Goal: Contribute content: Contribute content

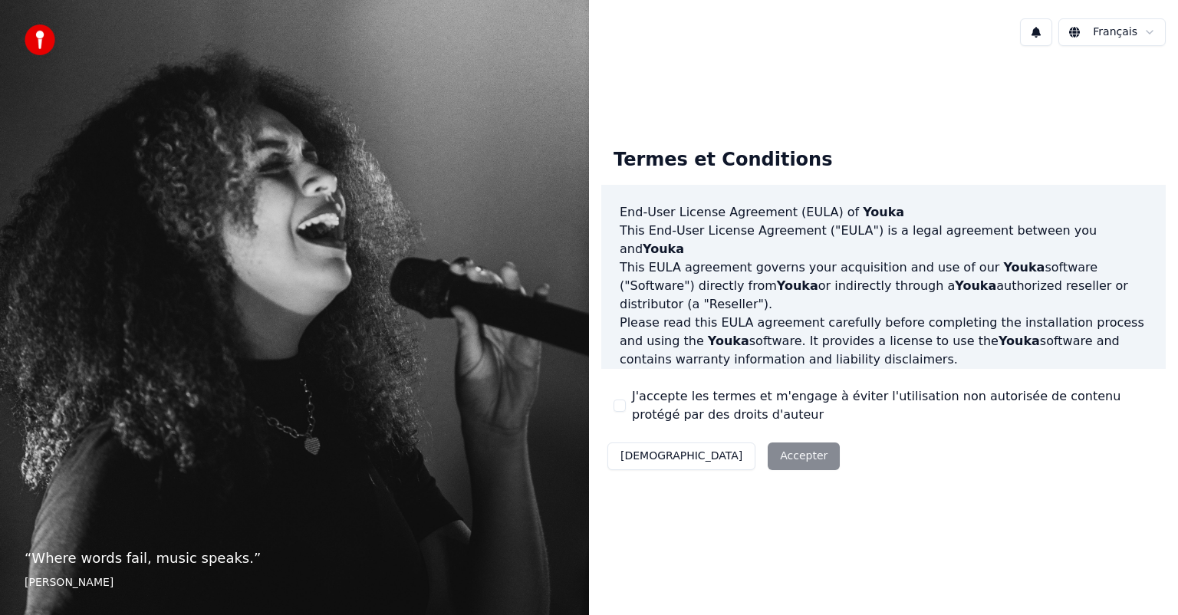
click at [729, 459] on div "Décliner Accepter" at bounding box center [723, 457] width 245 height 40
click at [624, 409] on button "J'accepte les termes et m'engage à éviter l'utilisation non autorisée de conten…" at bounding box center [620, 406] width 12 height 12
click at [768, 452] on button "Accepter" at bounding box center [804, 457] width 72 height 28
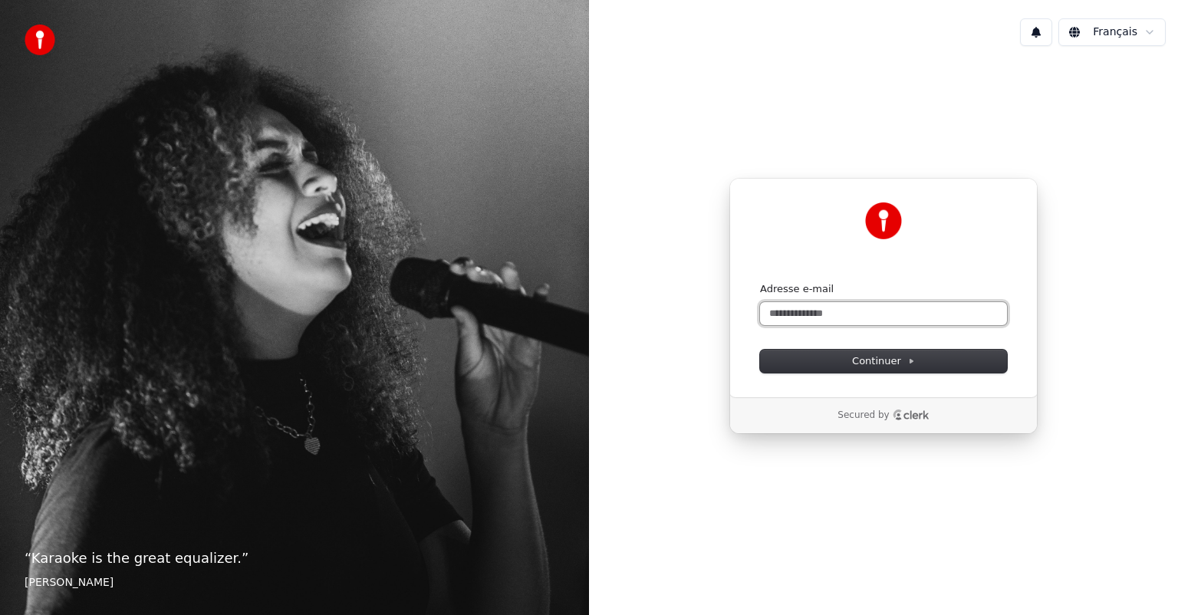
click at [872, 314] on input "Adresse e-mail" at bounding box center [883, 313] width 247 height 23
click at [874, 314] on input "Adresse e-mail" at bounding box center [883, 313] width 247 height 23
click at [885, 365] on span "Continuer" at bounding box center [883, 361] width 63 height 14
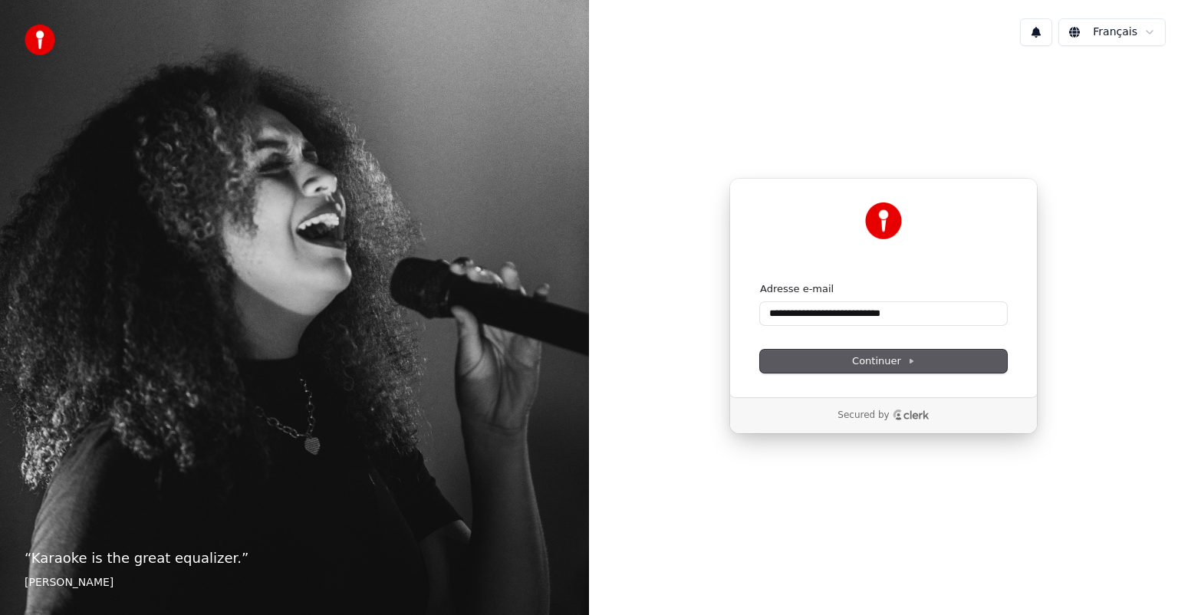
type input "**********"
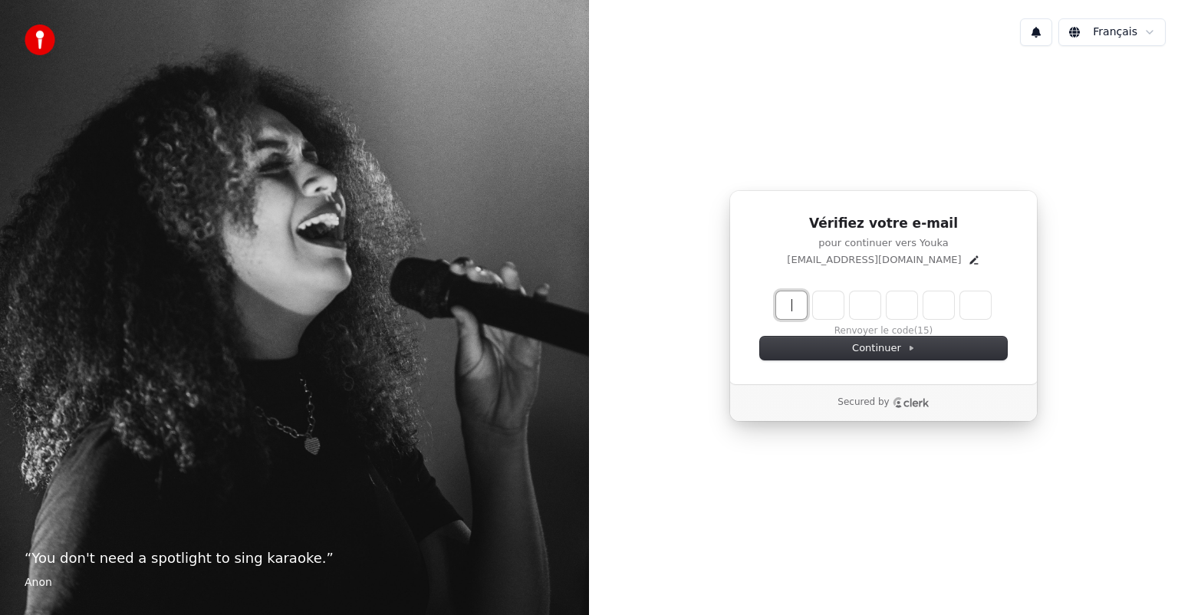
click at [800, 304] on input "Enter verification code" at bounding box center [898, 306] width 245 height 28
type input "******"
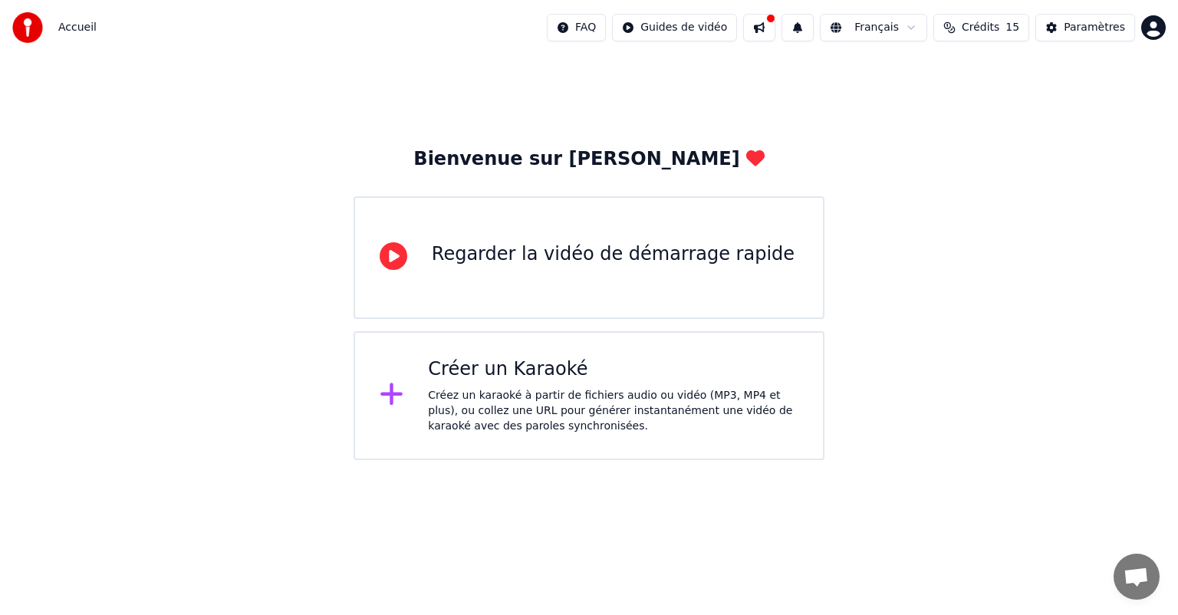
click at [538, 371] on div "Créer un Karaoké" at bounding box center [613, 369] width 371 height 25
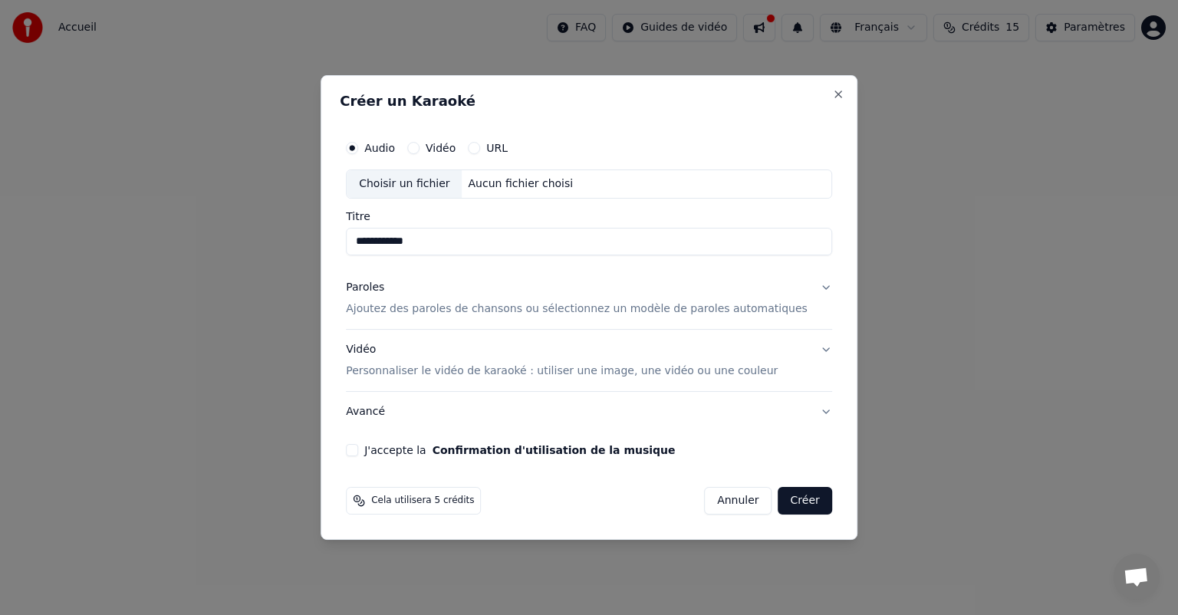
type input "**********"
click at [441, 150] on div "Vidéo" at bounding box center [431, 148] width 48 height 12
click at [420, 150] on button "Vidéo" at bounding box center [413, 148] width 12 height 12
click at [386, 152] on div "Audio" at bounding box center [370, 148] width 49 height 12
click at [358, 148] on button "Audio" at bounding box center [352, 148] width 12 height 12
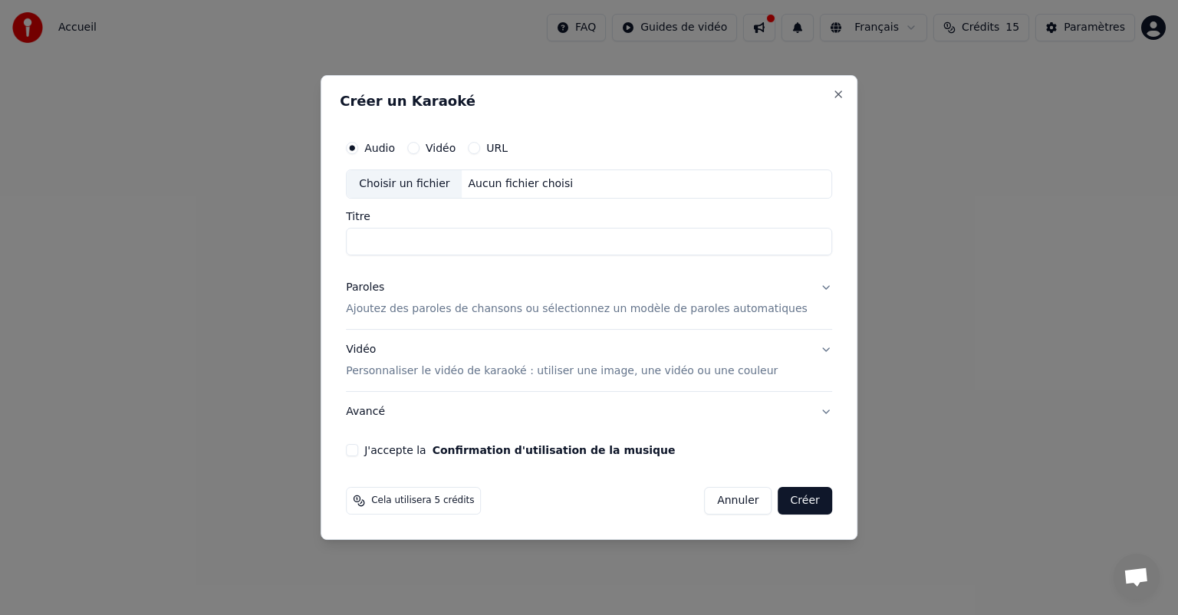
click at [458, 311] on p "Ajoutez des paroles de chansons ou sélectionnez un modèle de paroles automatiqu…" at bounding box center [577, 308] width 462 height 15
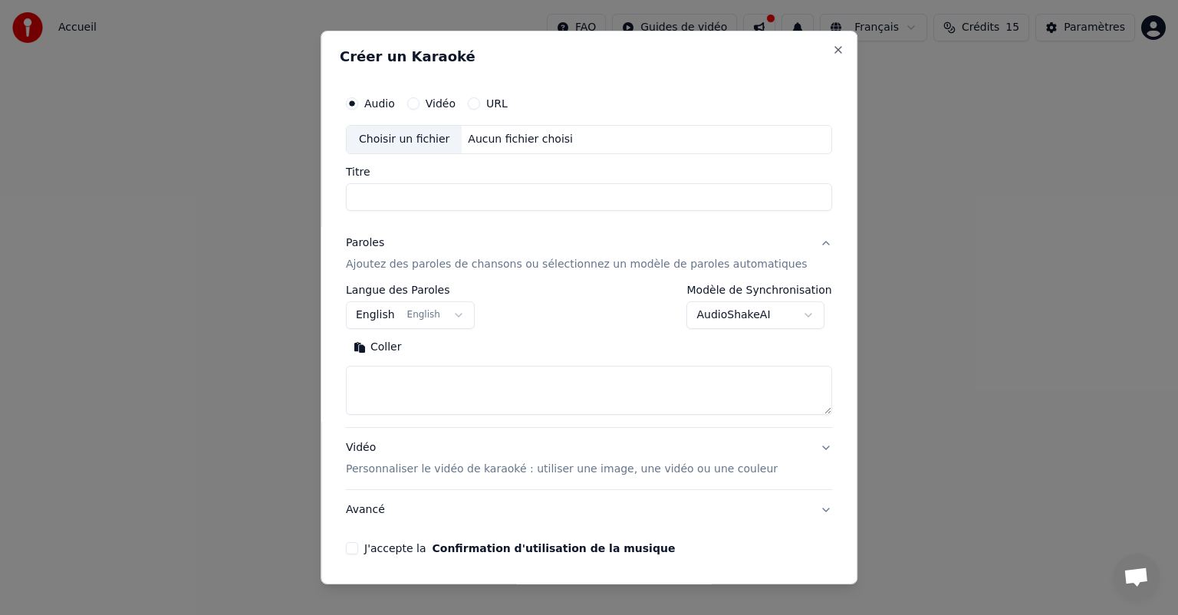
click at [432, 135] on div "Choisir un fichier" at bounding box center [404, 140] width 115 height 28
type input "**********"
click at [446, 185] on input "**********" at bounding box center [589, 197] width 486 height 28
click at [442, 267] on p "Ajoutez des paroles de chansons ou sélectionnez un modèle de paroles automatiqu…" at bounding box center [577, 264] width 462 height 15
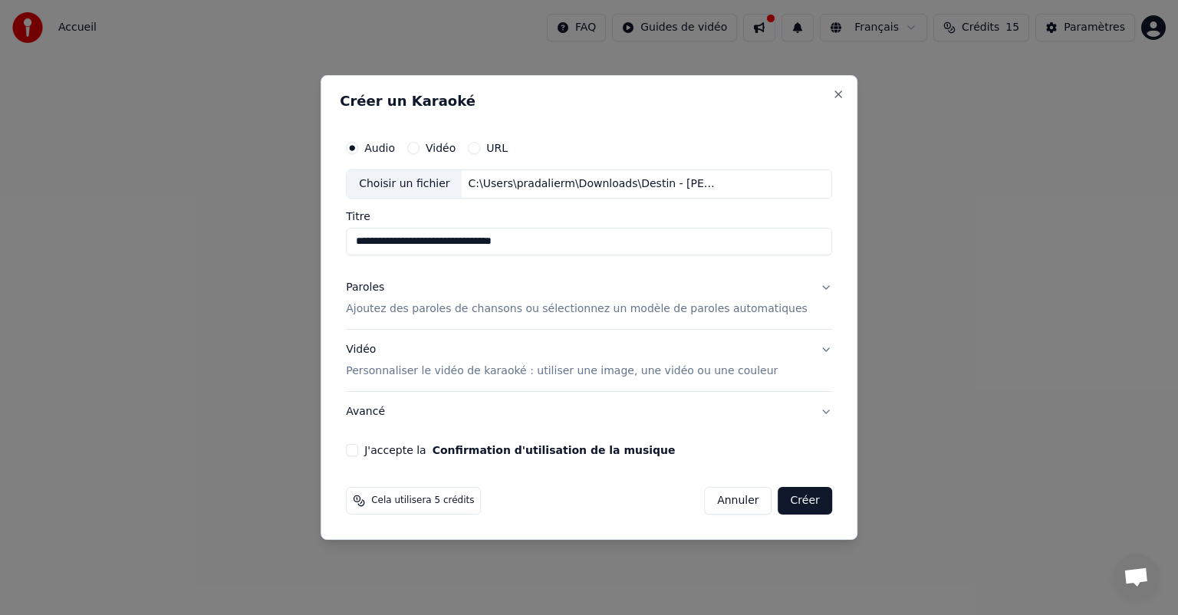
click at [463, 310] on p "Ajoutez des paroles de chansons ou sélectionnez un modèle de paroles automatiqu…" at bounding box center [577, 308] width 462 height 15
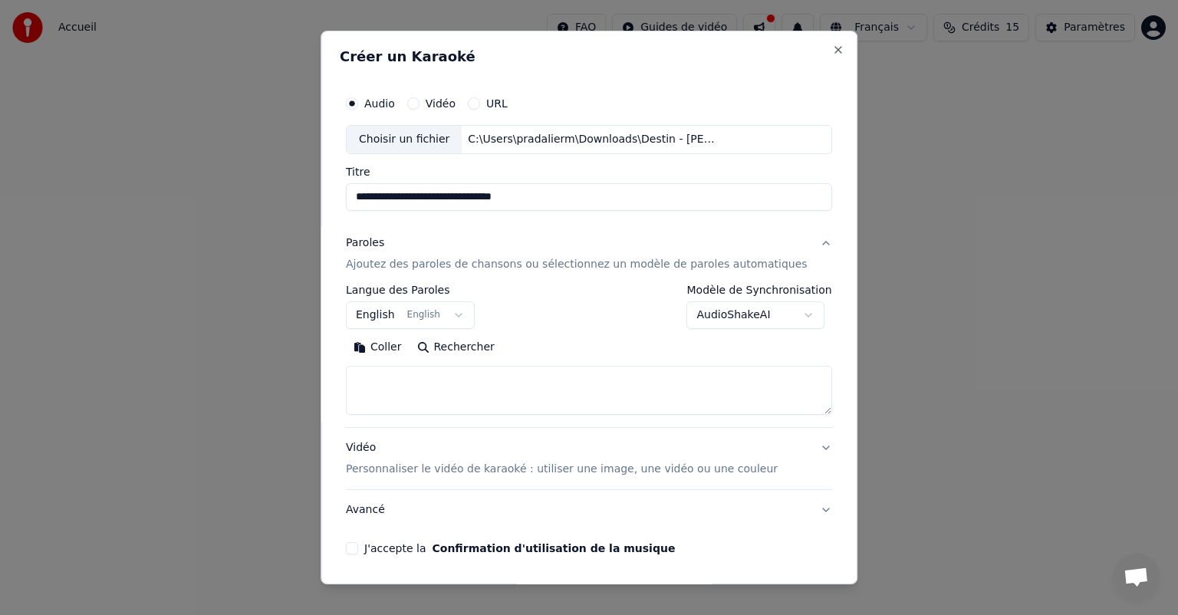
click at [464, 314] on button "English English" at bounding box center [410, 315] width 129 height 28
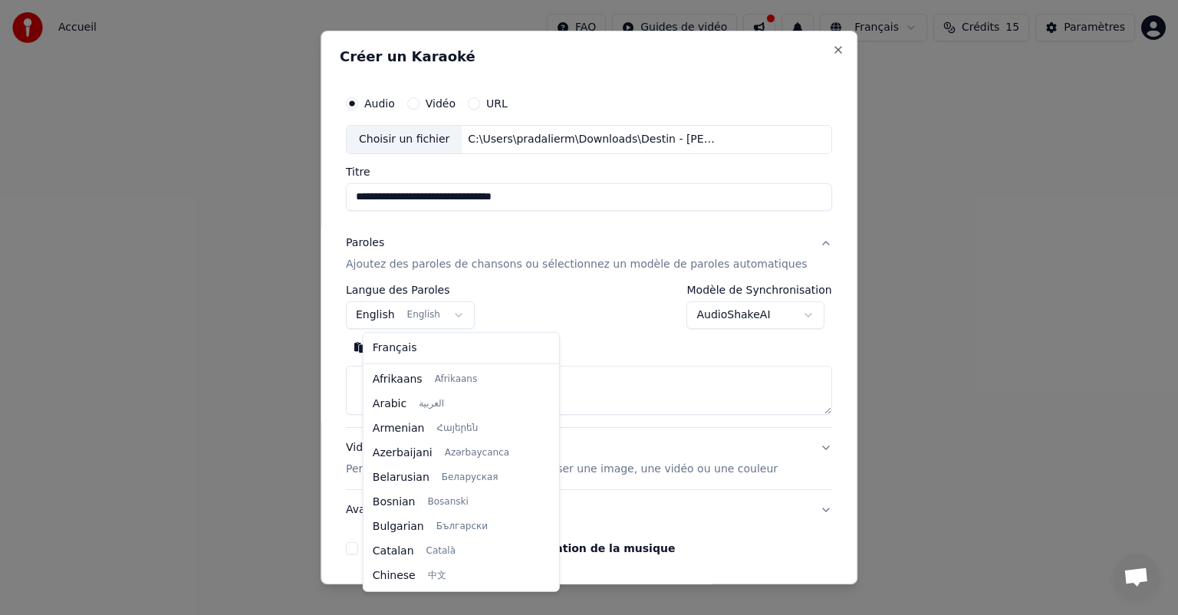
scroll to position [123, 0]
select select "**"
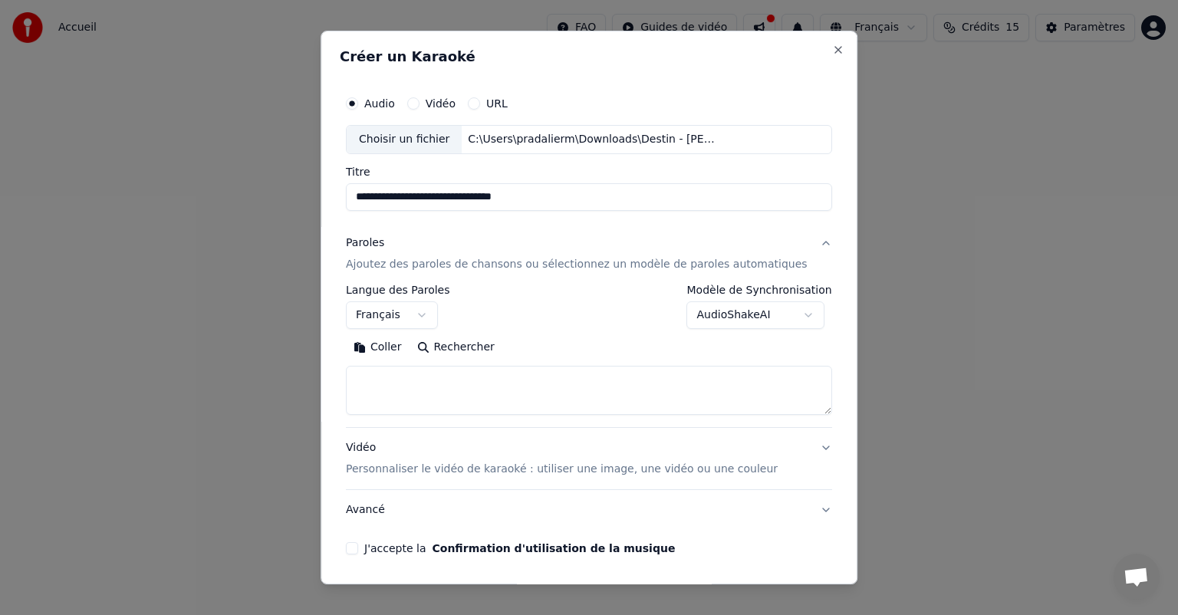
click at [414, 379] on textarea at bounding box center [589, 390] width 486 height 49
paste textarea "**********"
type textarea "**********"
click at [358, 546] on button "J'accepte la Confirmation d'utilisation de la musique" at bounding box center [352, 548] width 12 height 12
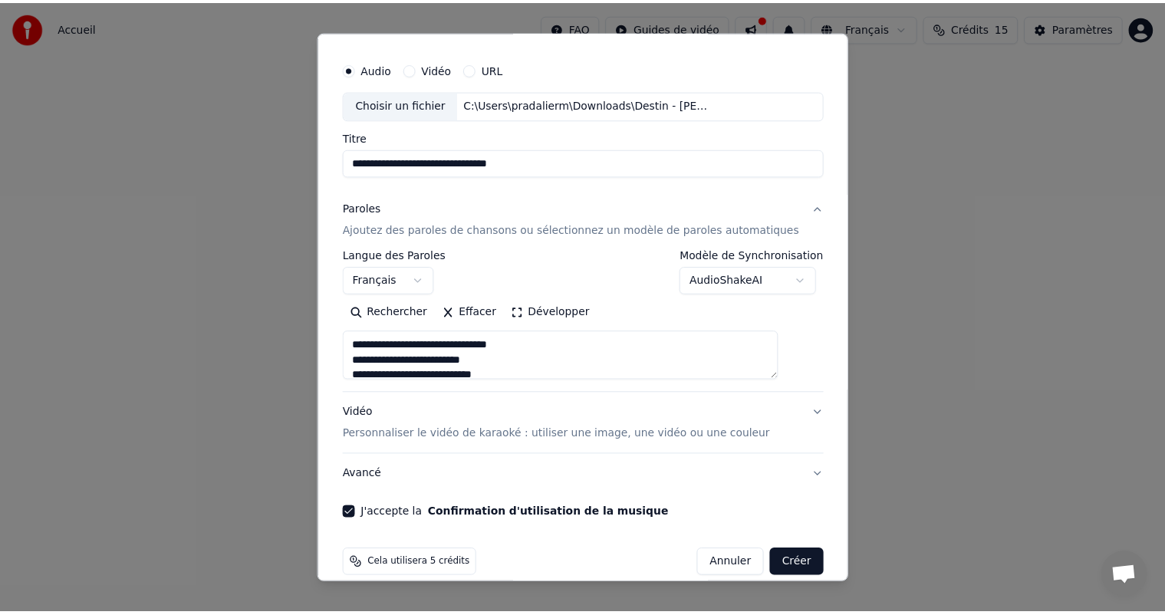
scroll to position [52, 0]
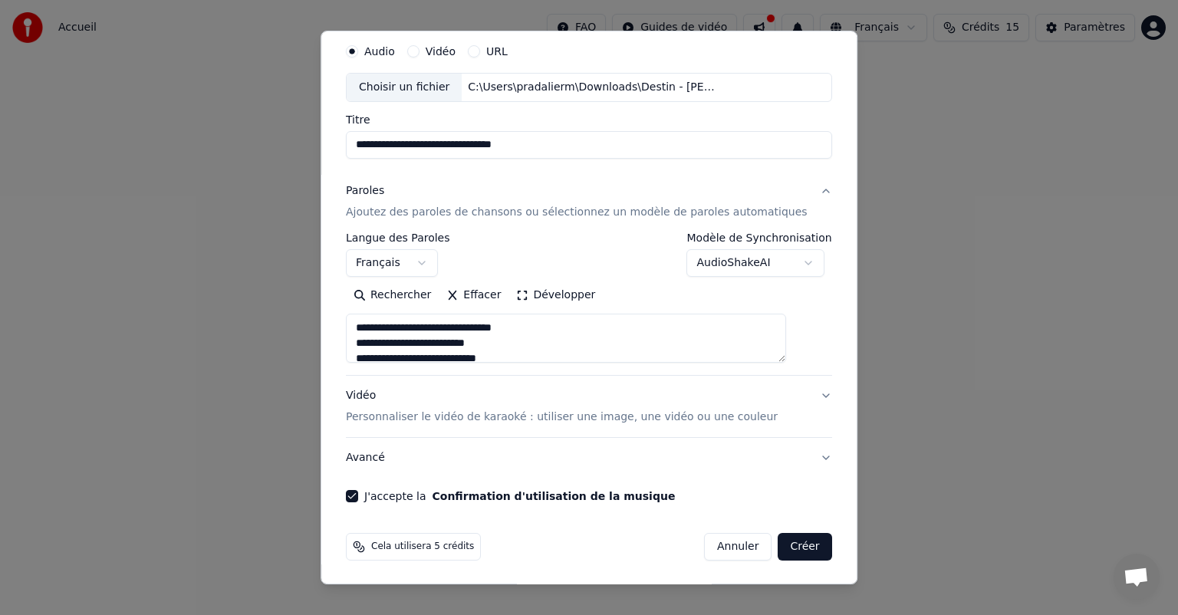
click at [779, 543] on button "Créer" at bounding box center [806, 547] width 54 height 28
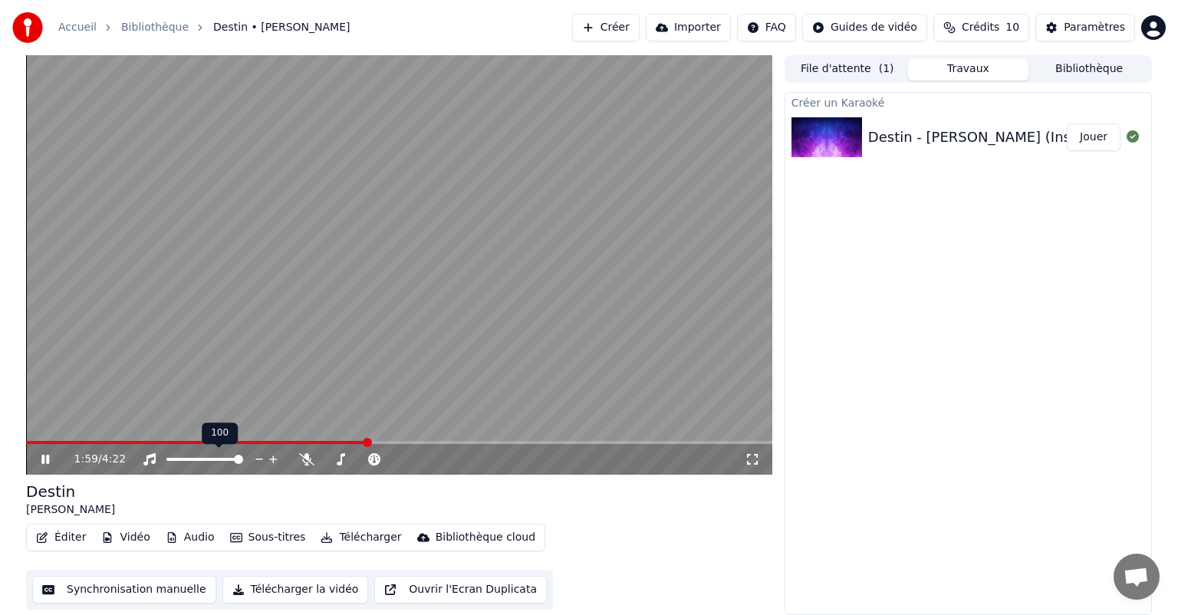
click at [212, 438] on div "100 100" at bounding box center [220, 433] width 36 height 21
click at [164, 438] on span at bounding box center [168, 442] width 9 height 9
click at [31, 438] on span at bounding box center [35, 442] width 9 height 9
click at [167, 589] on button "Synchronisation manuelle" at bounding box center [124, 590] width 184 height 28
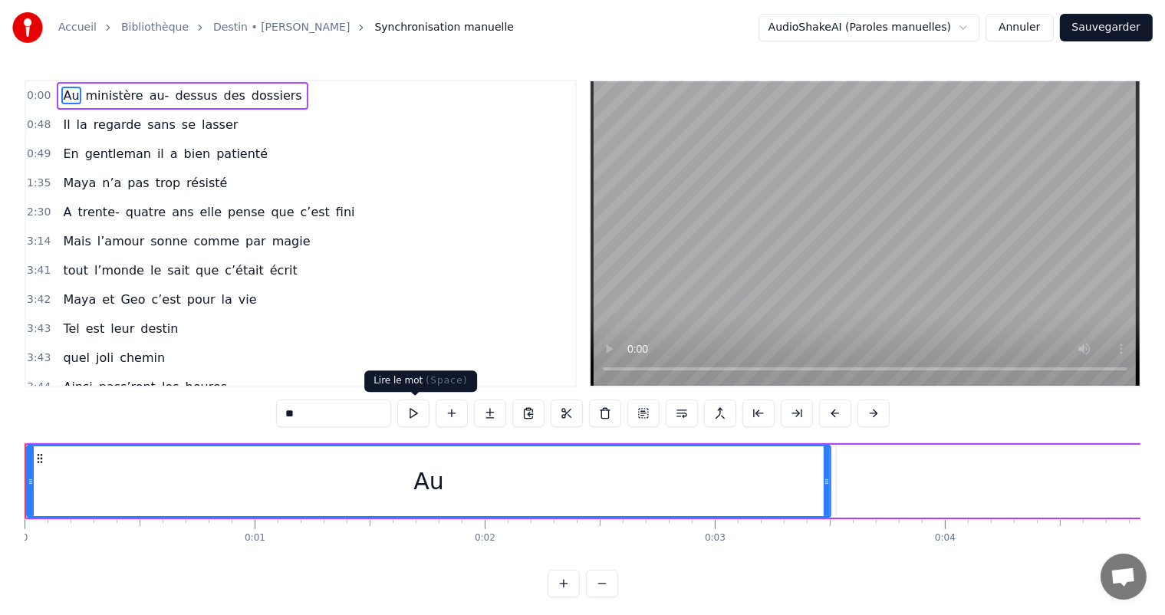
click at [418, 413] on button at bounding box center [413, 414] width 32 height 28
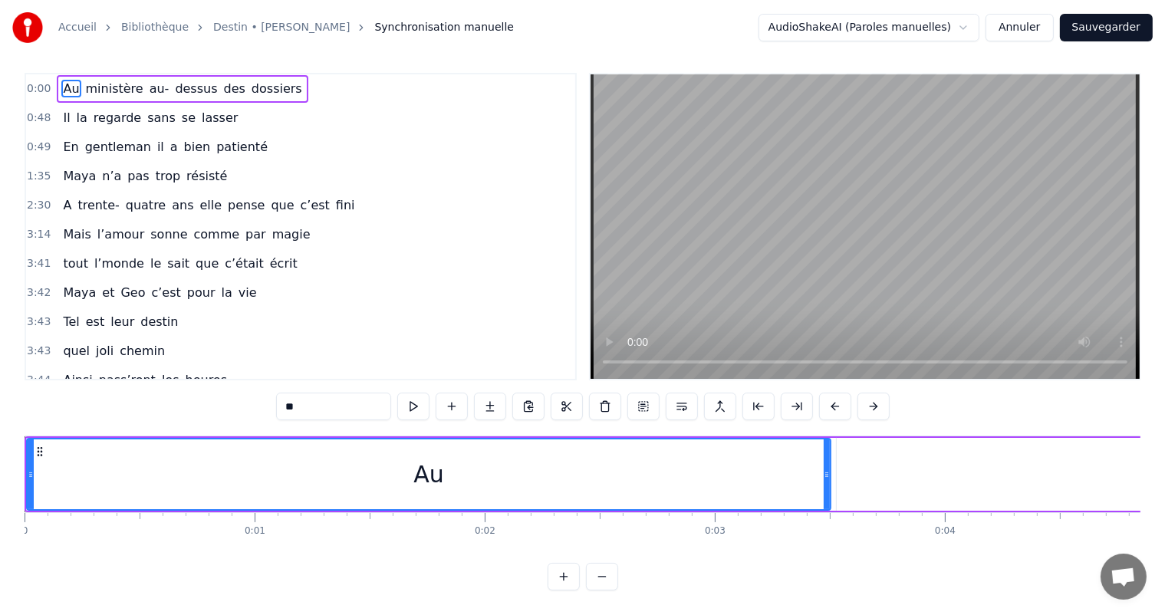
click at [126, 488] on div "Au" at bounding box center [429, 475] width 802 height 70
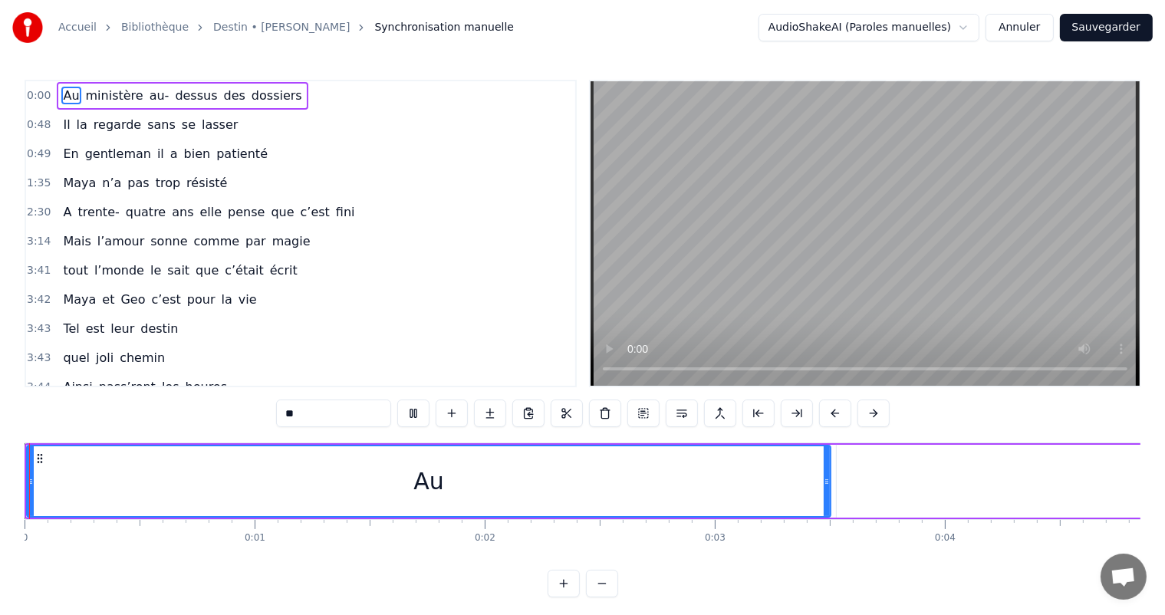
scroll to position [20, 0]
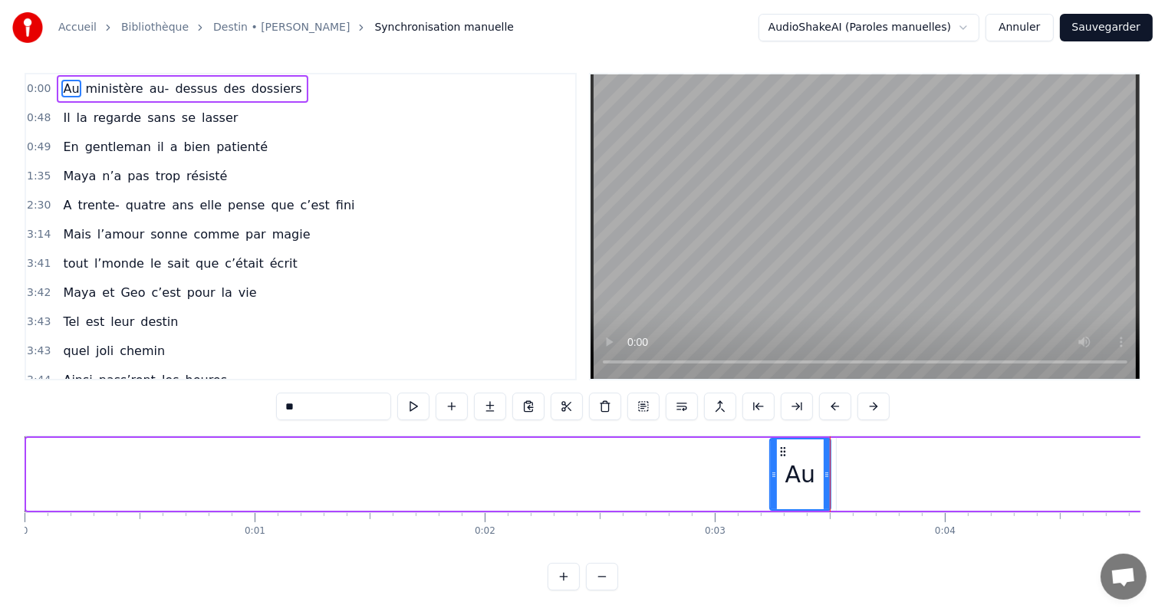
drag, startPoint x: 28, startPoint y: 460, endPoint x: 754, endPoint y: 476, distance: 726.6
click at [771, 476] on div at bounding box center [774, 475] width 6 height 70
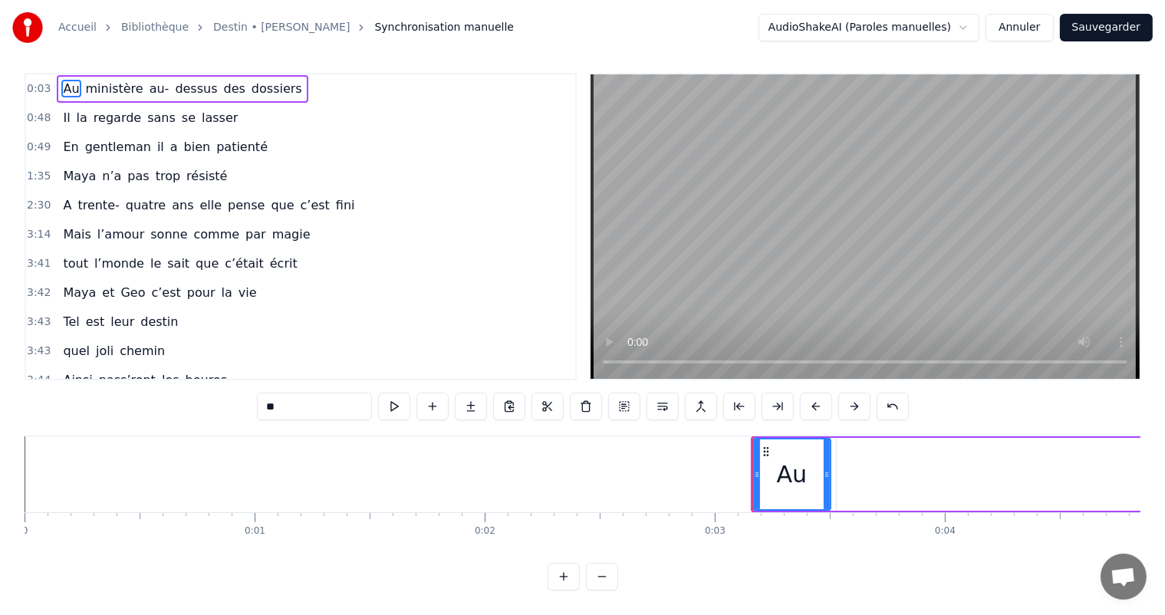
scroll to position [0, 0]
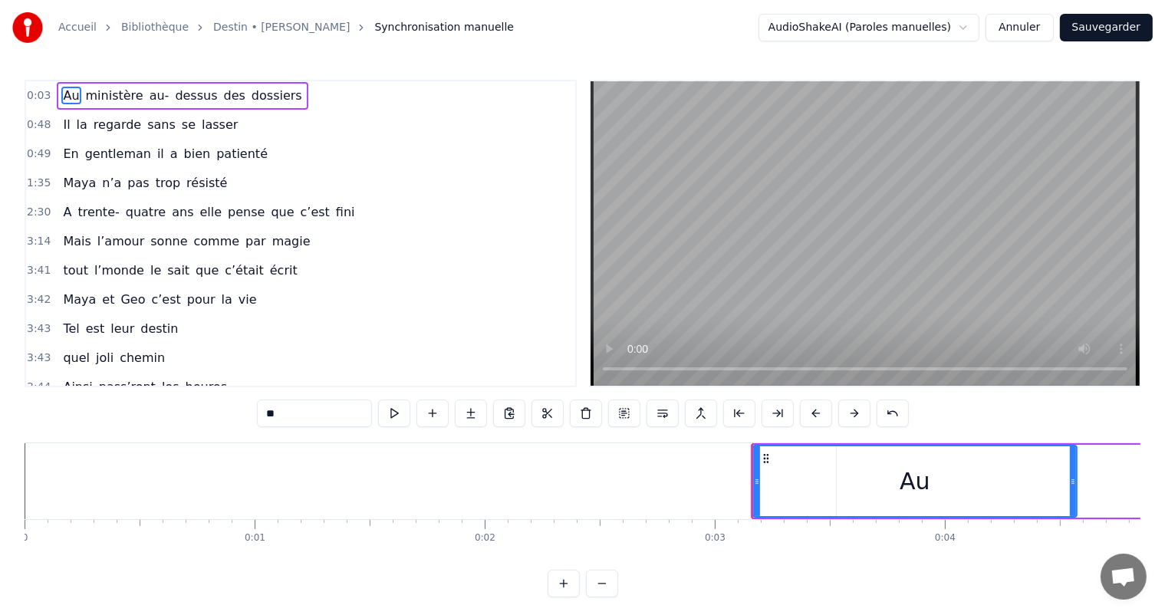
drag, startPoint x: 829, startPoint y: 479, endPoint x: 1088, endPoint y: 484, distance: 259.4
click at [1076, 484] on icon at bounding box center [1073, 482] width 6 height 12
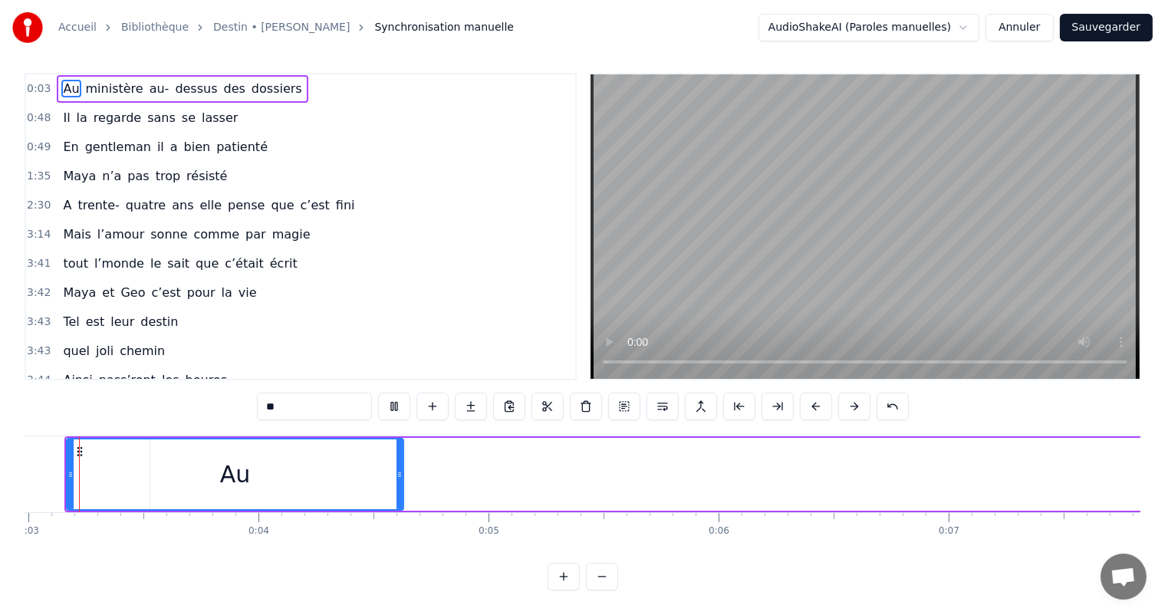
scroll to position [0, 649]
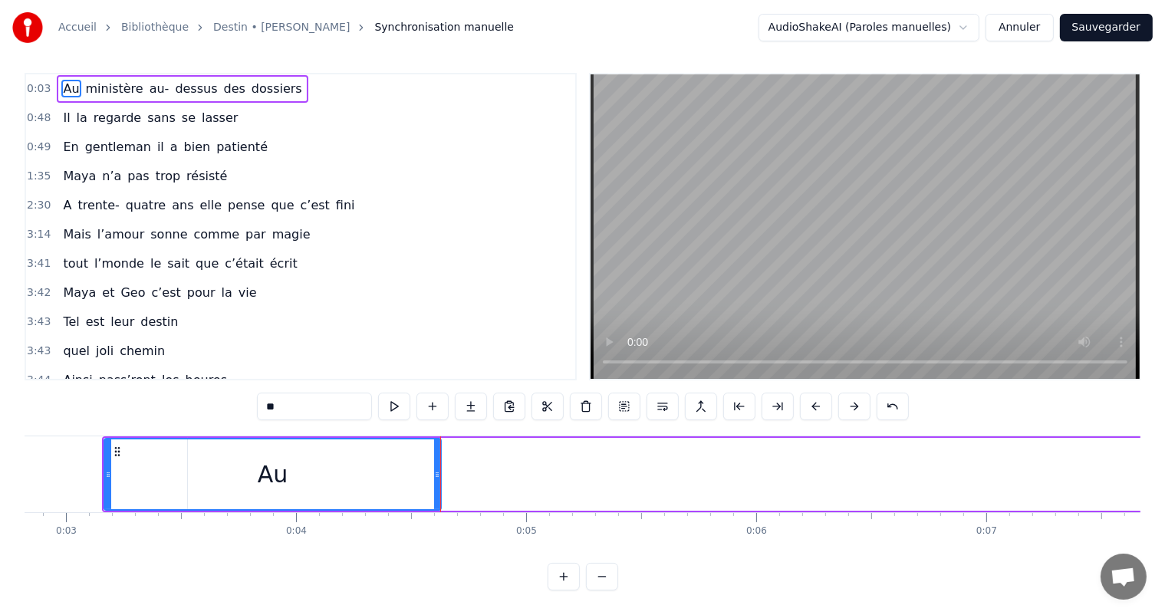
drag, startPoint x: 284, startPoint y: 488, endPoint x: 338, endPoint y: 490, distance: 54.5
click at [338, 490] on div "Au" at bounding box center [272, 475] width 335 height 70
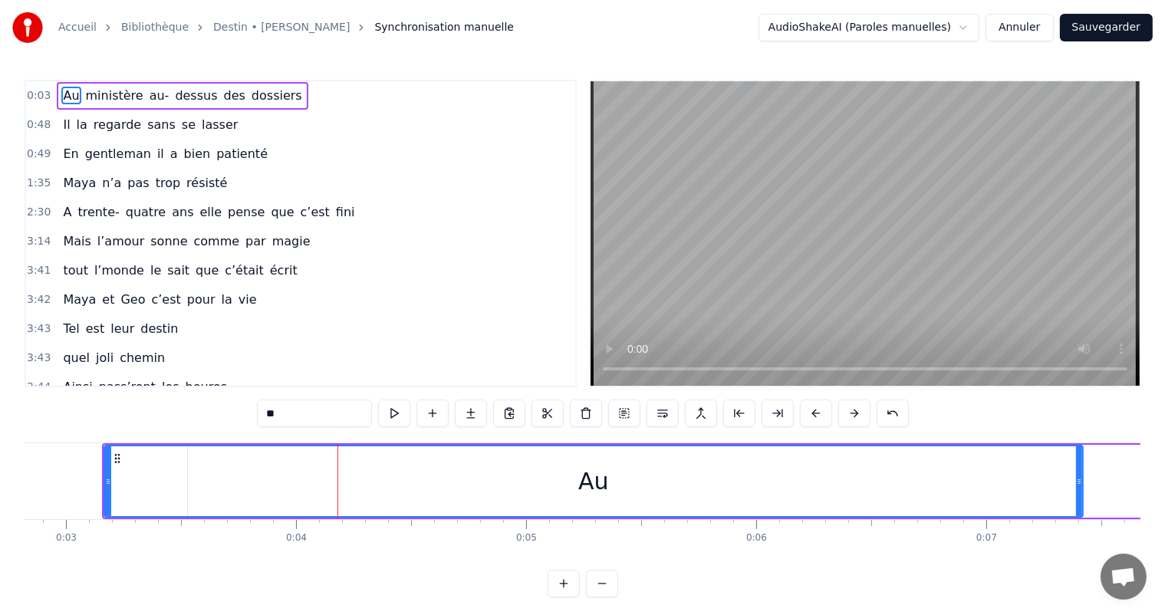
drag, startPoint x: 438, startPoint y: 483, endPoint x: 1080, endPoint y: 482, distance: 642.1
click at [1080, 482] on icon at bounding box center [1079, 482] width 6 height 12
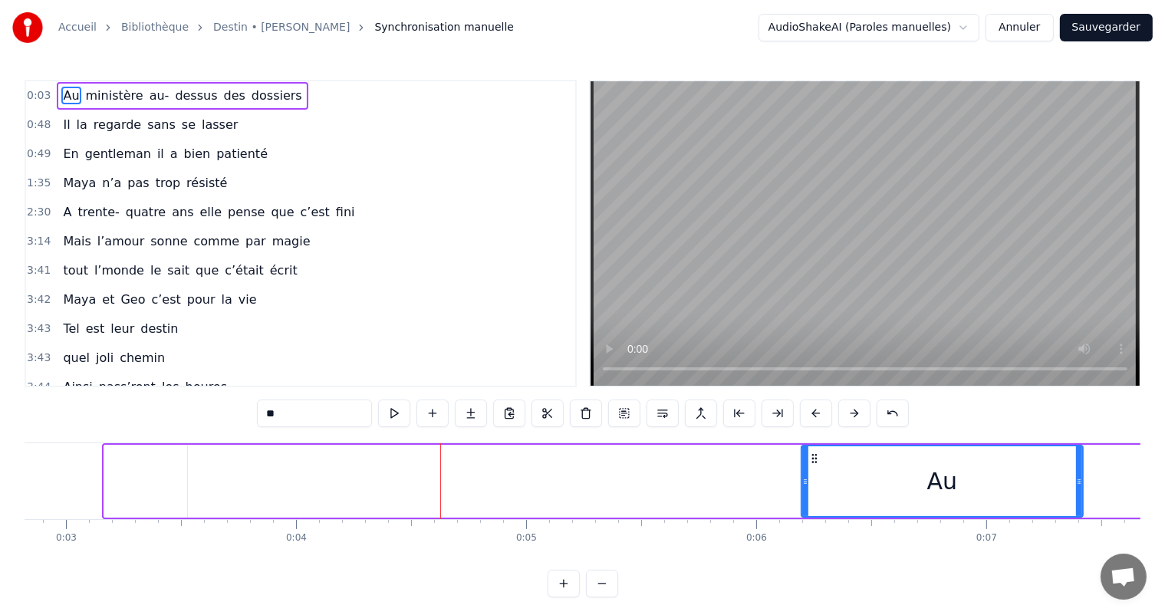
drag, startPoint x: 104, startPoint y: 484, endPoint x: 805, endPoint y: 537, distance: 702.4
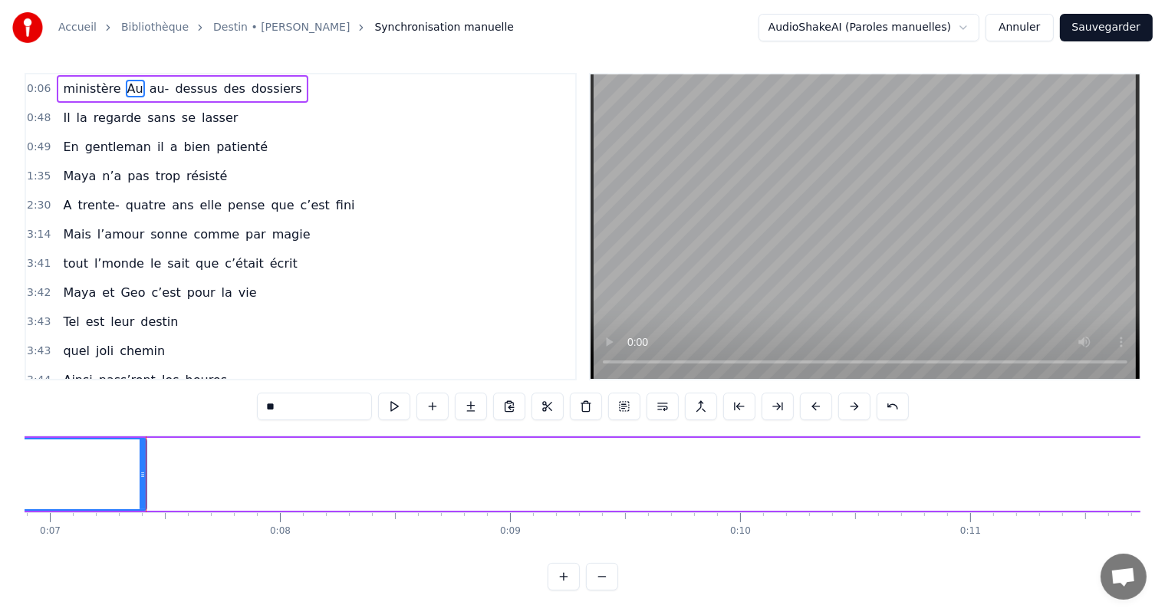
scroll to position [0, 1629]
click at [1092, 32] on button "Sauvegarder" at bounding box center [1106, 28] width 93 height 28
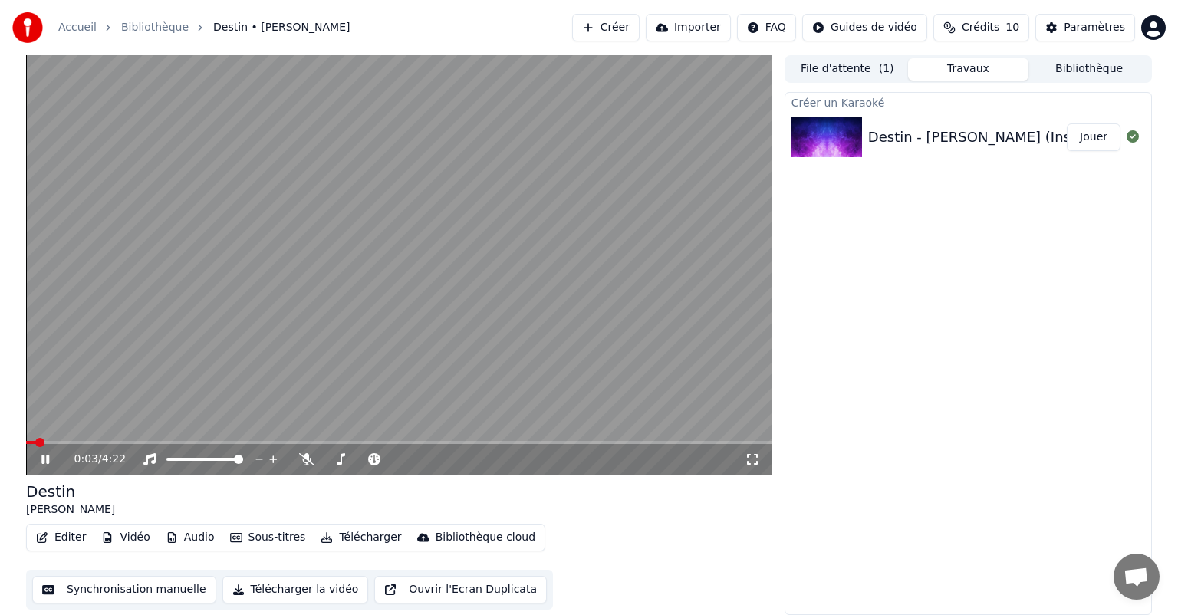
click at [49, 459] on icon at bounding box center [45, 459] width 8 height 9
click at [69, 538] on button "Éditer" at bounding box center [61, 537] width 62 height 21
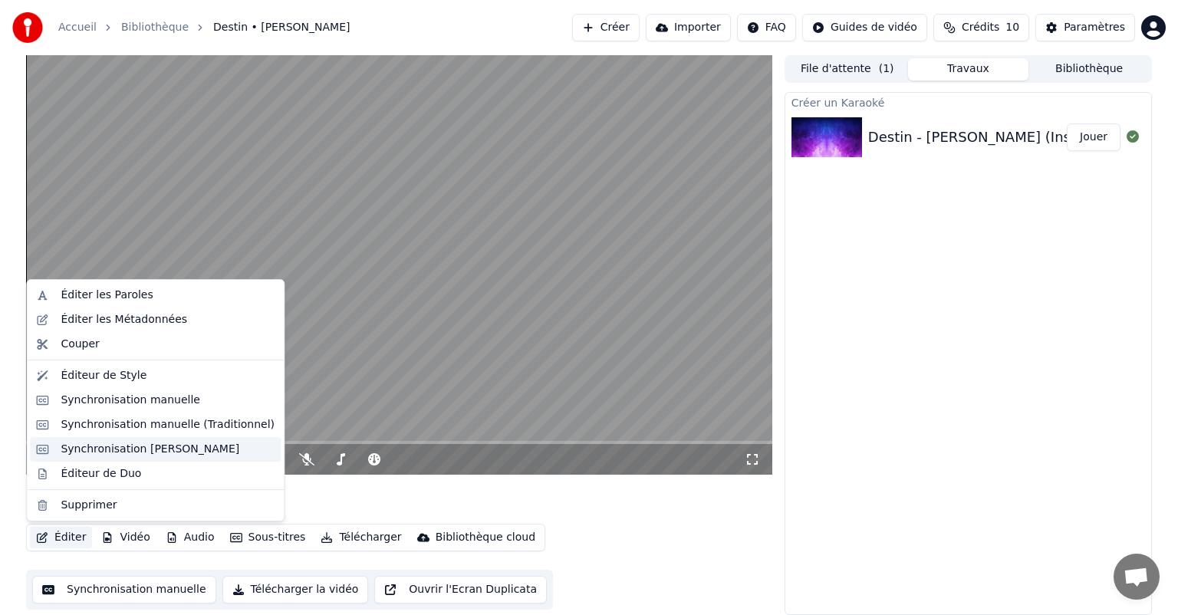
click at [143, 450] on div "Synchronisation [PERSON_NAME]" at bounding box center [150, 449] width 179 height 15
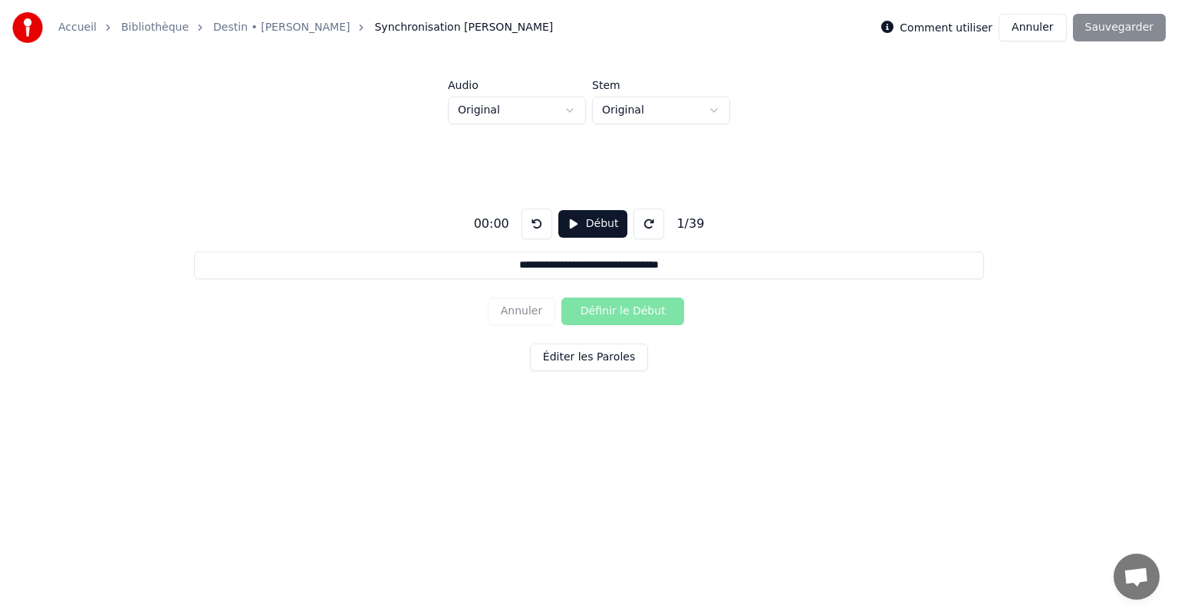
click at [537, 267] on input "**********" at bounding box center [589, 266] width 790 height 28
click at [684, 266] on input "**********" at bounding box center [589, 266] width 790 height 28
click at [492, 220] on div "00:00" at bounding box center [492, 224] width 48 height 18
click at [568, 117] on html "**********" at bounding box center [589, 236] width 1178 height 473
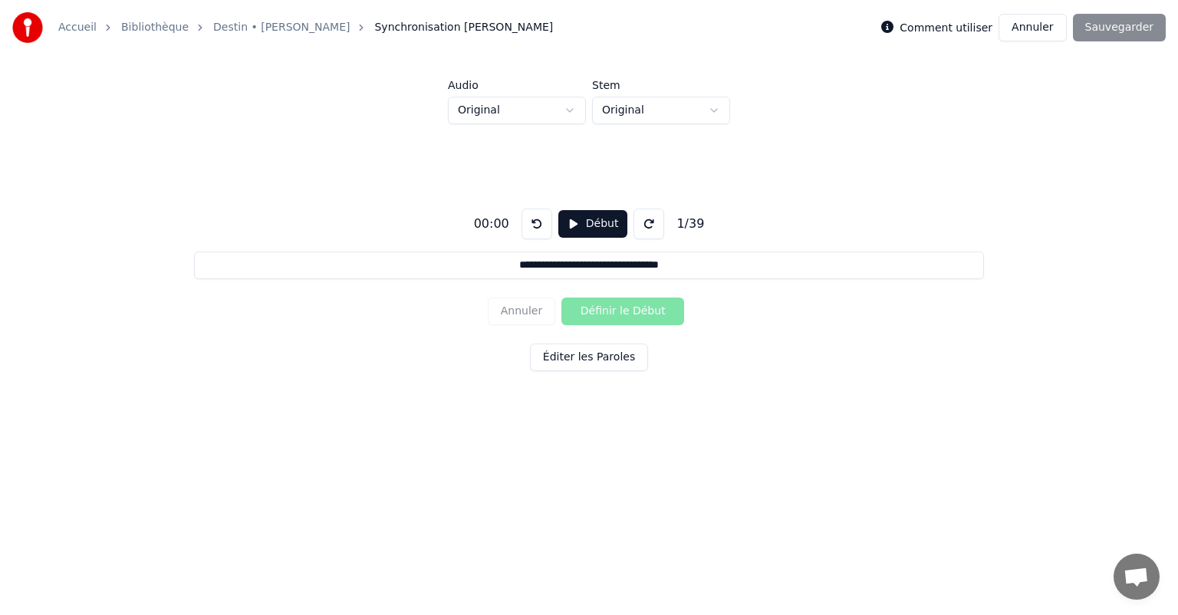
click at [709, 114] on html "**********" at bounding box center [589, 236] width 1178 height 473
click at [620, 278] on input "**********" at bounding box center [589, 266] width 790 height 28
click at [670, 269] on input "**********" at bounding box center [589, 266] width 790 height 28
click at [634, 314] on div "Annuler Définir le Début" at bounding box center [589, 312] width 203 height 40
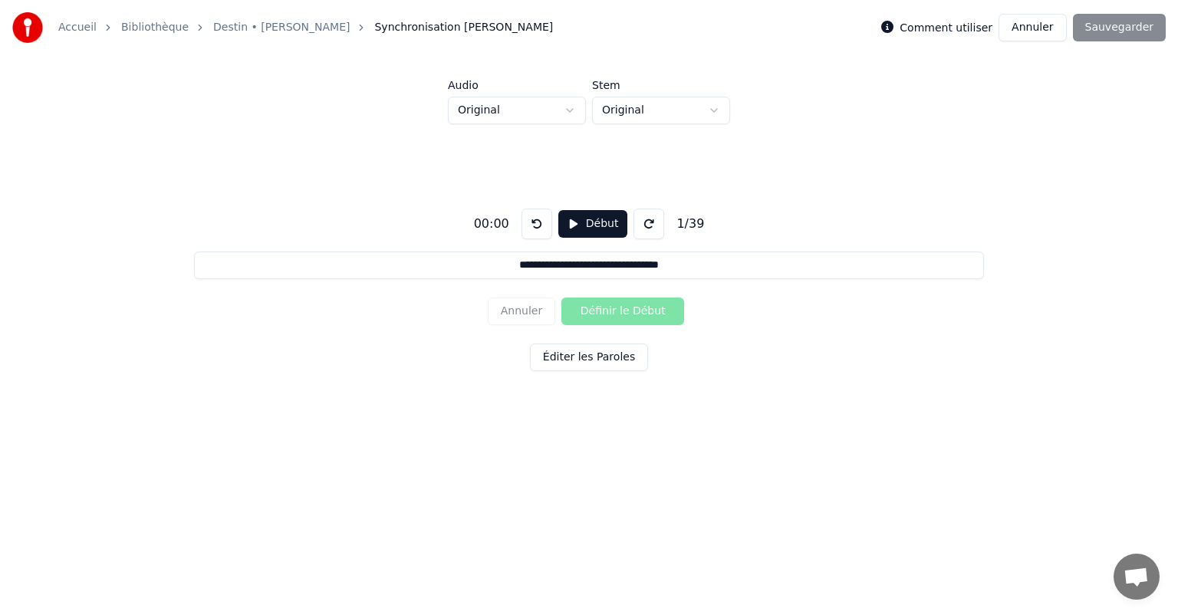
click at [583, 359] on button "Éditer les Paroles" at bounding box center [589, 358] width 118 height 28
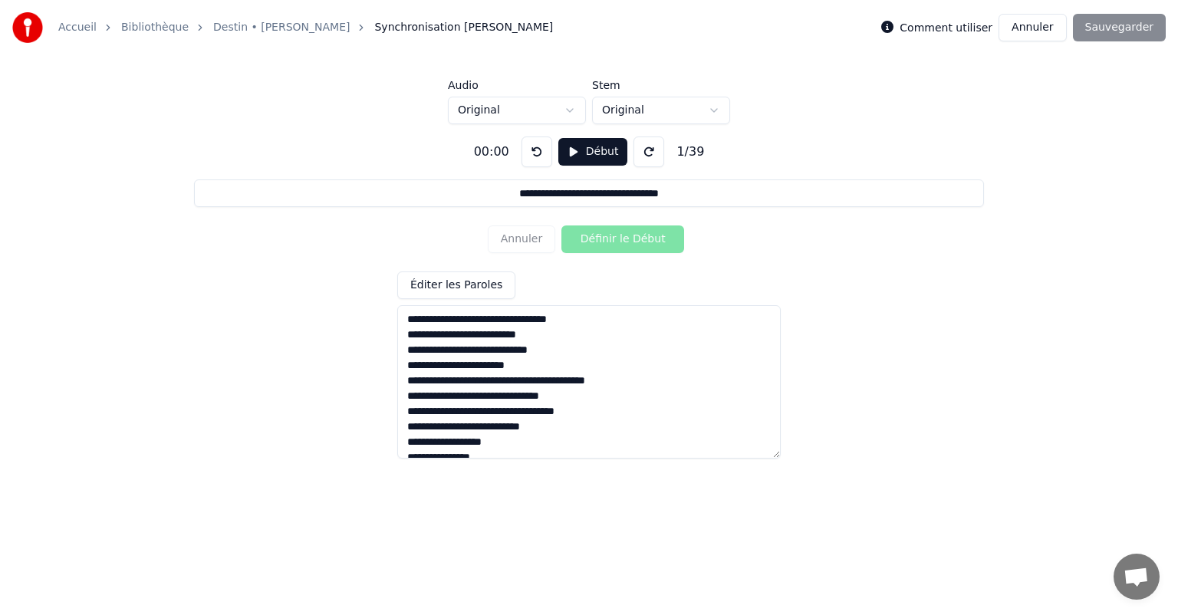
click at [641, 150] on button at bounding box center [649, 152] width 31 height 31
click at [641, 187] on input "**********" at bounding box center [589, 194] width 790 height 28
click at [697, 194] on input "**********" at bounding box center [589, 194] width 790 height 28
click at [586, 153] on button "Début" at bounding box center [593, 152] width 70 height 28
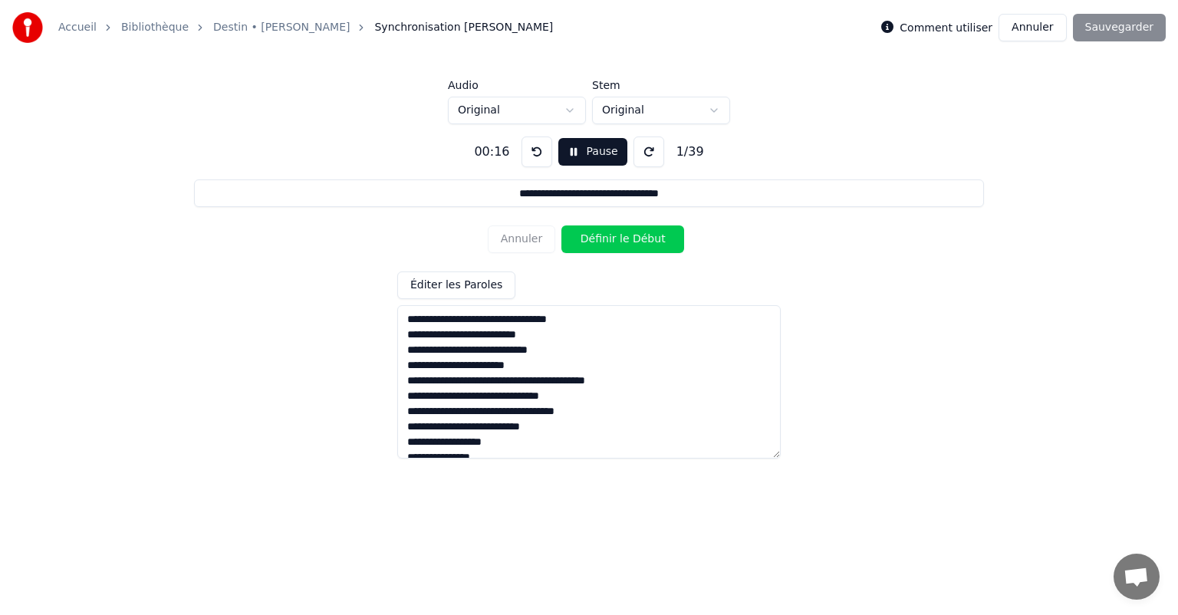
click at [595, 149] on button "Pause" at bounding box center [592, 152] width 68 height 28
click at [593, 151] on button "Début" at bounding box center [593, 152] width 70 height 28
click at [526, 152] on button at bounding box center [537, 152] width 31 height 31
click at [529, 151] on button at bounding box center [537, 152] width 31 height 31
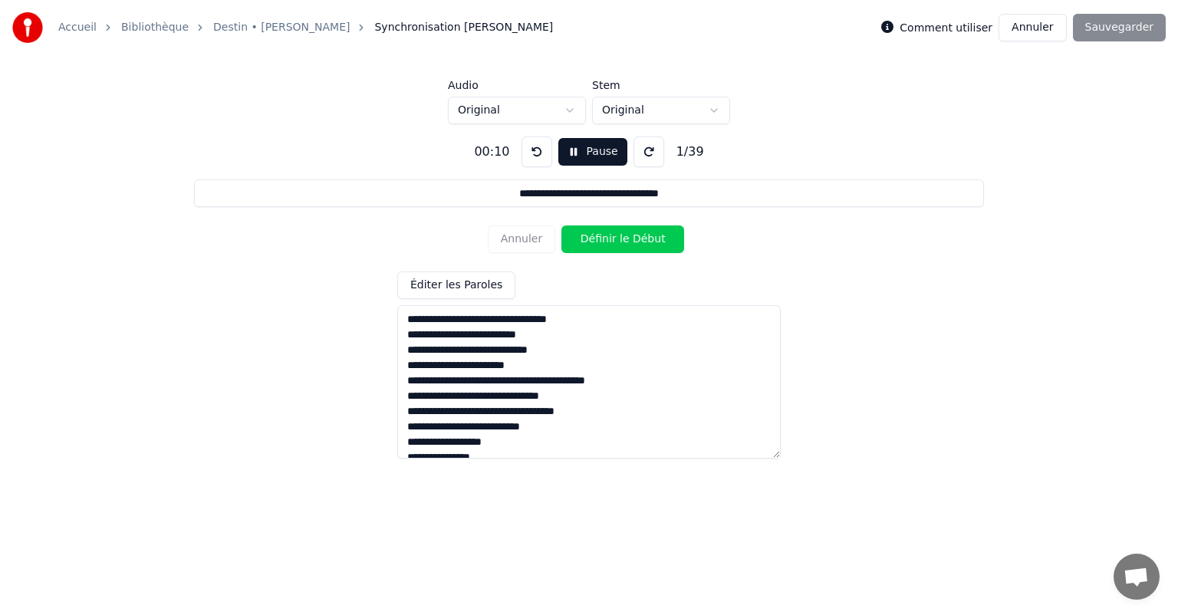
click at [529, 151] on button at bounding box center [537, 152] width 31 height 31
click at [585, 153] on button "Pause" at bounding box center [592, 152] width 68 height 28
click at [583, 153] on button "Début" at bounding box center [593, 152] width 70 height 28
click at [545, 153] on button at bounding box center [537, 152] width 31 height 31
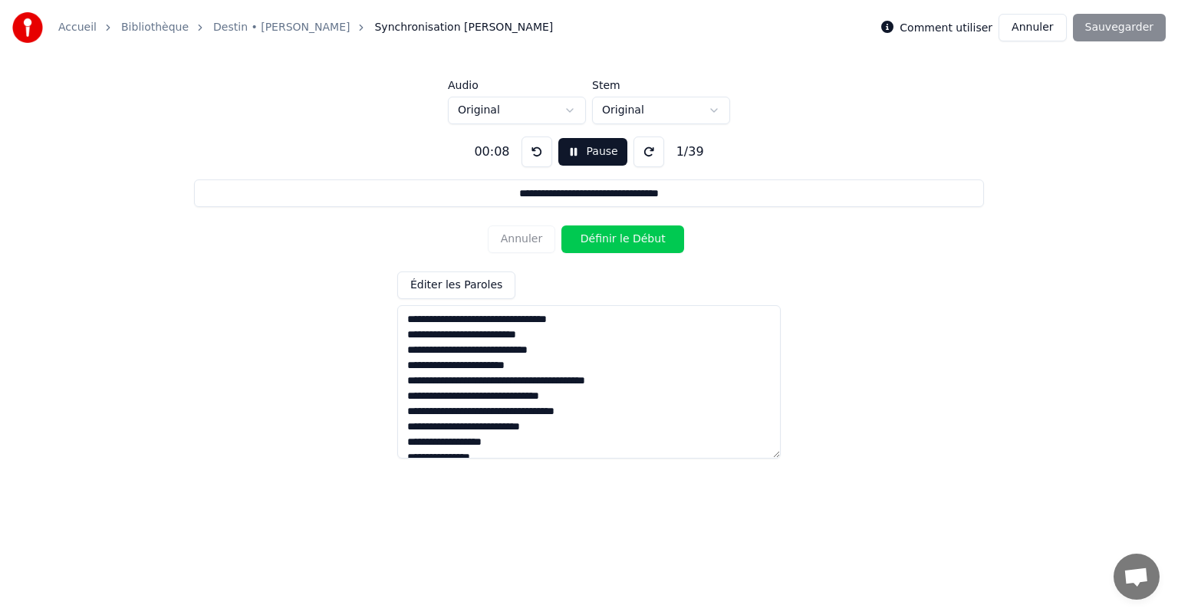
click at [618, 242] on button "Définir le Début" at bounding box center [623, 240] width 123 height 28
click at [586, 156] on button "Pause" at bounding box center [592, 152] width 68 height 28
click at [538, 153] on button at bounding box center [537, 152] width 31 height 31
click at [598, 154] on button "Début" at bounding box center [593, 152] width 70 height 28
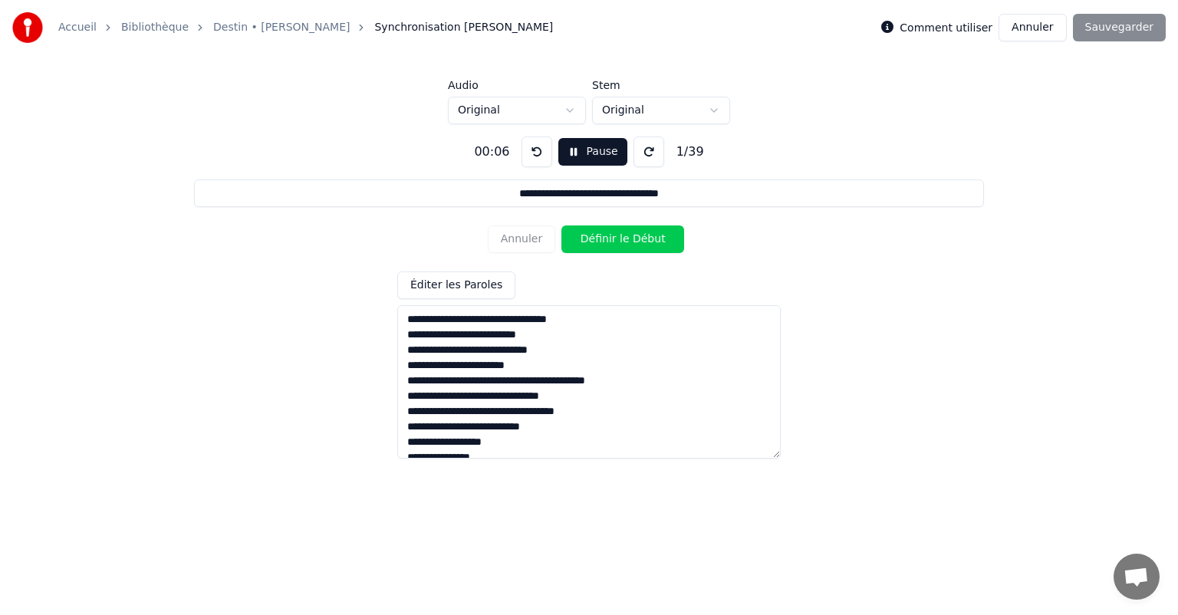
click at [608, 241] on button "Définir le Début" at bounding box center [623, 240] width 123 height 28
click at [608, 241] on button "Définir la Fin" at bounding box center [623, 240] width 123 height 28
click at [608, 241] on button "Définir le Début" at bounding box center [623, 240] width 123 height 28
click at [608, 241] on button "Définir la Fin" at bounding box center [623, 240] width 123 height 28
click at [539, 151] on button at bounding box center [537, 152] width 31 height 31
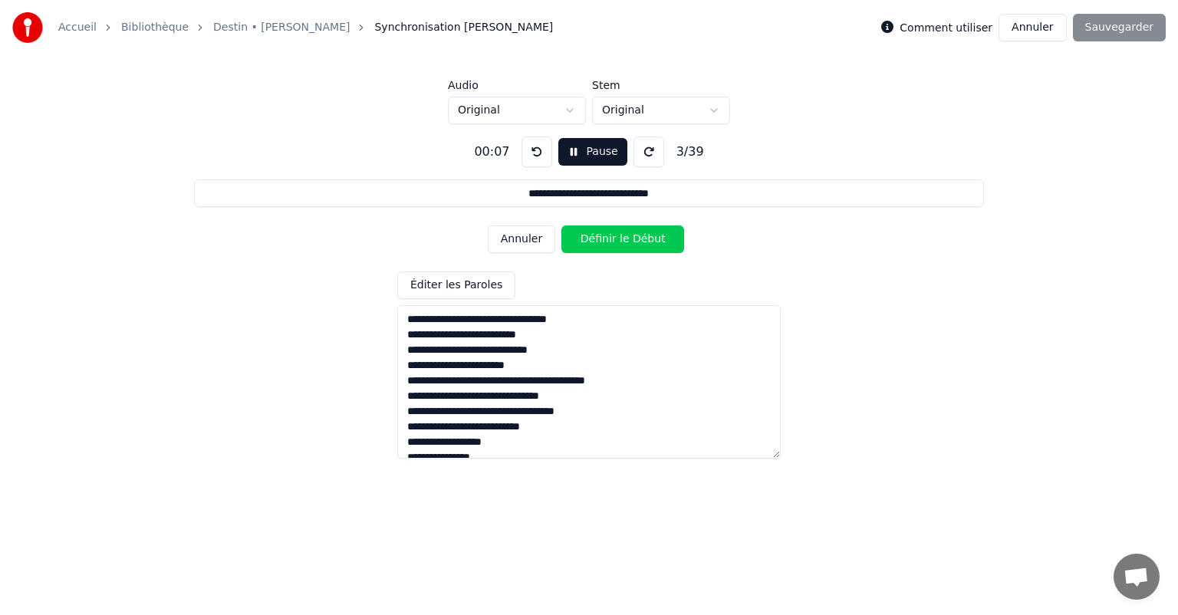
click at [540, 151] on button at bounding box center [537, 152] width 31 height 31
click at [598, 153] on button "Pause" at bounding box center [592, 152] width 68 height 28
click at [598, 153] on button "Début" at bounding box center [593, 152] width 70 height 28
click at [619, 242] on button "Définir le Début" at bounding box center [623, 240] width 123 height 28
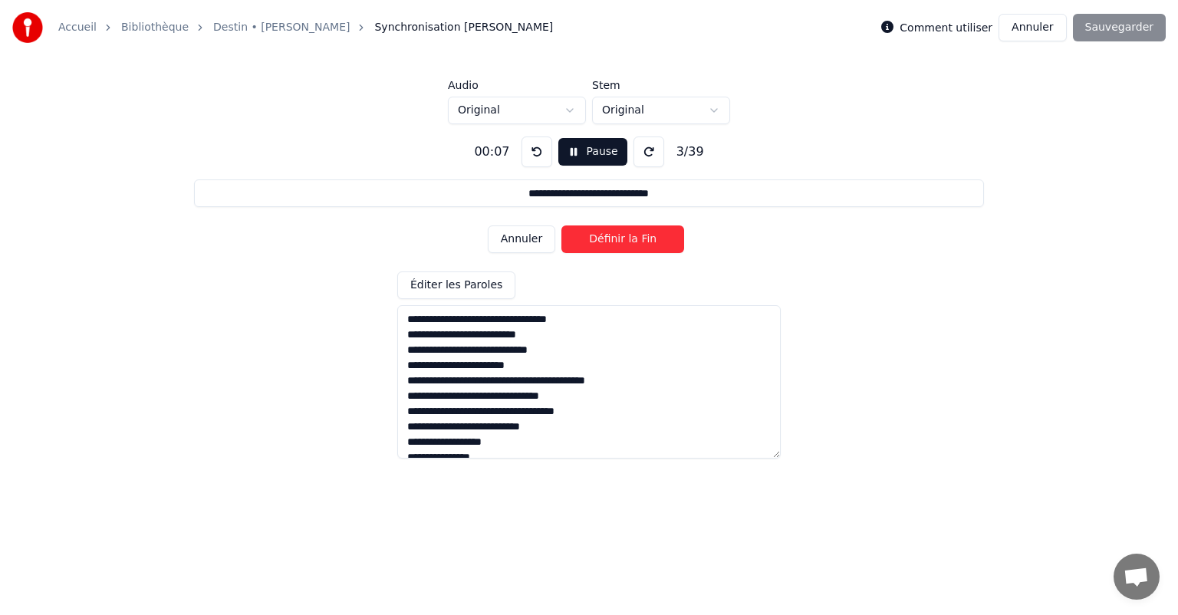
click at [616, 244] on button "Définir la Fin" at bounding box center [623, 240] width 123 height 28
click at [524, 247] on button "Annuler" at bounding box center [522, 240] width 68 height 28
click at [540, 242] on button "Annuler" at bounding box center [522, 240] width 68 height 28
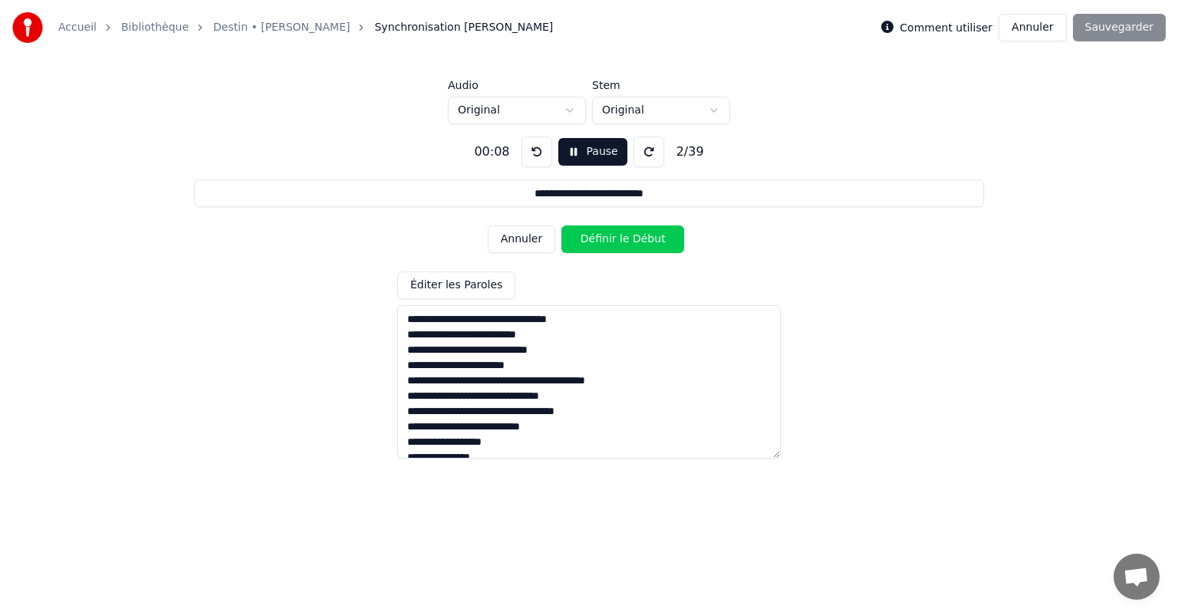
click at [540, 242] on button "Annuler" at bounding box center [522, 240] width 68 height 28
click at [540, 242] on div "Annuler Définir le Début" at bounding box center [589, 239] width 203 height 40
click at [598, 236] on button "Définir le Début" at bounding box center [623, 240] width 123 height 28
click at [598, 236] on button "Définir la Fin" at bounding box center [623, 240] width 123 height 28
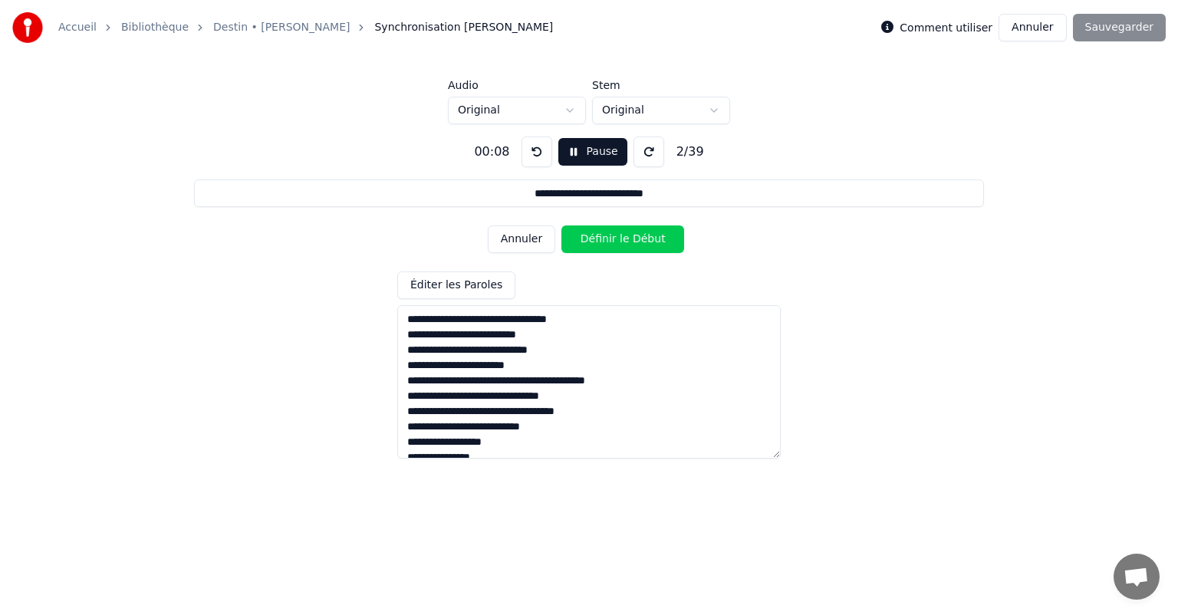
click at [519, 240] on button "Annuler" at bounding box center [522, 240] width 68 height 28
click at [608, 239] on button "Définir le Début" at bounding box center [623, 240] width 123 height 28
click at [608, 239] on button "Définir la Fin" at bounding box center [623, 240] width 123 height 28
click at [608, 239] on button "Définir le Début" at bounding box center [623, 240] width 123 height 28
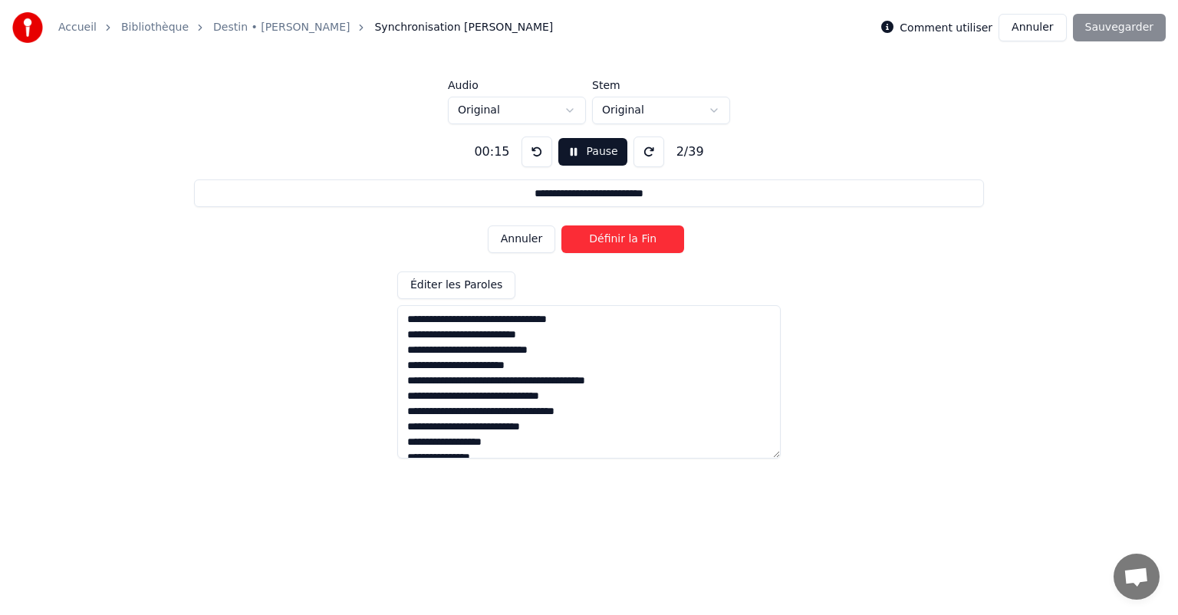
click at [608, 239] on button "Définir la Fin" at bounding box center [623, 240] width 123 height 28
click at [608, 239] on button "Définir le Début" at bounding box center [623, 240] width 123 height 28
click at [608, 239] on button "Définir la Fin" at bounding box center [623, 240] width 123 height 28
click at [608, 239] on button "Définir le Début" at bounding box center [623, 240] width 123 height 28
click at [608, 239] on button "Définir la Fin" at bounding box center [623, 240] width 123 height 28
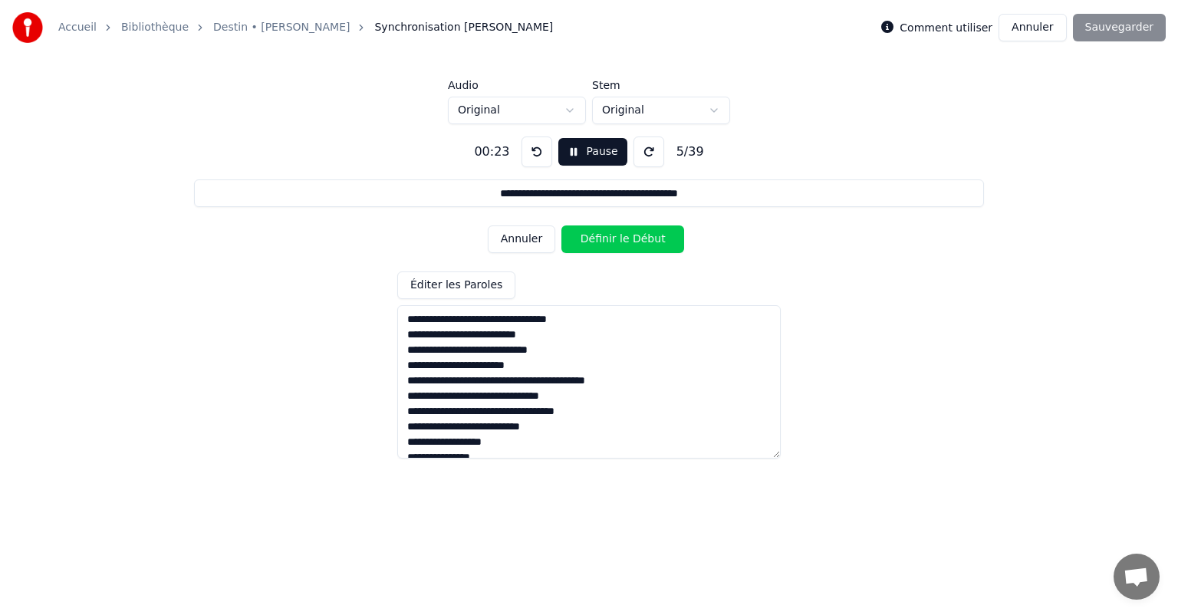
click at [608, 239] on button "Définir le Début" at bounding box center [623, 240] width 123 height 28
click at [608, 239] on button "Définir la Fin" at bounding box center [623, 240] width 123 height 28
click at [608, 239] on button "Définir le Début" at bounding box center [623, 240] width 123 height 28
click at [608, 239] on button "Définir la Fin" at bounding box center [623, 240] width 123 height 28
click at [608, 239] on button "Définir le Début" at bounding box center [623, 240] width 123 height 28
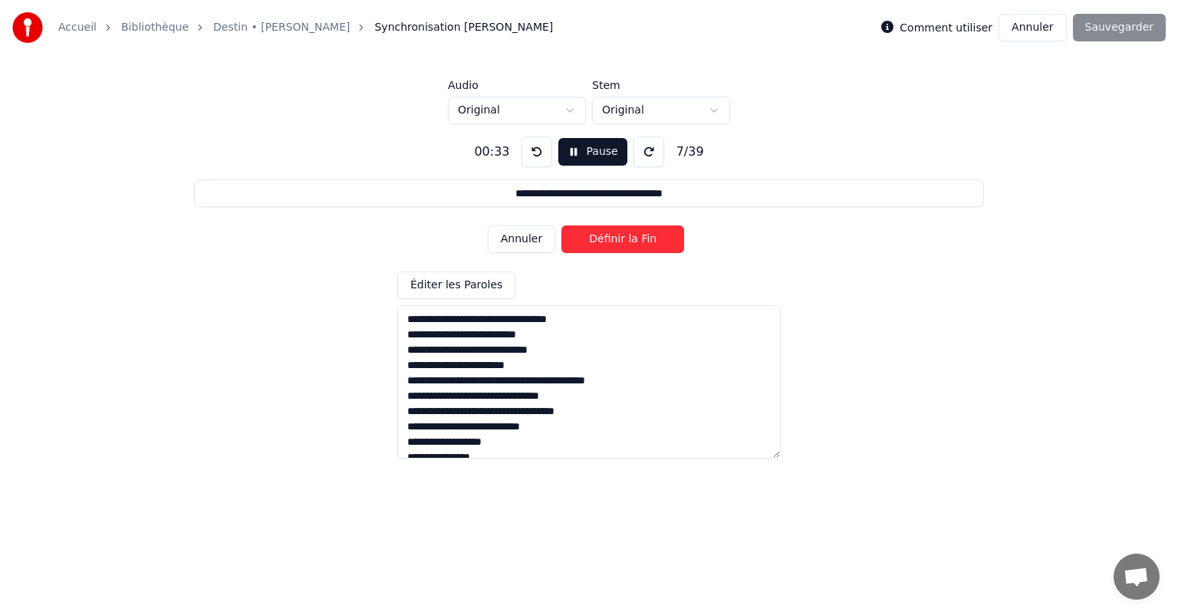
click at [608, 239] on button "Définir la Fin" at bounding box center [623, 240] width 123 height 28
click at [608, 239] on button "Définir le Début" at bounding box center [623, 240] width 123 height 28
click at [608, 239] on button "Définir la Fin" at bounding box center [623, 240] width 123 height 28
click at [608, 239] on button "Définir le Début" at bounding box center [623, 240] width 123 height 28
click at [608, 239] on button "Définir la Fin" at bounding box center [623, 240] width 123 height 28
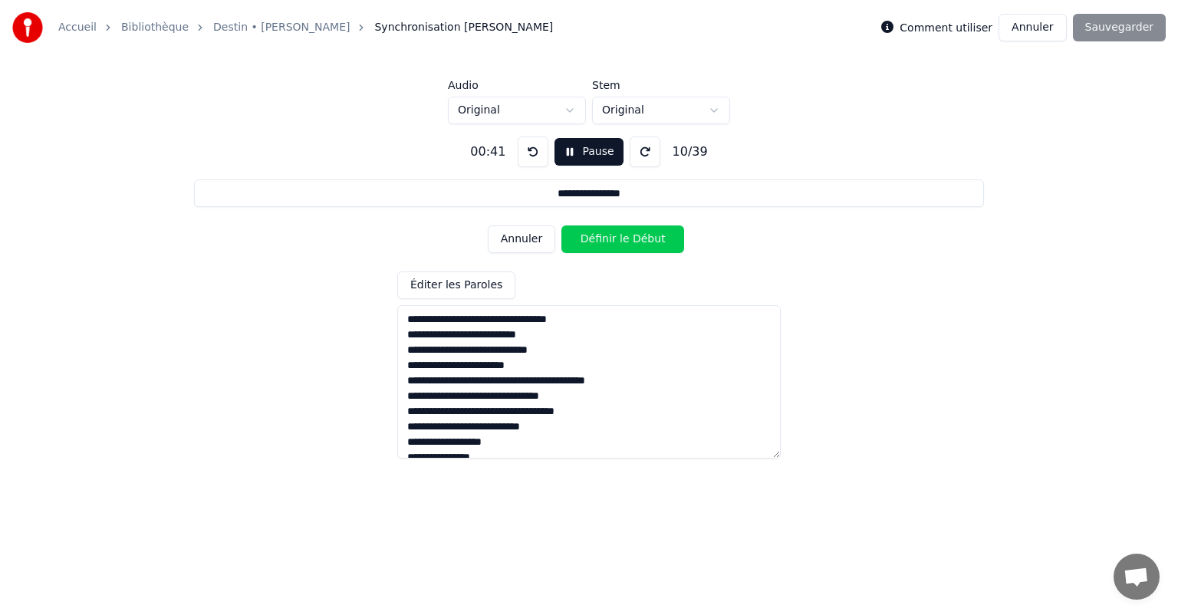
click at [608, 239] on button "Définir le Début" at bounding box center [623, 240] width 123 height 28
click at [608, 239] on button "Définir la Fin" at bounding box center [623, 240] width 123 height 28
click at [608, 239] on button "Définir le Début" at bounding box center [623, 240] width 123 height 28
click at [608, 239] on button "Définir la Fin" at bounding box center [623, 240] width 123 height 28
click at [608, 239] on button "Définir le Début" at bounding box center [623, 240] width 123 height 28
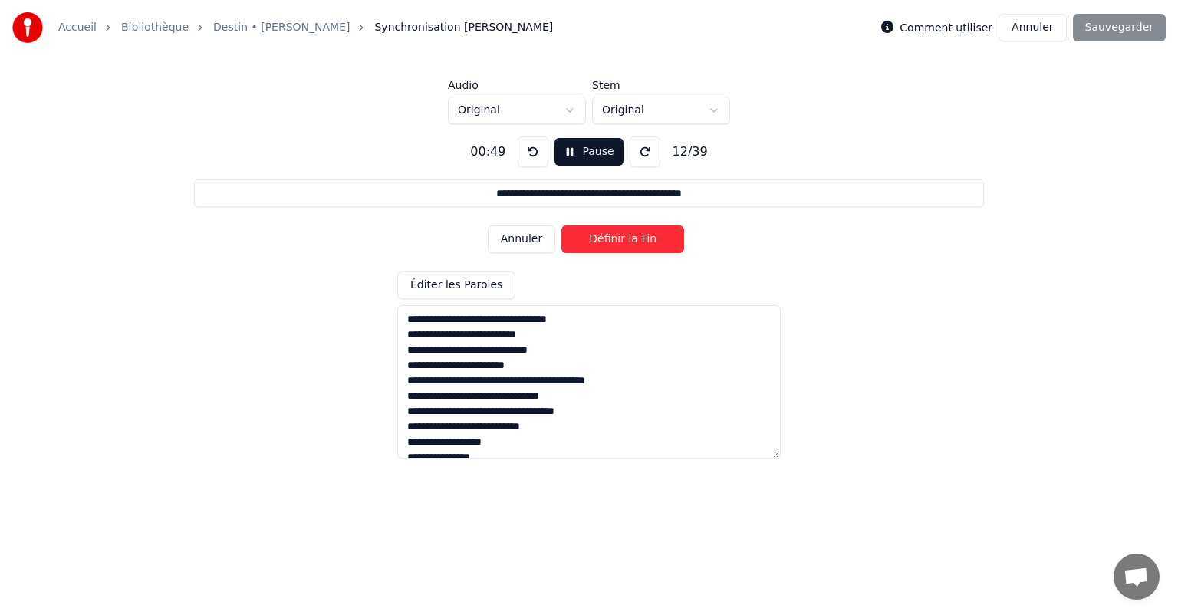
click at [608, 239] on button "Définir la Fin" at bounding box center [623, 240] width 123 height 28
click at [608, 239] on button "Définir le Début" at bounding box center [623, 240] width 123 height 28
click at [608, 239] on button "Définir la Fin" at bounding box center [623, 240] width 123 height 28
click at [608, 239] on button "Définir le Début" at bounding box center [623, 240] width 123 height 28
click at [608, 239] on button "Définir la Fin" at bounding box center [623, 240] width 123 height 28
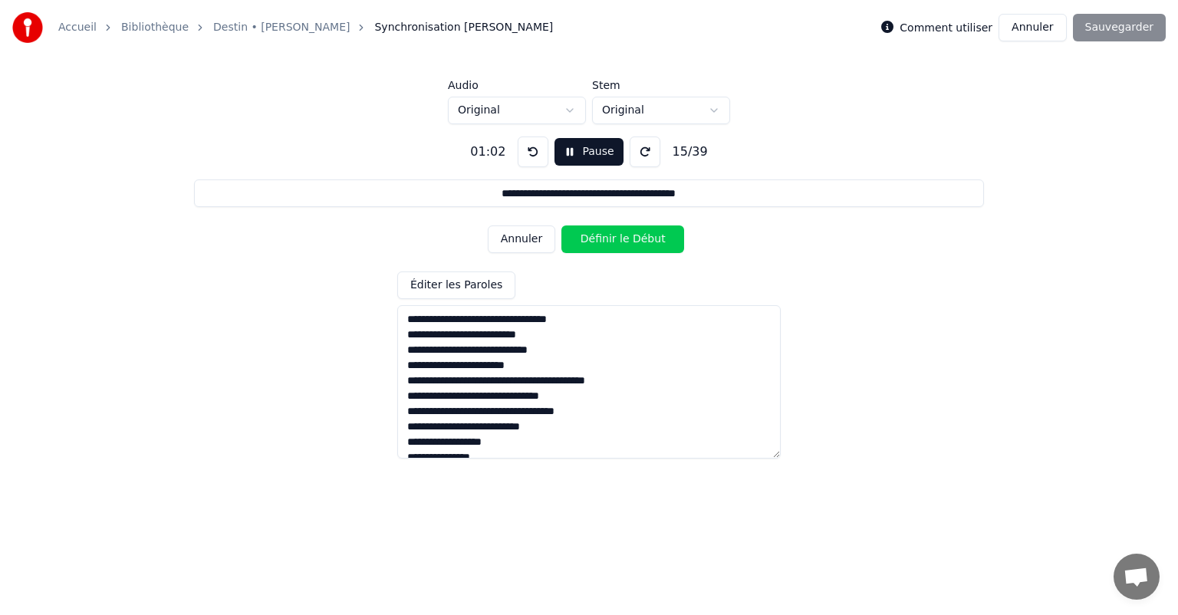
click at [608, 239] on button "Définir le Début" at bounding box center [623, 240] width 123 height 28
click at [608, 239] on button "Définir la Fin" at bounding box center [623, 240] width 123 height 28
click at [608, 239] on button "Définir le Début" at bounding box center [623, 240] width 123 height 28
click at [608, 239] on button "Définir la Fin" at bounding box center [623, 240] width 123 height 28
click at [608, 239] on button "Définir le Début" at bounding box center [623, 240] width 123 height 28
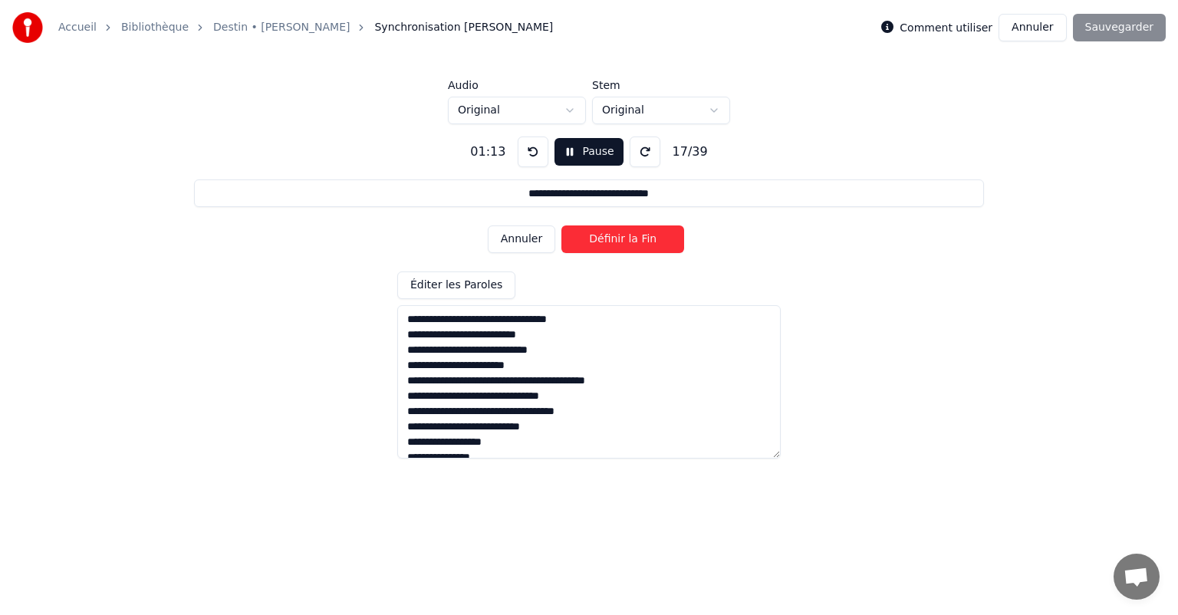
click at [608, 239] on button "Définir la Fin" at bounding box center [623, 240] width 123 height 28
click at [608, 239] on button "Définir le Début" at bounding box center [623, 240] width 123 height 28
click at [608, 239] on button "Définir la Fin" at bounding box center [623, 240] width 123 height 28
click at [608, 239] on button "Définir le Début" at bounding box center [623, 240] width 123 height 28
click at [608, 239] on button "Définir la Fin" at bounding box center [623, 240] width 123 height 28
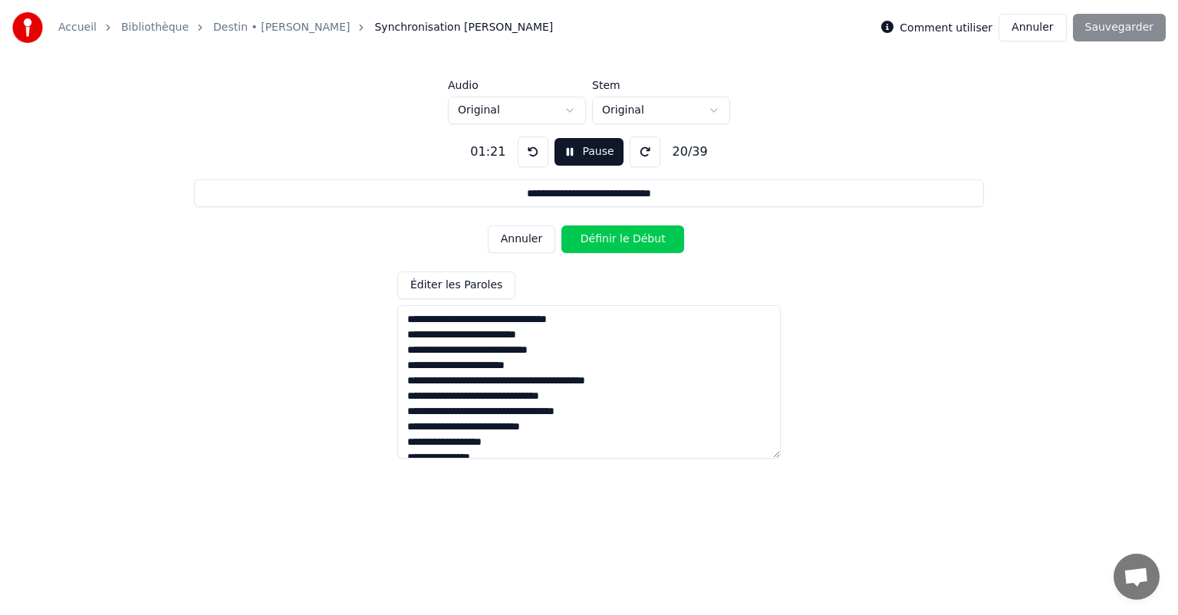
click at [608, 239] on button "Définir le Début" at bounding box center [623, 240] width 123 height 28
click at [608, 239] on button "Définir la Fin" at bounding box center [623, 240] width 123 height 28
click at [608, 239] on button "Définir le Début" at bounding box center [623, 240] width 123 height 28
click at [608, 239] on button "Définir la Fin" at bounding box center [623, 240] width 123 height 28
click at [608, 239] on button "Définir le Début" at bounding box center [623, 240] width 123 height 28
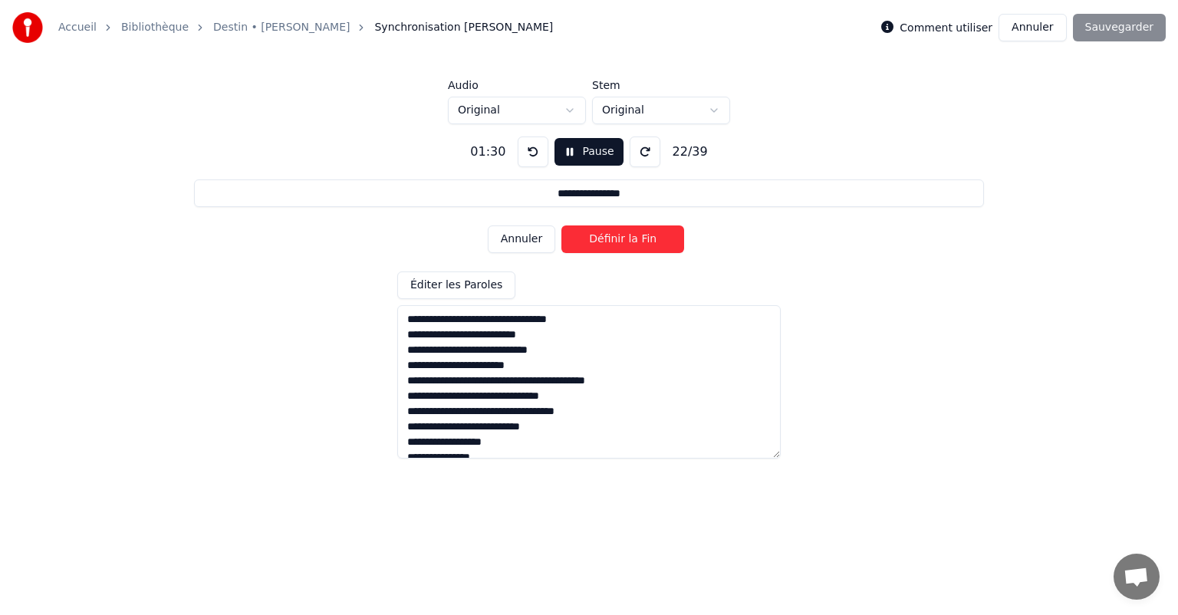
click at [608, 239] on button "Définir la Fin" at bounding box center [623, 240] width 123 height 28
click at [608, 239] on button "Définir le Début" at bounding box center [623, 240] width 123 height 28
click at [608, 239] on button "Définir la Fin" at bounding box center [623, 240] width 123 height 28
click at [608, 239] on button "Définir le Début" at bounding box center [623, 240] width 123 height 28
click at [608, 239] on button "Définir la Fin" at bounding box center [623, 240] width 123 height 28
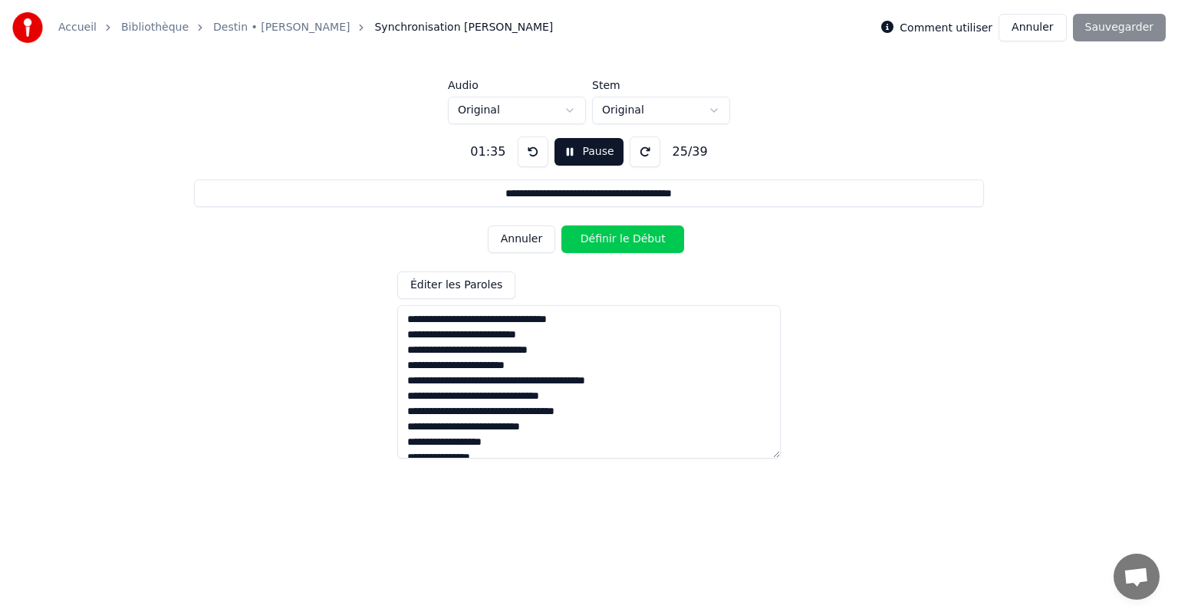
click at [608, 239] on button "Définir le Début" at bounding box center [623, 240] width 123 height 28
click at [608, 239] on button "Définir la Fin" at bounding box center [623, 240] width 123 height 28
click at [608, 239] on button "Définir le Début" at bounding box center [623, 240] width 123 height 28
click at [608, 239] on button "Définir la Fin" at bounding box center [623, 240] width 123 height 28
click at [608, 239] on button "Définir le Début" at bounding box center [623, 240] width 123 height 28
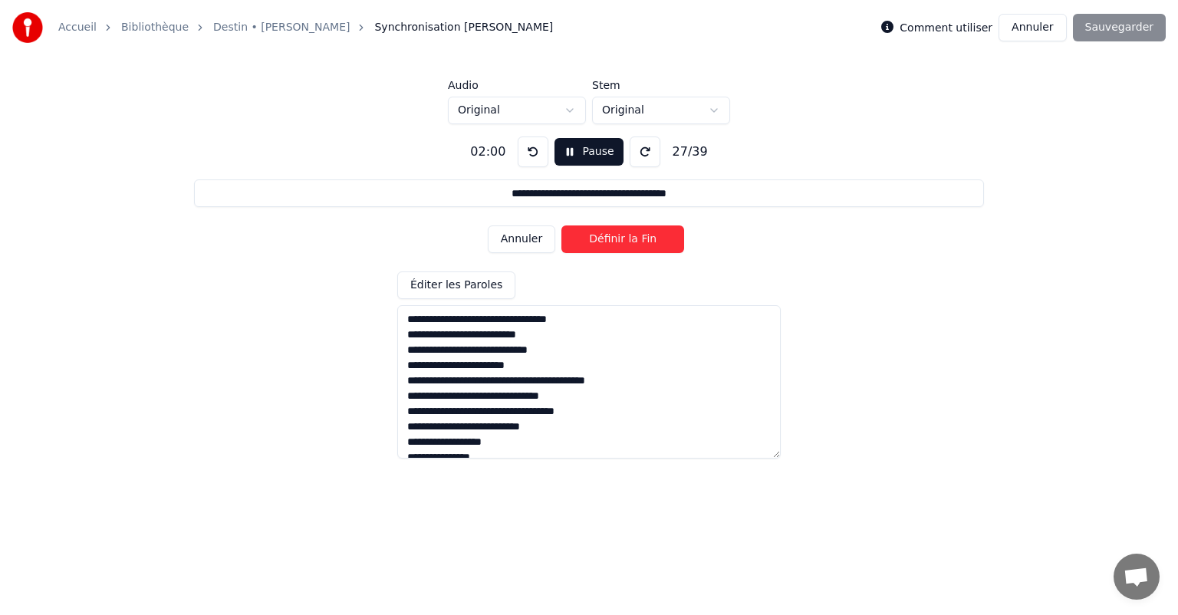
click at [608, 239] on button "Définir la Fin" at bounding box center [623, 240] width 123 height 28
click at [608, 239] on button "Définir le Début" at bounding box center [623, 240] width 123 height 28
click at [608, 239] on button "Définir la Fin" at bounding box center [623, 240] width 123 height 28
click at [608, 239] on button "Définir le Début" at bounding box center [623, 240] width 123 height 28
click at [608, 239] on button "Définir la Fin" at bounding box center [623, 240] width 123 height 28
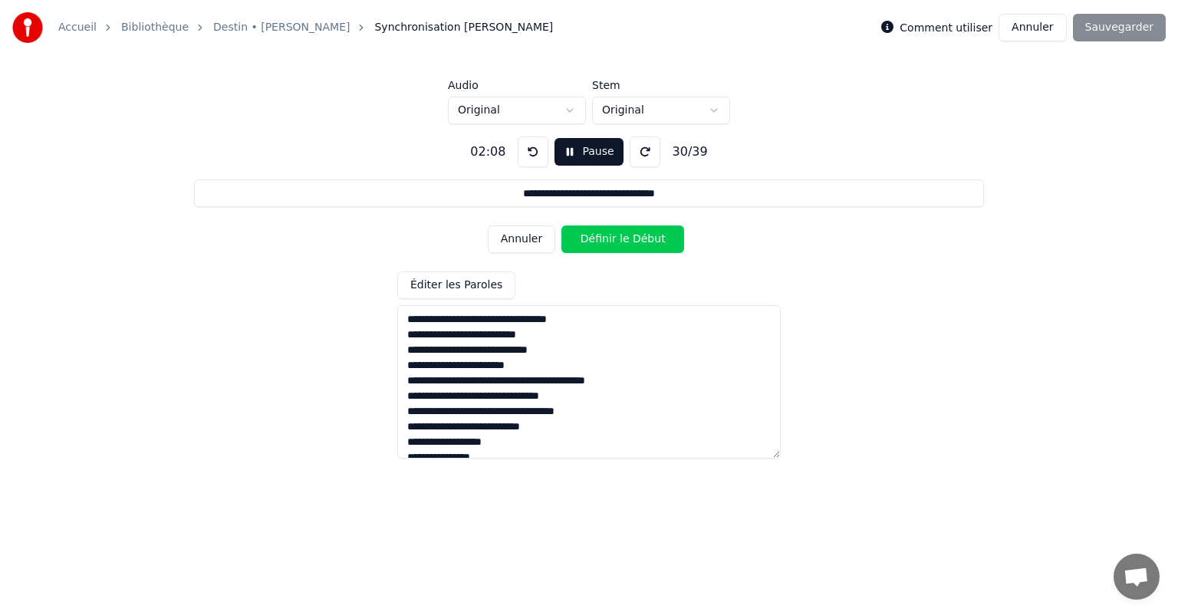
click at [608, 239] on button "Définir le Début" at bounding box center [623, 240] width 123 height 28
click at [608, 239] on button "Définir la Fin" at bounding box center [623, 240] width 123 height 28
click at [608, 239] on button "Définir le Début" at bounding box center [623, 240] width 123 height 28
click at [608, 239] on button "Définir la Fin" at bounding box center [623, 240] width 123 height 28
click at [608, 239] on button "Définir le Début" at bounding box center [623, 240] width 123 height 28
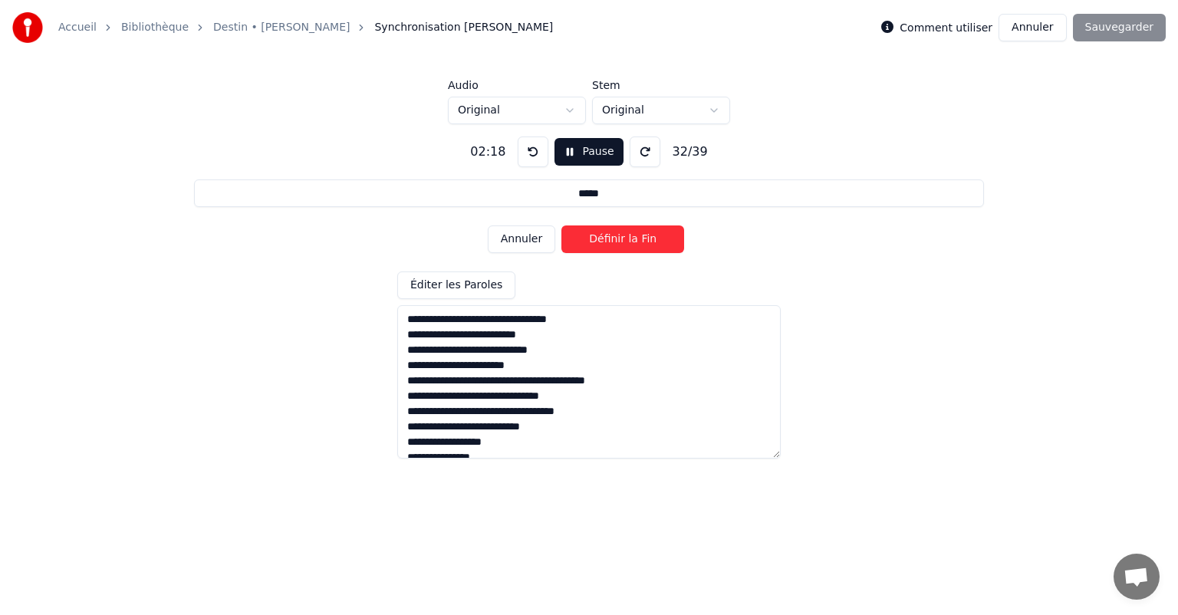
click at [608, 239] on button "Définir la Fin" at bounding box center [623, 240] width 123 height 28
click at [608, 239] on button "Définir le Début" at bounding box center [623, 240] width 123 height 28
click at [608, 239] on button "Définir la Fin" at bounding box center [623, 240] width 123 height 28
click at [608, 239] on button "Définir le Début" at bounding box center [623, 240] width 123 height 28
click at [608, 239] on button "Définir la Fin" at bounding box center [623, 240] width 123 height 28
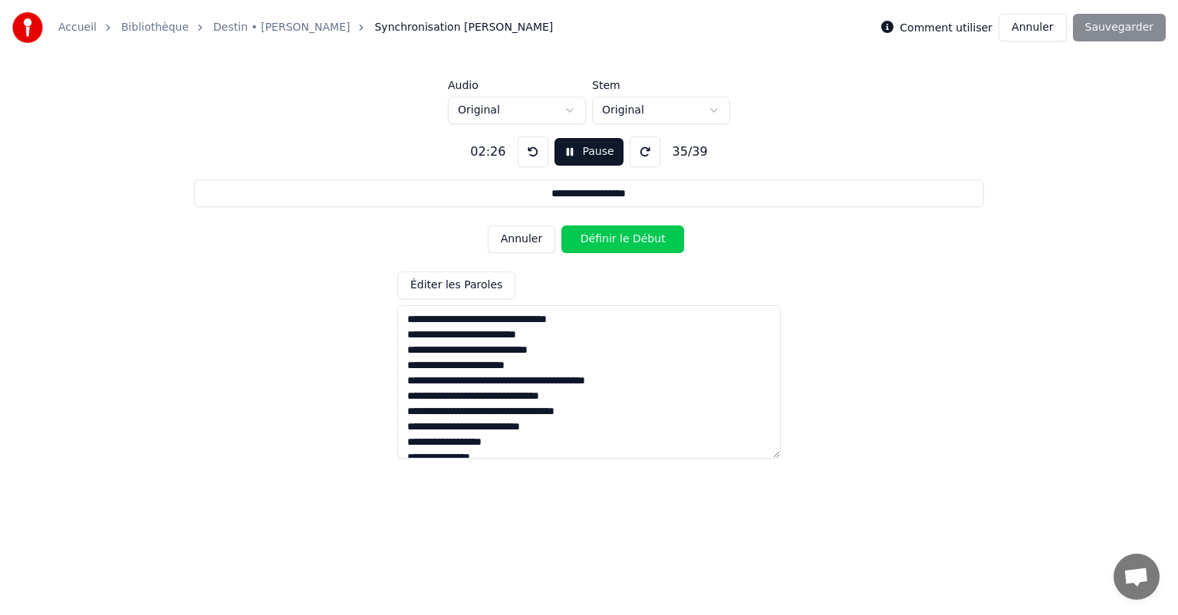
click at [608, 237] on button "Définir le Début" at bounding box center [623, 240] width 123 height 28
click at [516, 245] on button "Annuler" at bounding box center [522, 240] width 68 height 28
click at [536, 237] on button "Annuler" at bounding box center [522, 240] width 68 height 28
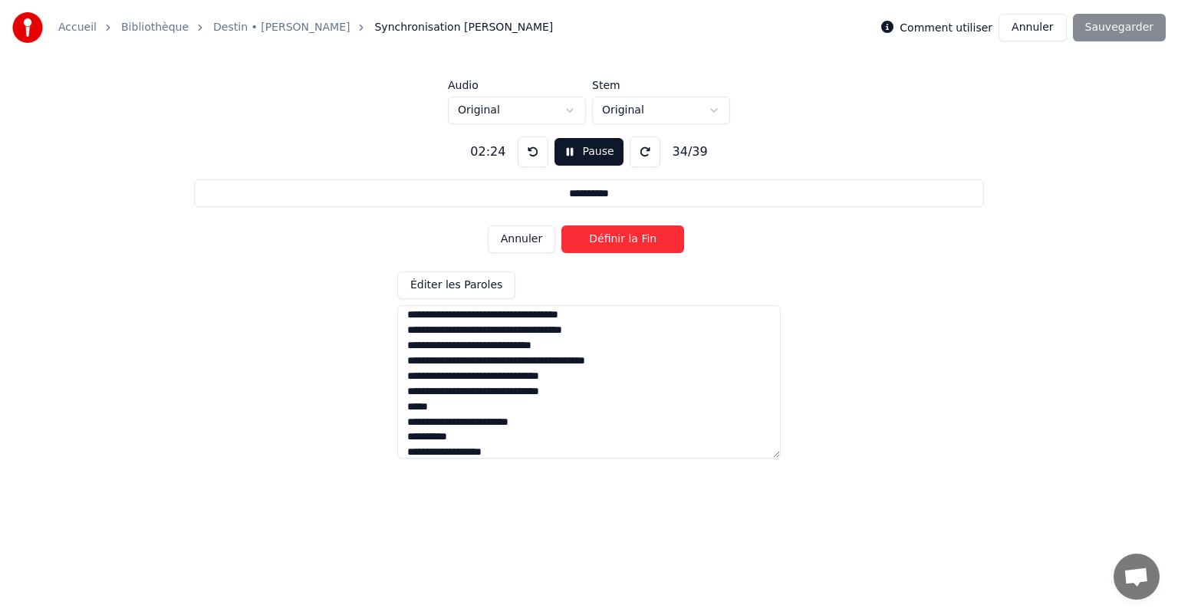
scroll to position [457, 0]
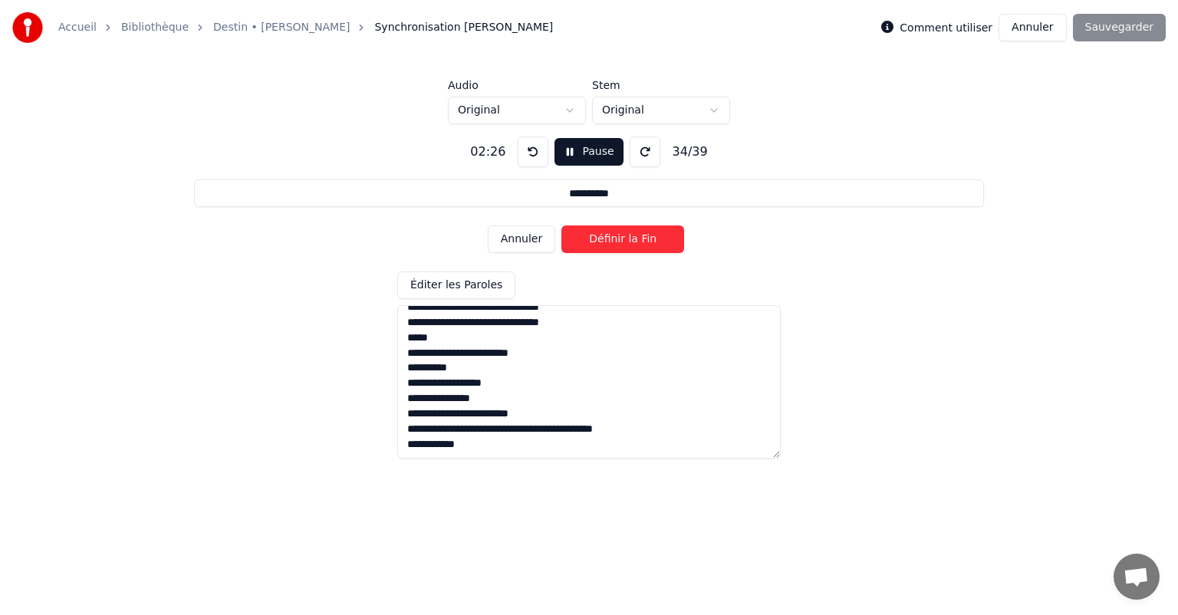
click at [532, 242] on button "Annuler" at bounding box center [522, 240] width 68 height 28
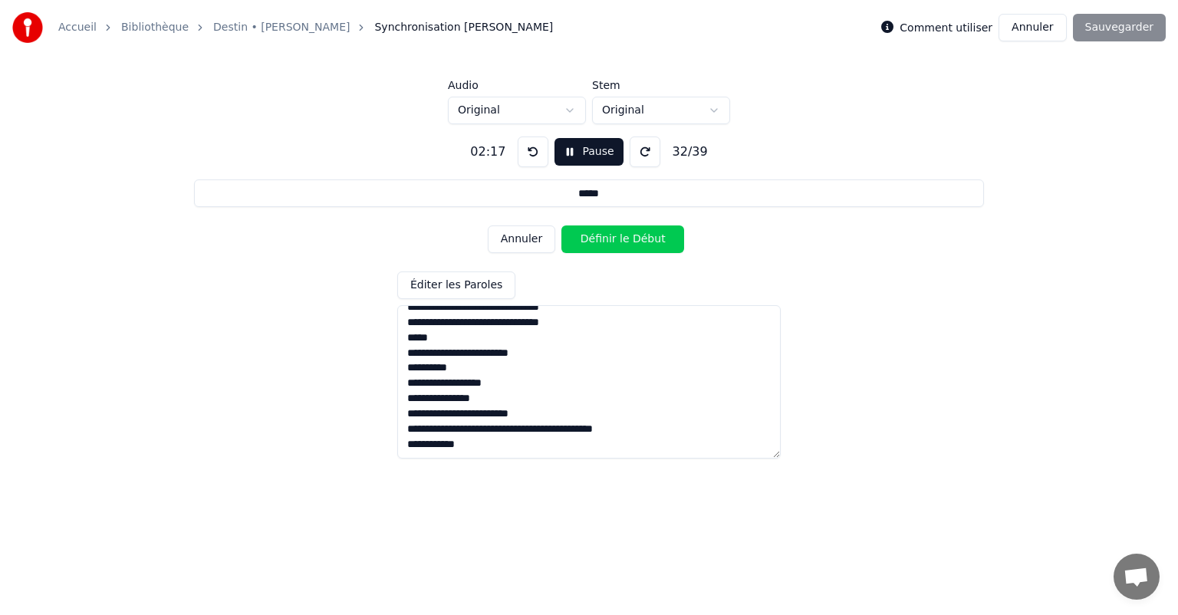
click at [621, 239] on button "Définir le Début" at bounding box center [623, 240] width 123 height 28
click at [621, 239] on button "Définir la Fin" at bounding box center [623, 240] width 123 height 28
click at [621, 239] on button "Définir le Début" at bounding box center [623, 240] width 123 height 28
click at [621, 237] on button "Définir la Fin" at bounding box center [623, 240] width 123 height 28
click at [621, 237] on button "Définir le Début" at bounding box center [623, 240] width 123 height 28
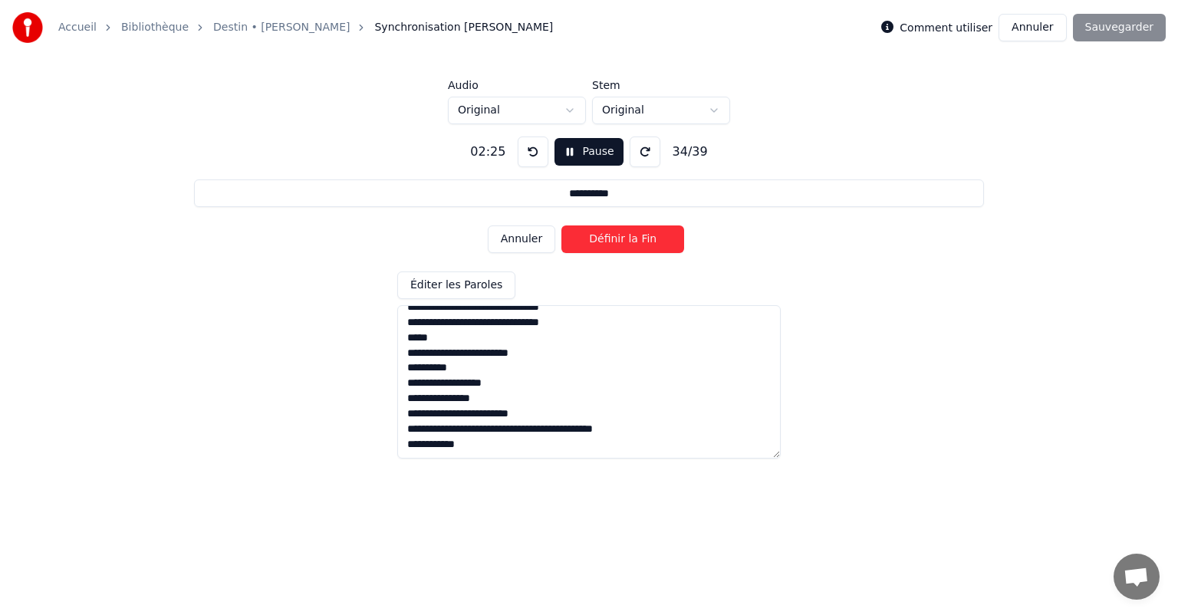
click at [621, 237] on button "Définir la Fin" at bounding box center [623, 240] width 123 height 28
click at [543, 243] on button "Annuler" at bounding box center [522, 240] width 68 height 28
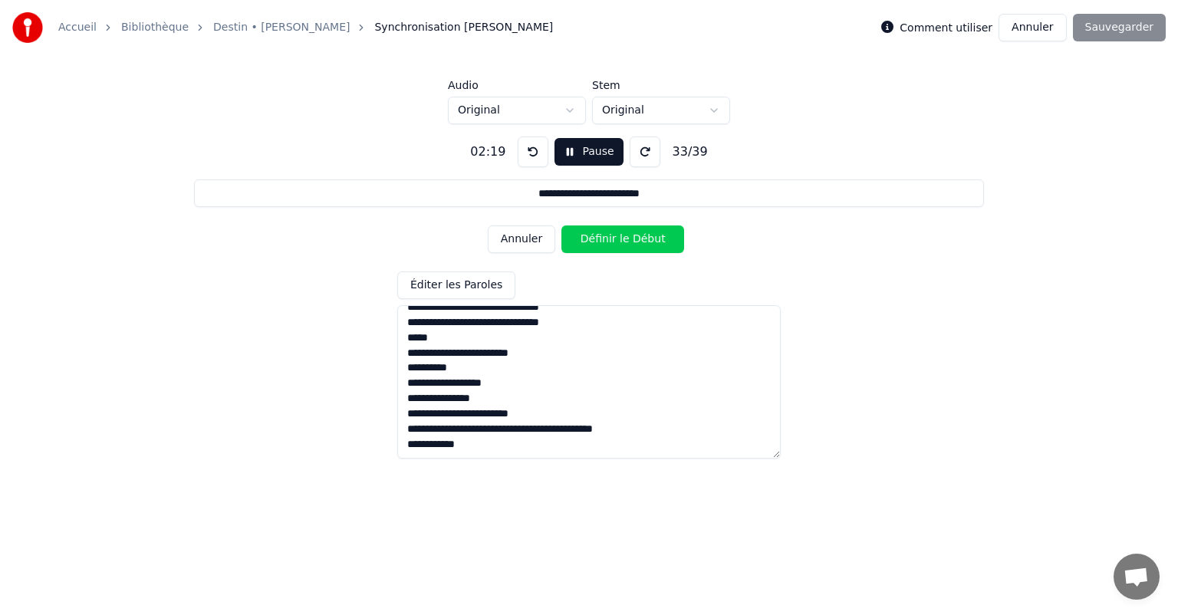
click at [543, 243] on button "Annuler" at bounding box center [522, 240] width 68 height 28
click at [531, 248] on button "Annuler" at bounding box center [522, 240] width 68 height 28
click at [610, 242] on button "Définir le Début" at bounding box center [623, 240] width 123 height 28
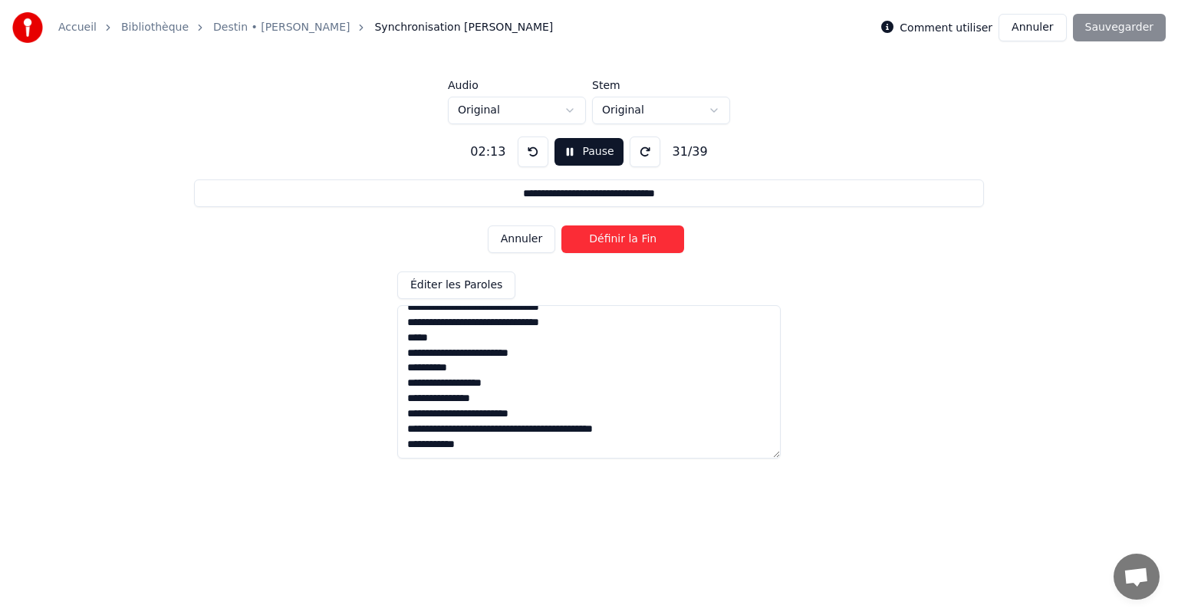
click at [610, 242] on button "Définir la Fin" at bounding box center [623, 240] width 123 height 28
click at [610, 242] on button "Définir le Début" at bounding box center [623, 240] width 123 height 28
click at [610, 242] on button "Définir la Fin" at bounding box center [623, 240] width 123 height 28
click at [610, 242] on button "Définir le Début" at bounding box center [623, 240] width 123 height 28
click at [610, 242] on button "Définir la Fin" at bounding box center [623, 240] width 123 height 28
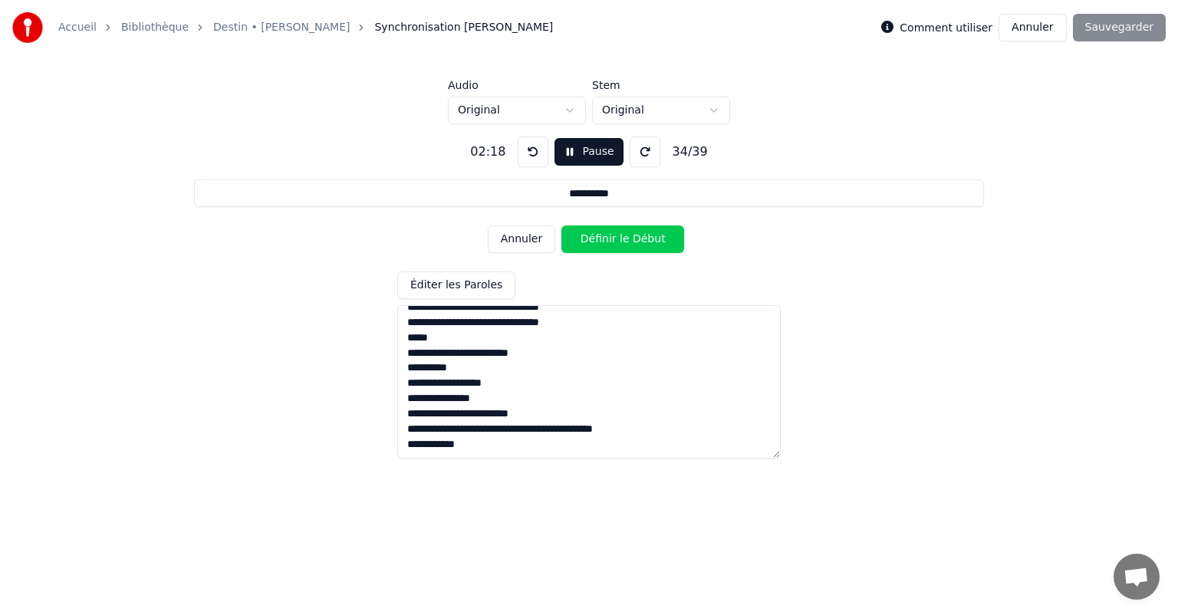
click at [610, 242] on button "Définir le Début" at bounding box center [623, 240] width 123 height 28
click at [610, 242] on button "Définir la Fin" at bounding box center [623, 240] width 123 height 28
click at [610, 242] on button "Définir le Début" at bounding box center [623, 240] width 123 height 28
click at [610, 242] on button "Définir la Fin" at bounding box center [623, 240] width 123 height 28
click at [610, 242] on button "Définir le Début" at bounding box center [623, 240] width 123 height 28
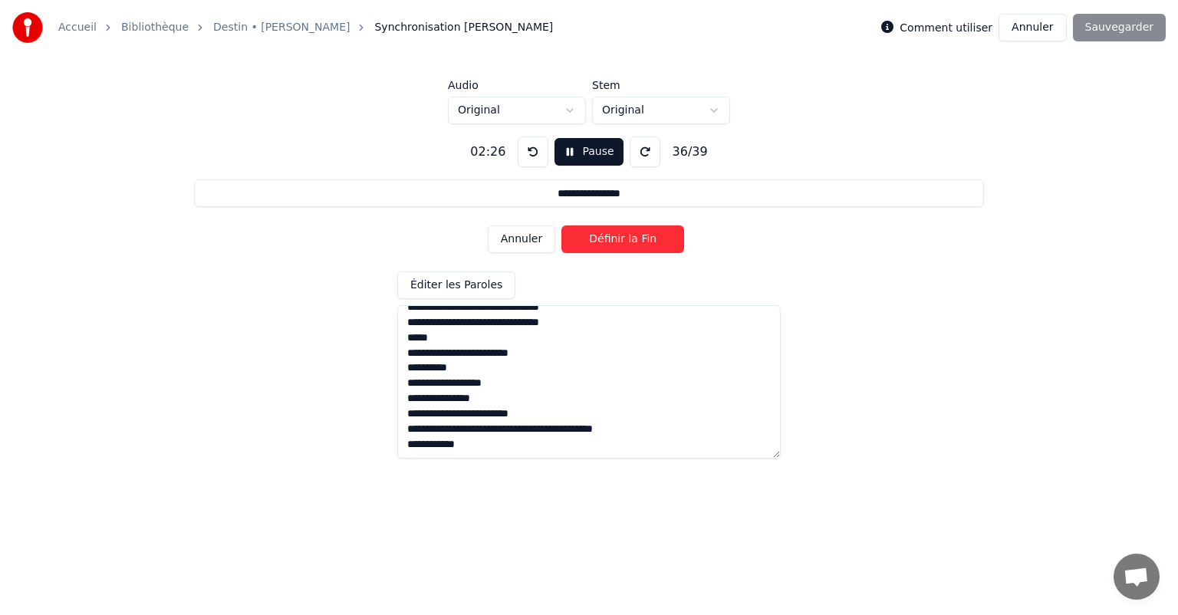
click at [610, 242] on button "Définir la Fin" at bounding box center [623, 240] width 123 height 28
click at [610, 242] on button "Définir le Début" at bounding box center [623, 240] width 123 height 28
click at [610, 242] on button "Définir la Fin" at bounding box center [623, 240] width 123 height 28
click at [610, 242] on button "Définir le Début" at bounding box center [623, 240] width 123 height 28
click at [610, 242] on button "Définir la Fin" at bounding box center [623, 240] width 123 height 28
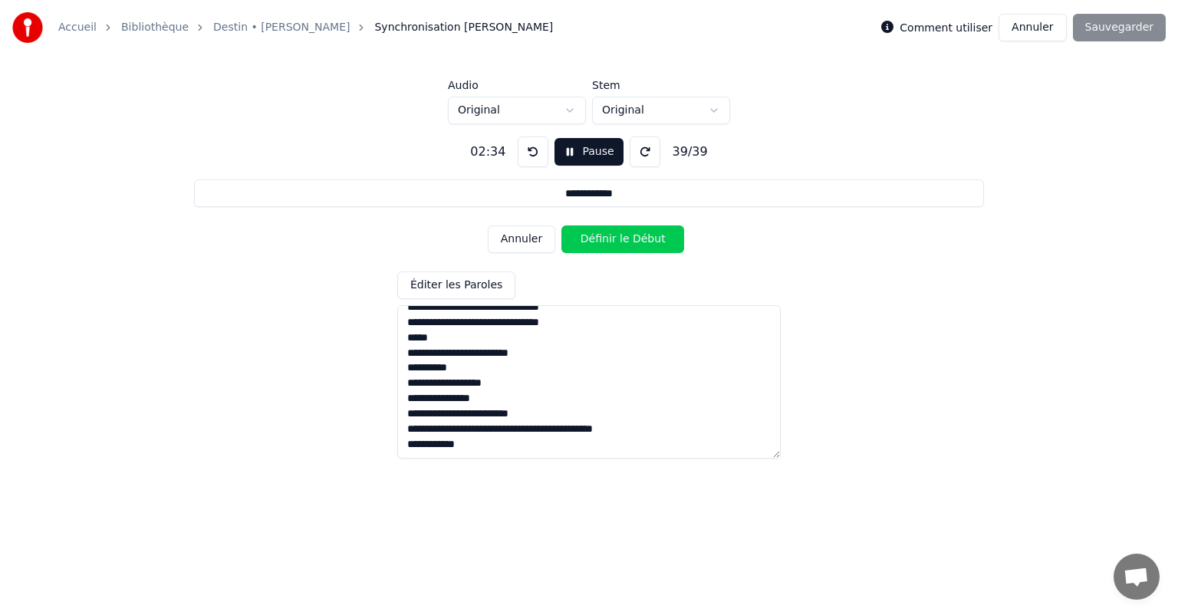
click at [610, 242] on button "Définir le Début" at bounding box center [623, 240] width 123 height 28
click at [610, 242] on button "Définir la Fin" at bounding box center [623, 240] width 123 height 28
click at [597, 149] on button "Début" at bounding box center [590, 152] width 70 height 28
click at [528, 150] on button at bounding box center [533, 152] width 31 height 31
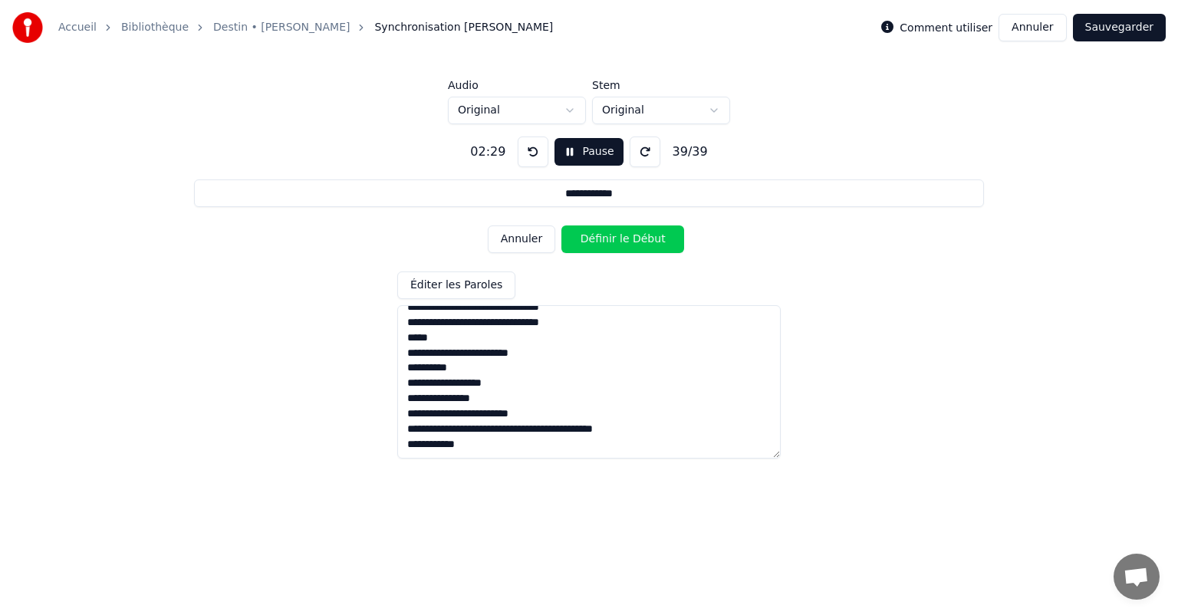
click at [528, 150] on button at bounding box center [533, 152] width 31 height 31
click at [533, 146] on button at bounding box center [533, 152] width 31 height 31
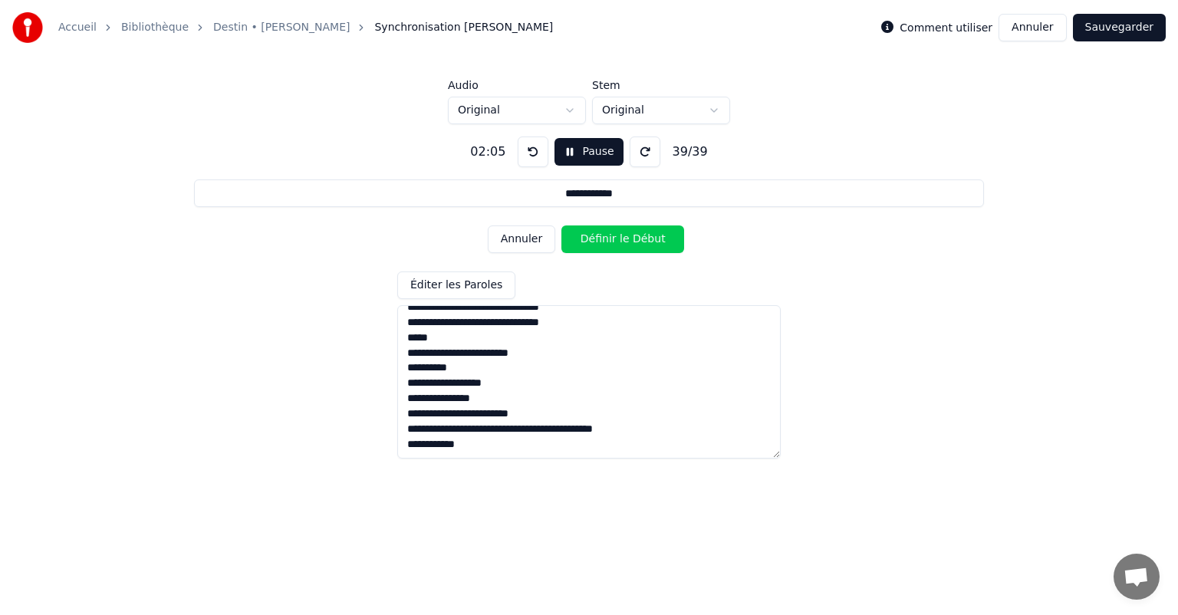
click at [515, 245] on button "Annuler" at bounding box center [522, 240] width 68 height 28
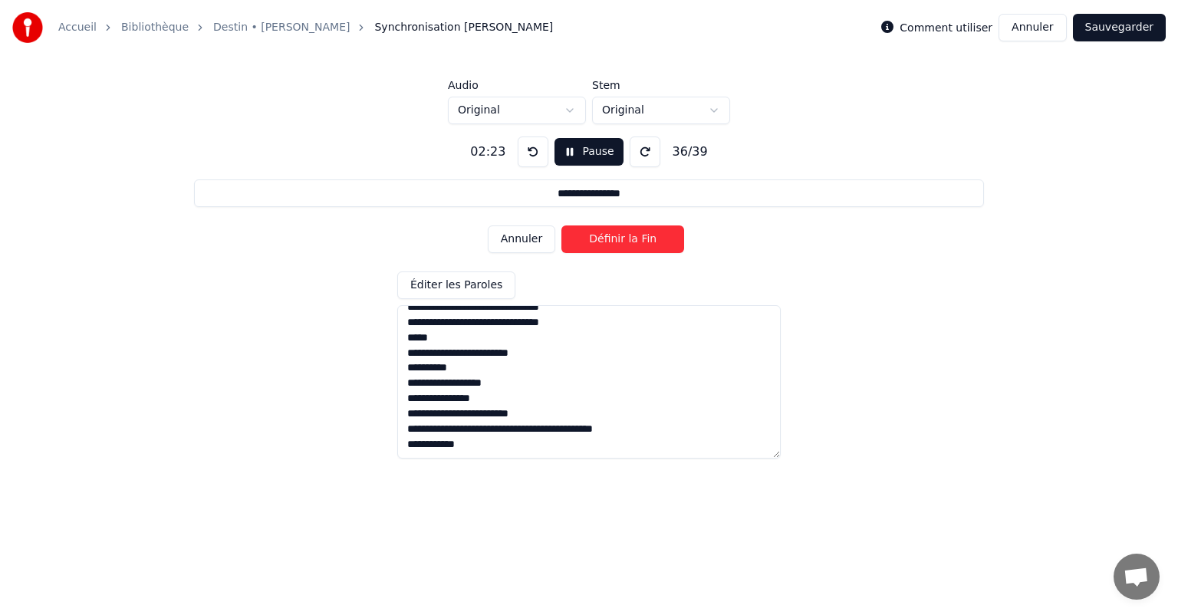
click at [515, 245] on button "Annuler" at bounding box center [522, 240] width 68 height 28
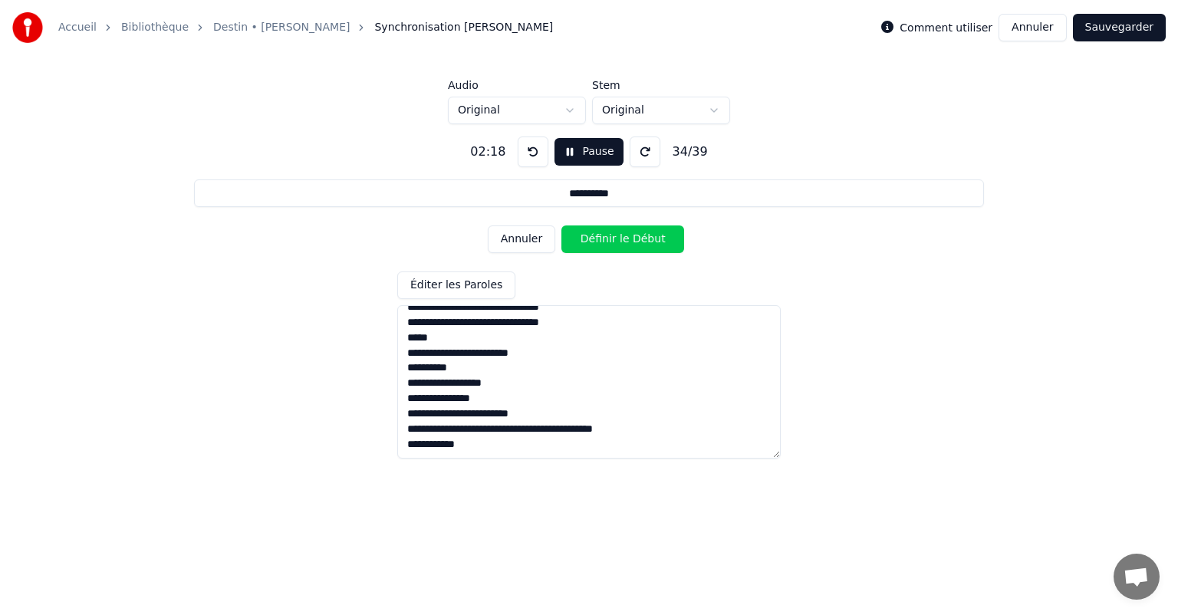
click at [515, 245] on button "Annuler" at bounding box center [522, 240] width 68 height 28
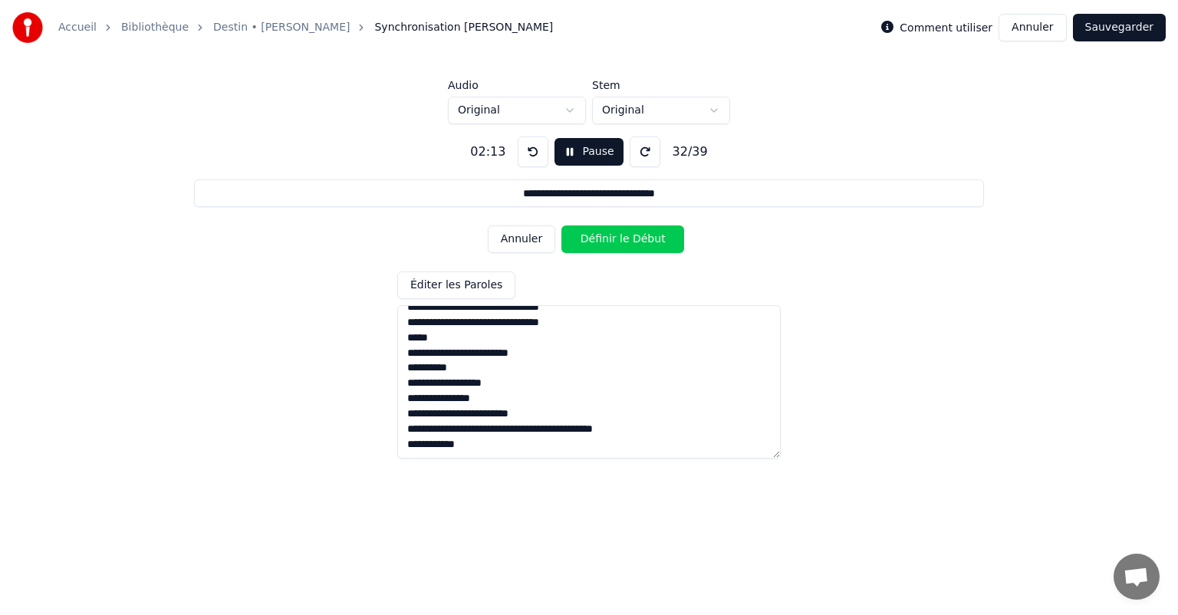
click at [515, 245] on button "Annuler" at bounding box center [522, 240] width 68 height 28
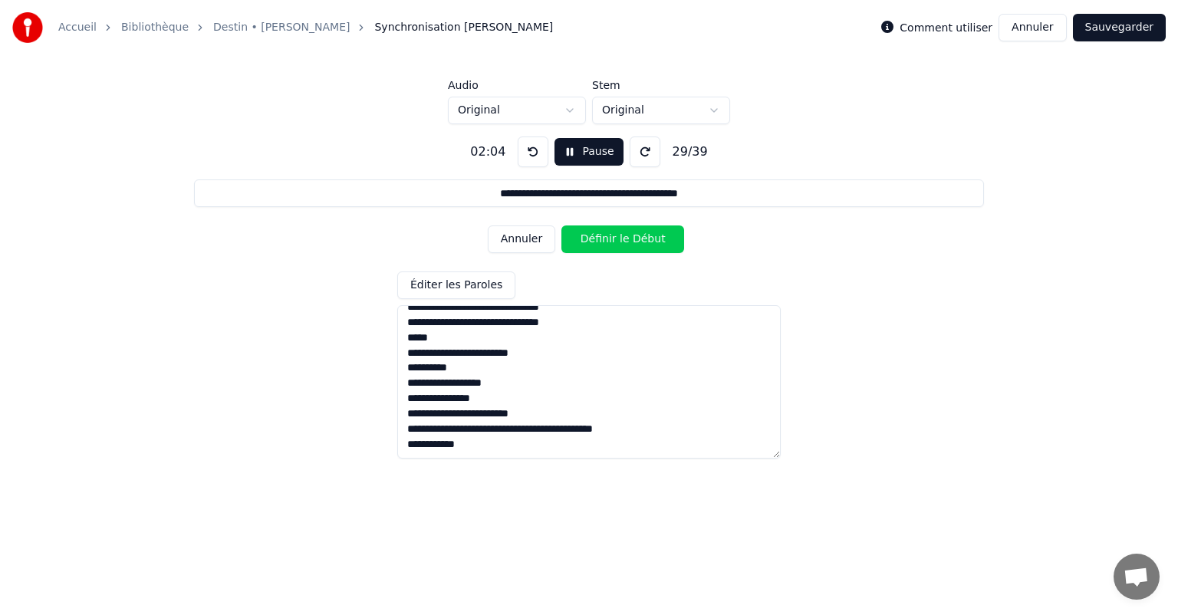
click at [515, 245] on button "Annuler" at bounding box center [522, 240] width 68 height 28
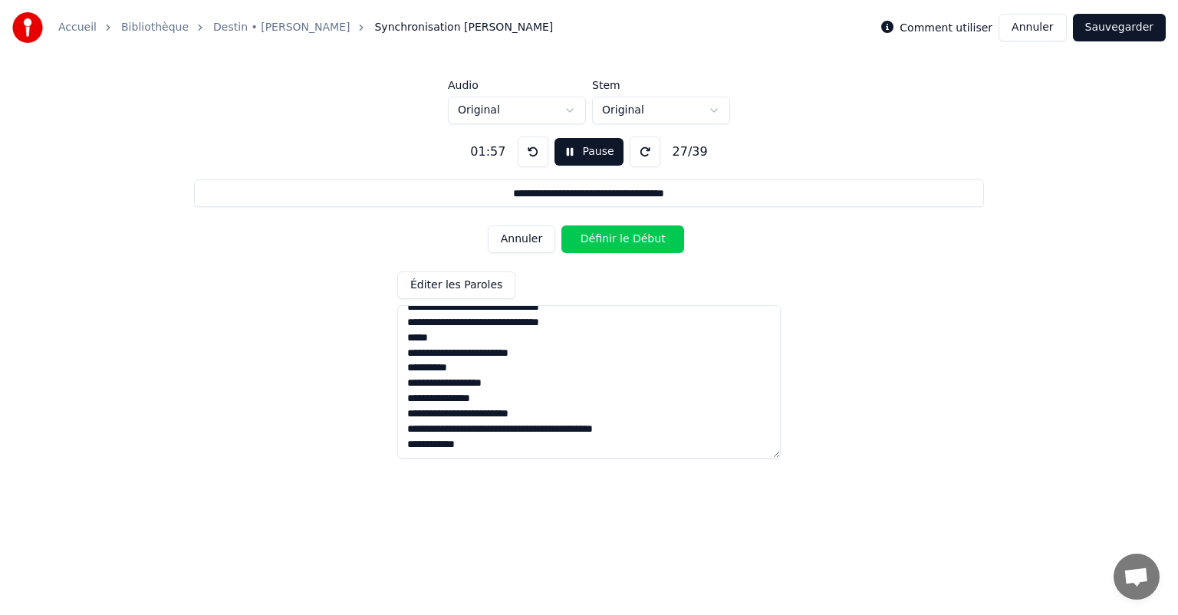
click at [515, 245] on button "Annuler" at bounding box center [522, 240] width 68 height 28
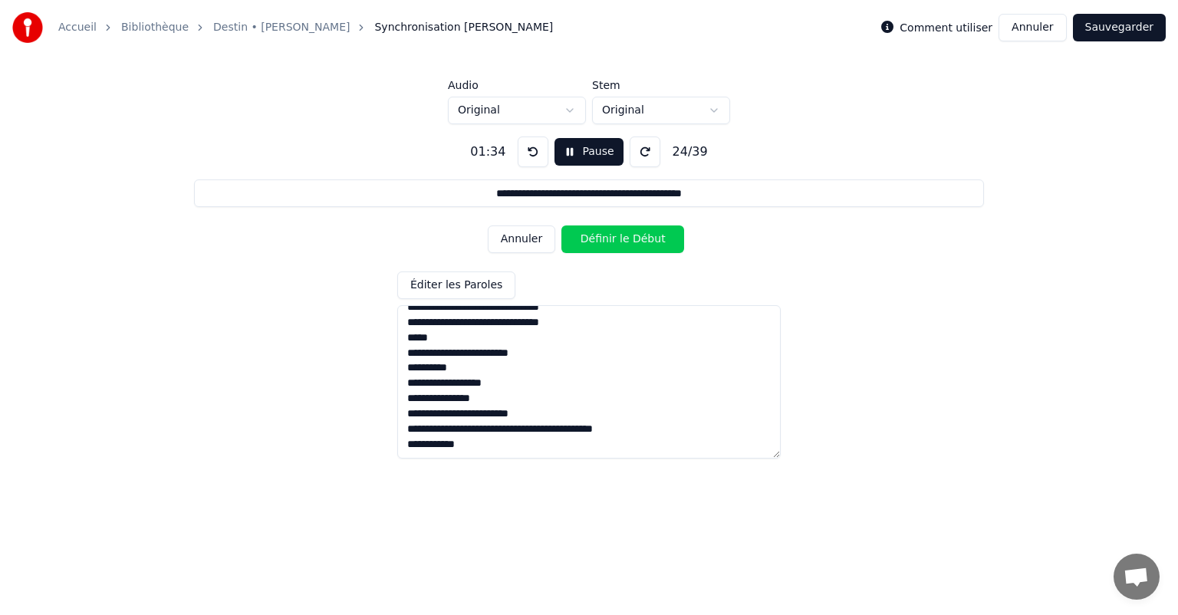
click at [515, 245] on button "Annuler" at bounding box center [522, 240] width 68 height 28
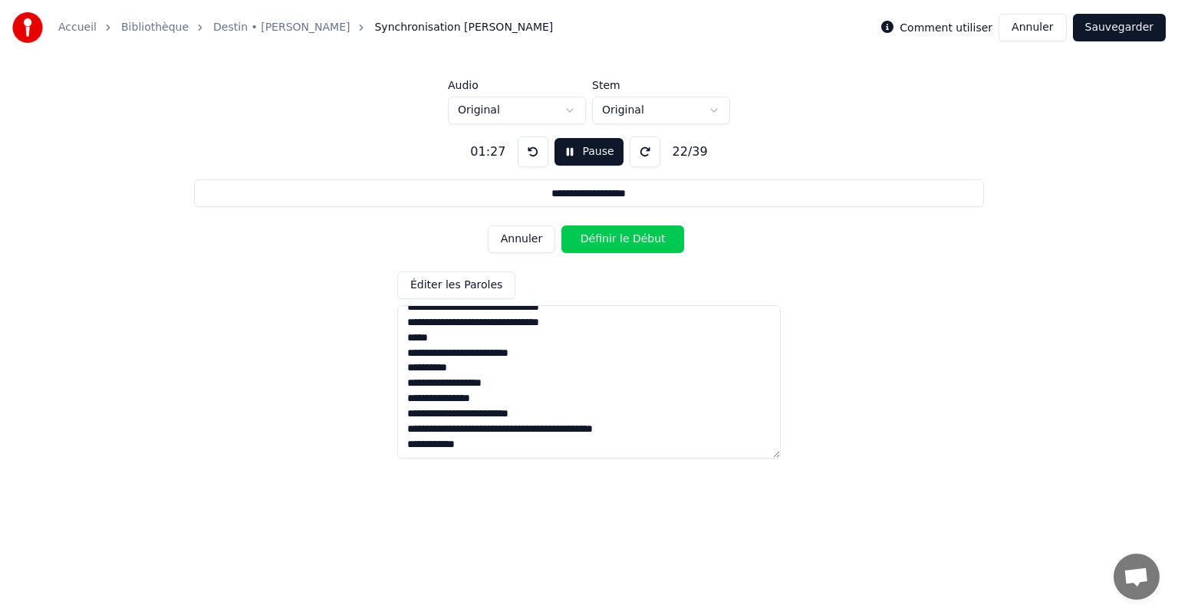
click at [515, 245] on button "Annuler" at bounding box center [522, 240] width 68 height 28
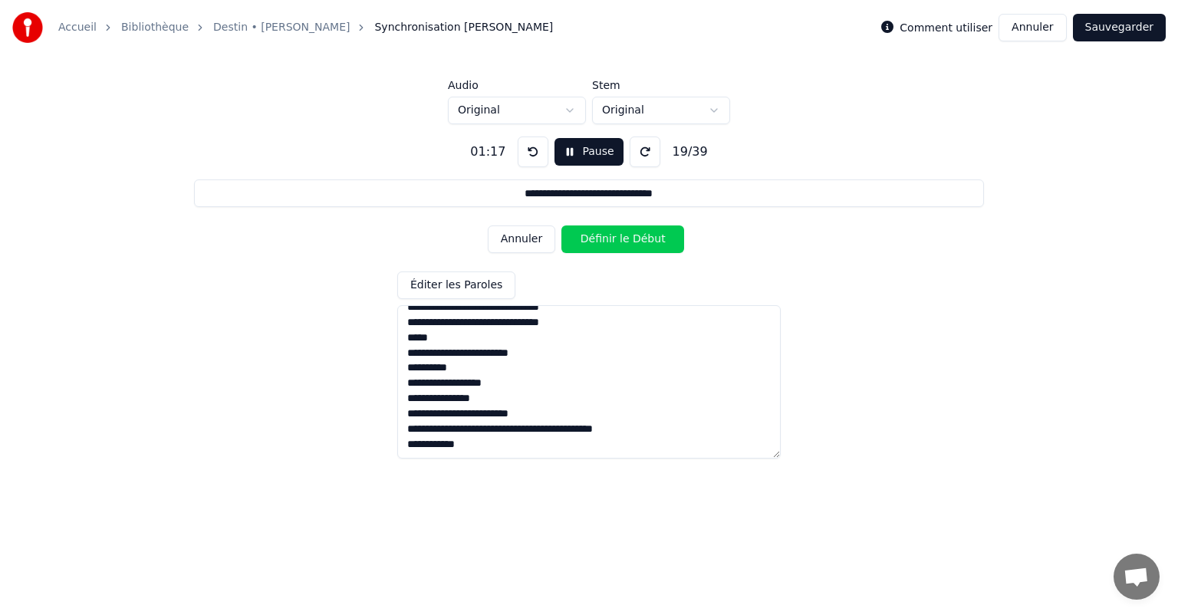
click at [515, 245] on button "Annuler" at bounding box center [522, 240] width 68 height 28
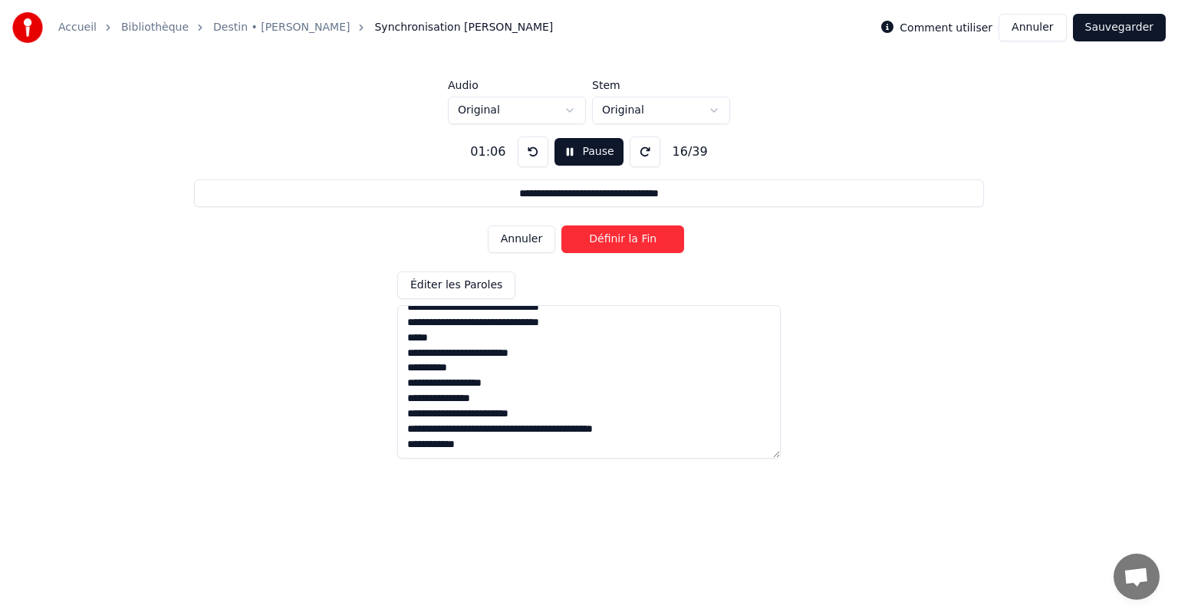
click at [515, 245] on button "Annuler" at bounding box center [522, 240] width 68 height 28
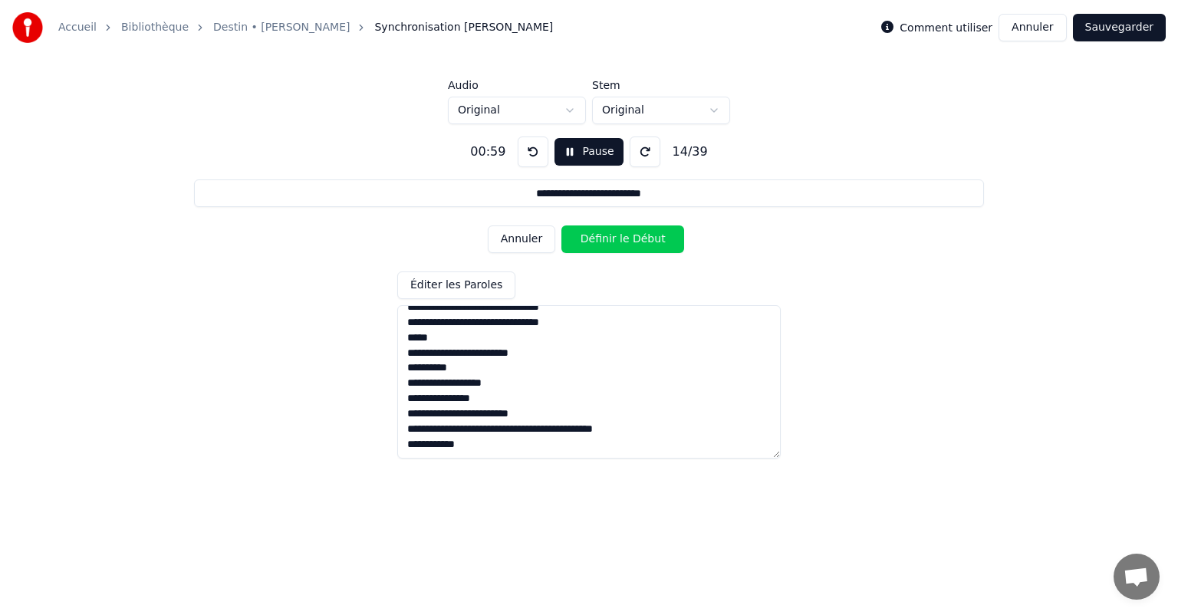
click at [515, 245] on button "Annuler" at bounding box center [522, 240] width 68 height 28
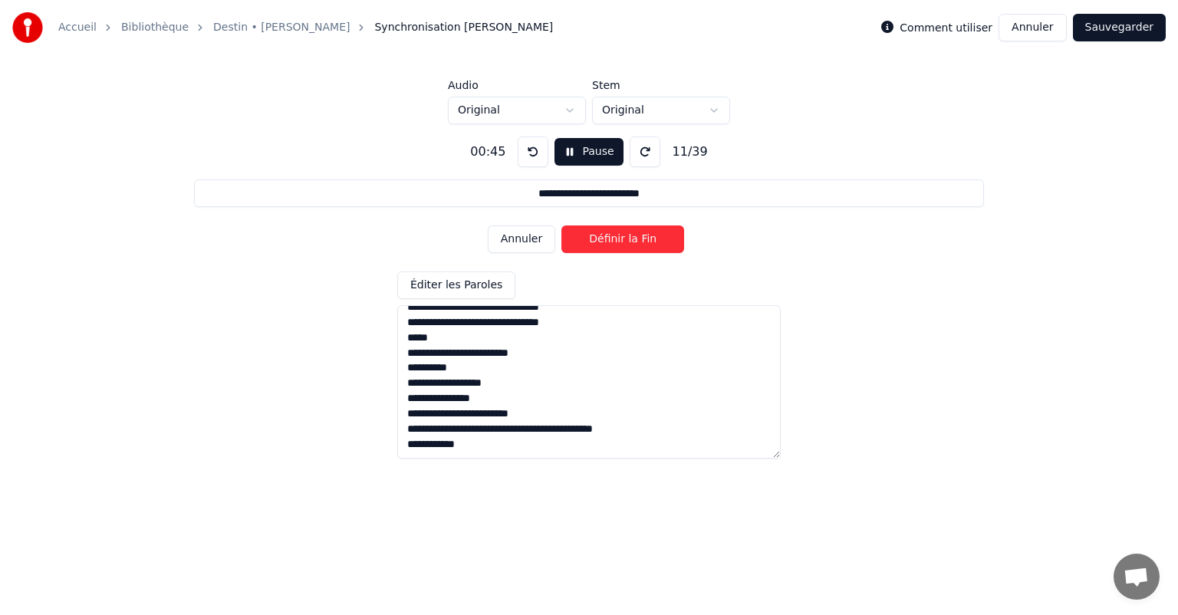
click at [515, 245] on button "Annuler" at bounding box center [522, 240] width 68 height 28
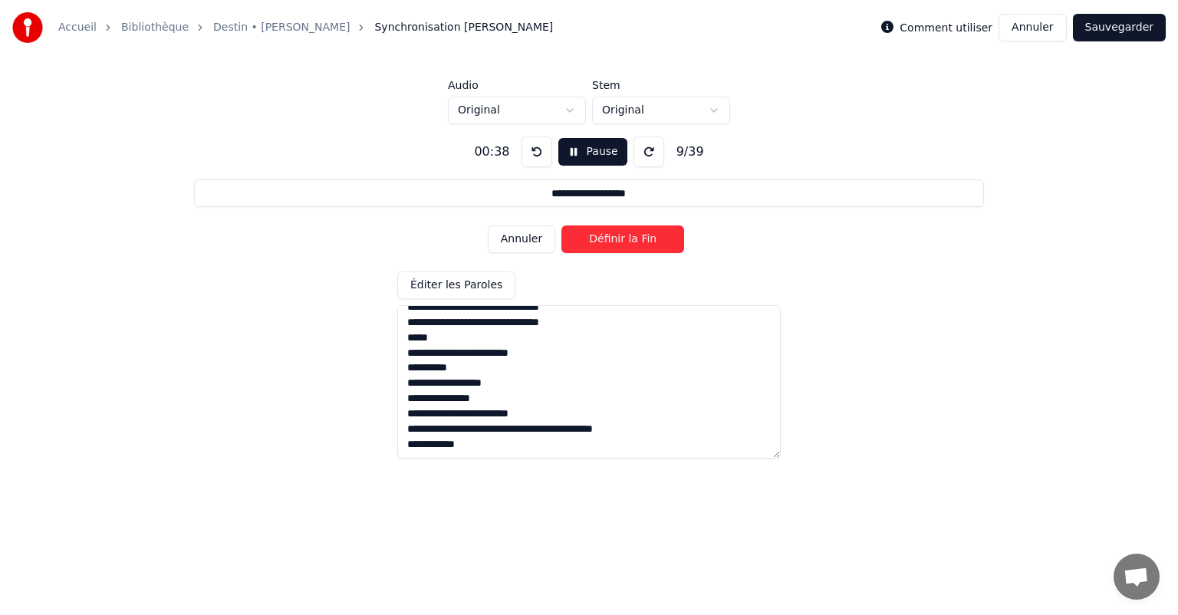
click at [515, 245] on button "Annuler" at bounding box center [522, 240] width 68 height 28
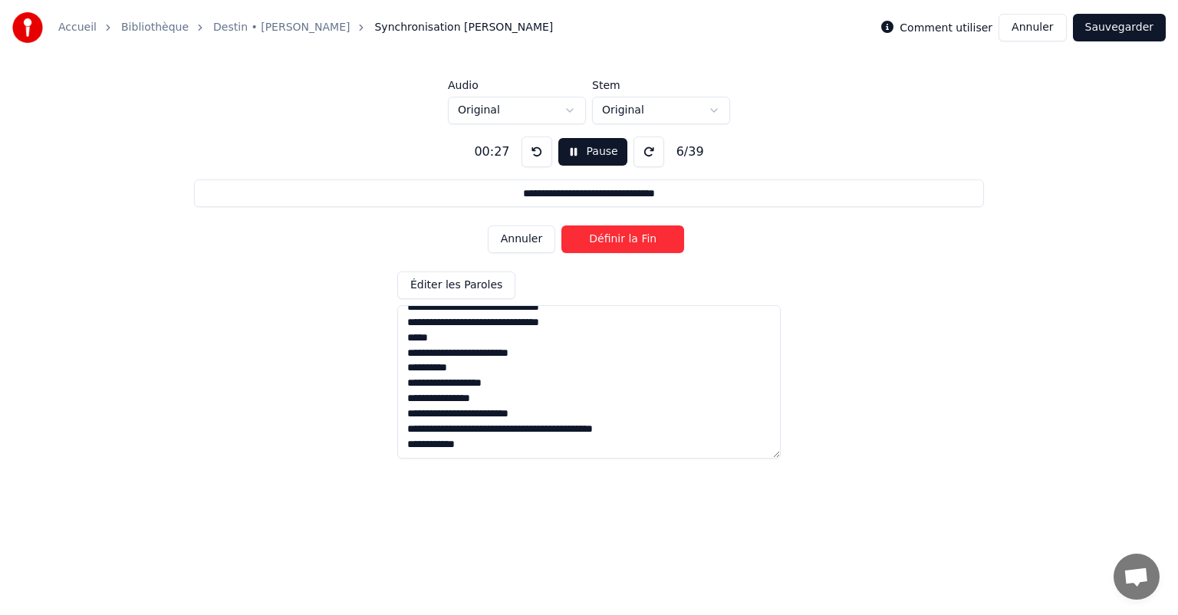
click at [515, 245] on button "Annuler" at bounding box center [522, 240] width 68 height 28
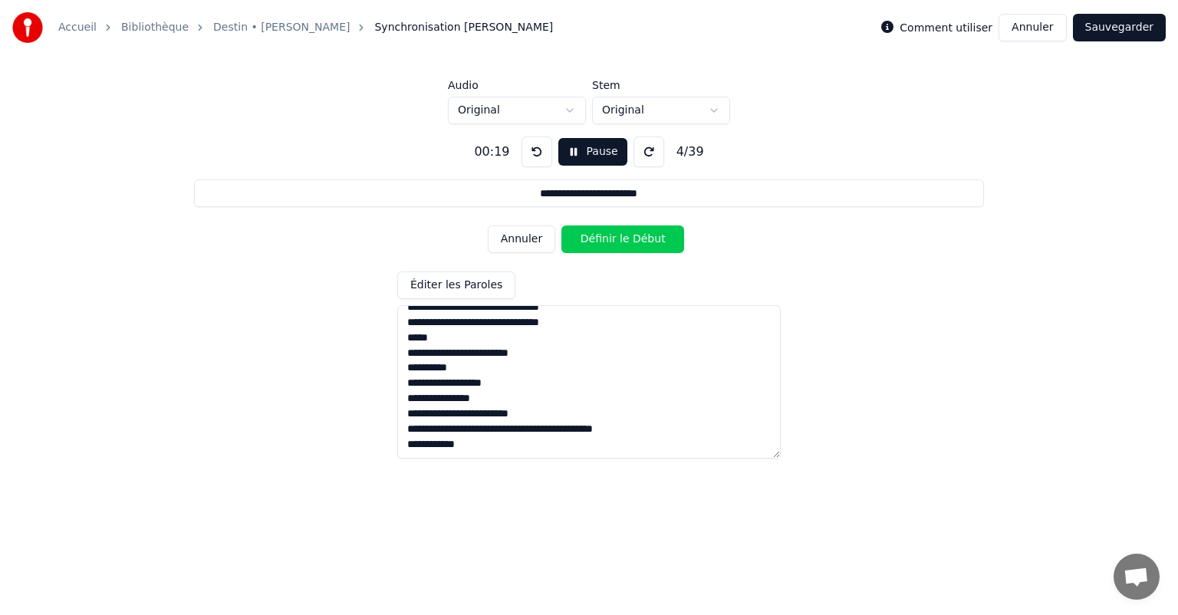
click at [515, 245] on button "Annuler" at bounding box center [522, 240] width 68 height 28
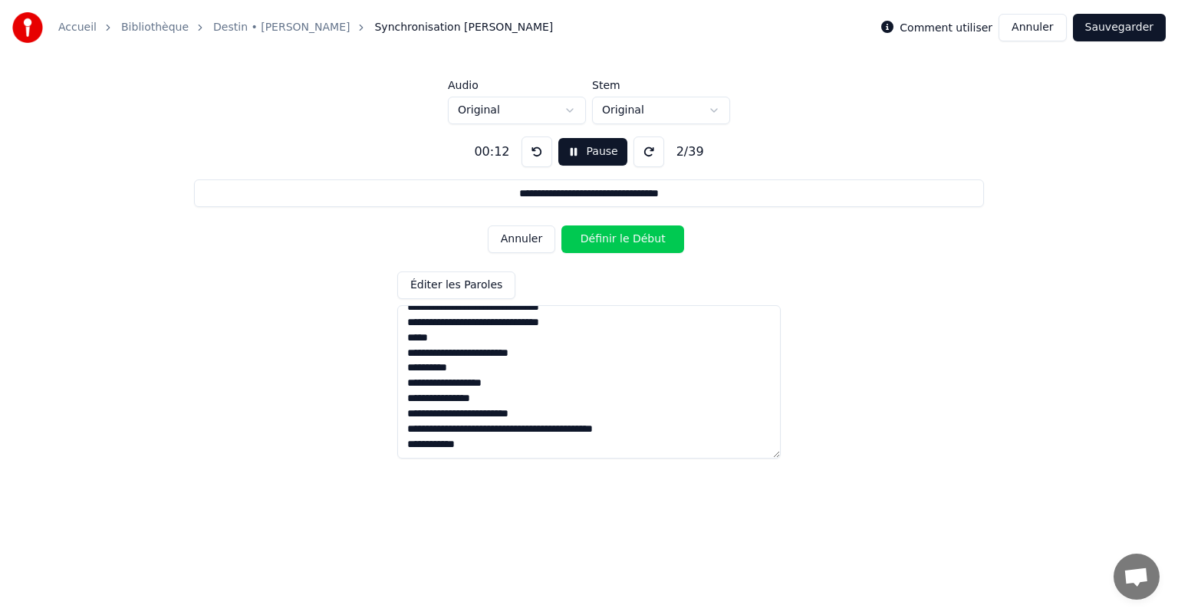
click at [515, 245] on button "Annuler" at bounding box center [522, 240] width 68 height 28
click at [515, 245] on div "Annuler Définir le Début" at bounding box center [589, 239] width 203 height 40
click at [529, 236] on div "Annuler Définir le Début" at bounding box center [589, 239] width 203 height 40
click at [528, 227] on div "Annuler Définir le Début" at bounding box center [589, 239] width 203 height 40
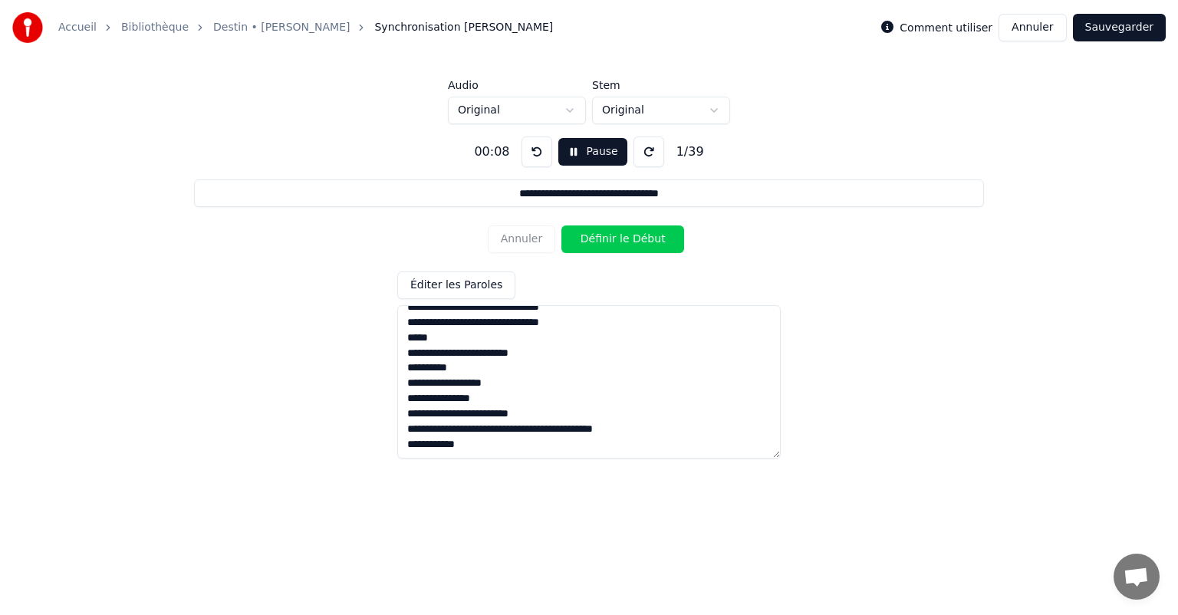
click at [618, 237] on button "Définir le Début" at bounding box center [623, 240] width 123 height 28
click at [618, 239] on button "Définir la Fin" at bounding box center [623, 240] width 123 height 28
click at [618, 239] on button "Définir le Début" at bounding box center [623, 240] width 123 height 28
click at [618, 239] on button "Définir la Fin" at bounding box center [623, 240] width 123 height 28
click at [618, 239] on button "Définir le Début" at bounding box center [623, 240] width 123 height 28
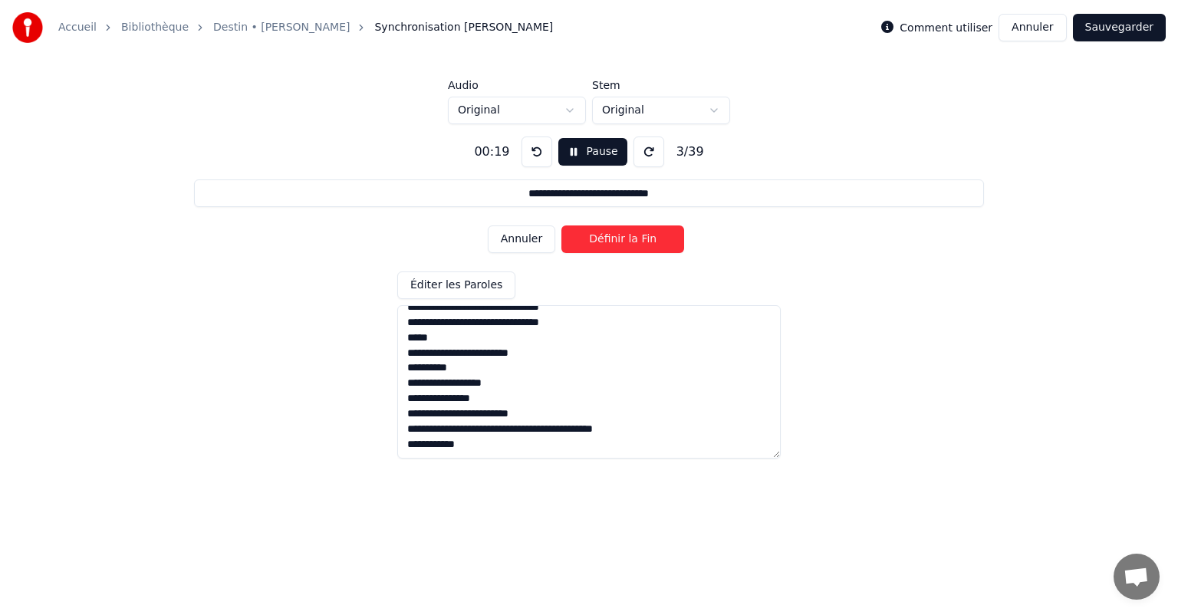
click at [618, 239] on button "Définir la Fin" at bounding box center [623, 240] width 123 height 28
click at [618, 239] on button "Définir le Début" at bounding box center [623, 240] width 123 height 28
click at [615, 240] on button "Définir la Fin" at bounding box center [623, 240] width 123 height 28
click at [615, 240] on button "Définir le Début" at bounding box center [623, 240] width 123 height 28
click at [615, 240] on button "Définir la Fin" at bounding box center [623, 240] width 123 height 28
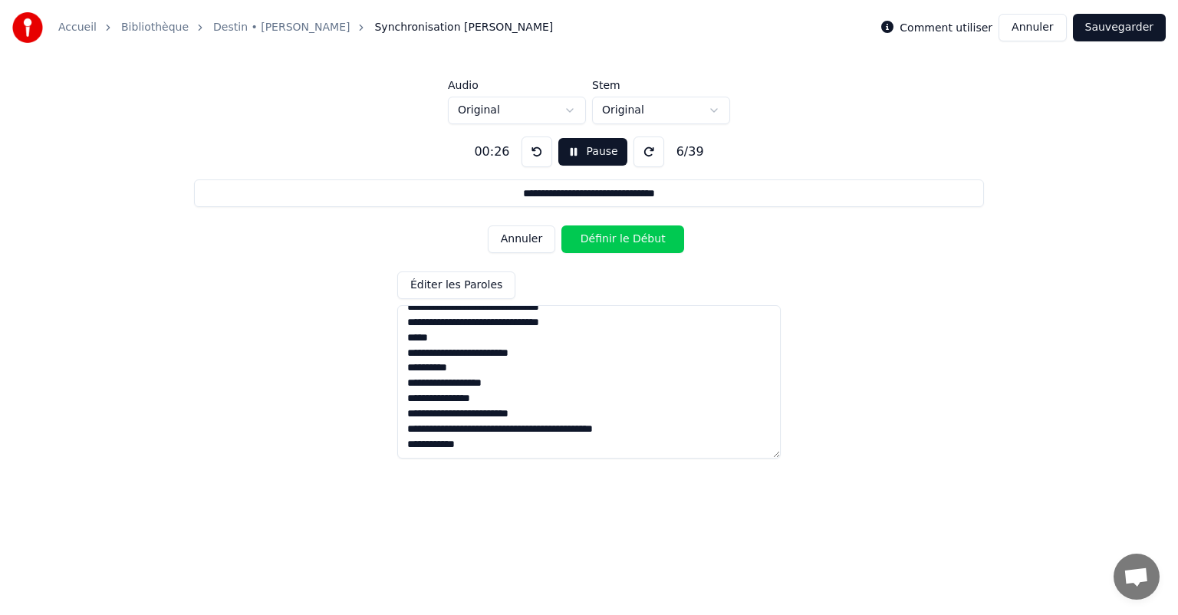
click at [615, 240] on button "Définir le Début" at bounding box center [623, 240] width 123 height 28
click at [615, 240] on button "Définir la Fin" at bounding box center [623, 240] width 123 height 28
click at [615, 240] on button "Définir le Début" at bounding box center [623, 240] width 123 height 28
click at [615, 240] on button "Définir la Fin" at bounding box center [623, 240] width 123 height 28
click at [615, 240] on button "Définir le Début" at bounding box center [623, 240] width 123 height 28
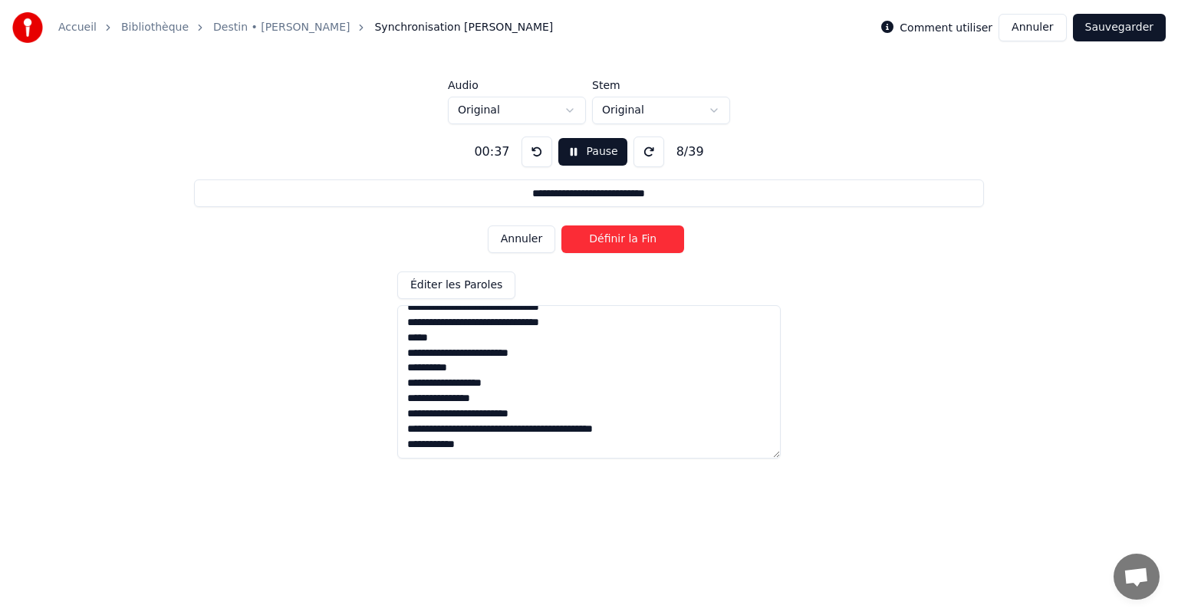
click at [615, 240] on button "Définir la Fin" at bounding box center [623, 240] width 123 height 28
click at [615, 240] on button "Définir le Début" at bounding box center [623, 240] width 123 height 28
click at [615, 240] on button "Définir la Fin" at bounding box center [623, 240] width 123 height 28
click at [615, 240] on button "Définir le Début" at bounding box center [623, 240] width 123 height 28
click at [615, 240] on button "Définir la Fin" at bounding box center [623, 240] width 123 height 28
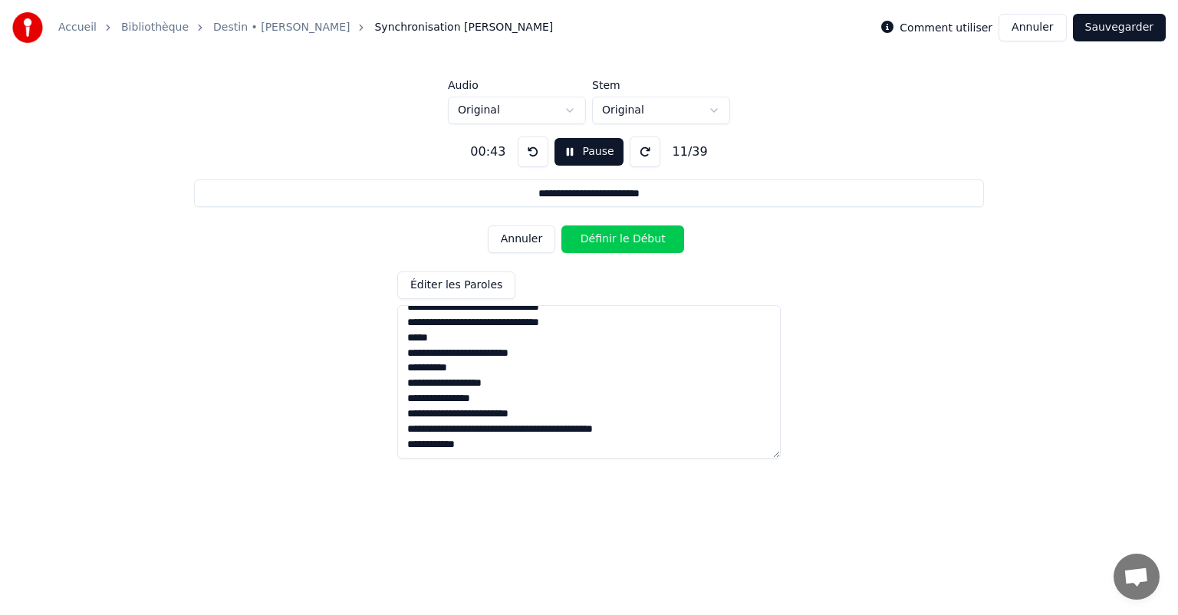
click at [615, 240] on button "Définir le Début" at bounding box center [623, 240] width 123 height 28
click at [522, 239] on button "Annuler" at bounding box center [522, 240] width 68 height 28
click at [586, 153] on button "Pause" at bounding box center [589, 152] width 68 height 28
click at [522, 229] on div "Annuler Définir la Fin" at bounding box center [589, 239] width 203 height 40
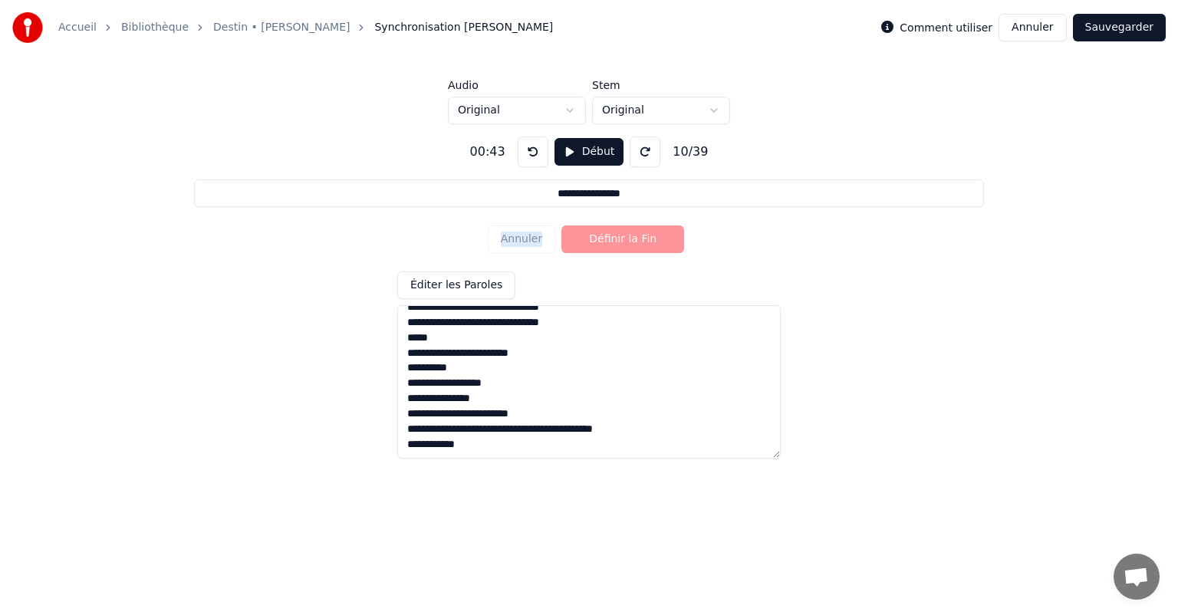
click at [522, 229] on div "Annuler Définir la Fin" at bounding box center [589, 239] width 203 height 40
click at [525, 242] on div "Annuler Définir la Fin" at bounding box center [589, 239] width 203 height 40
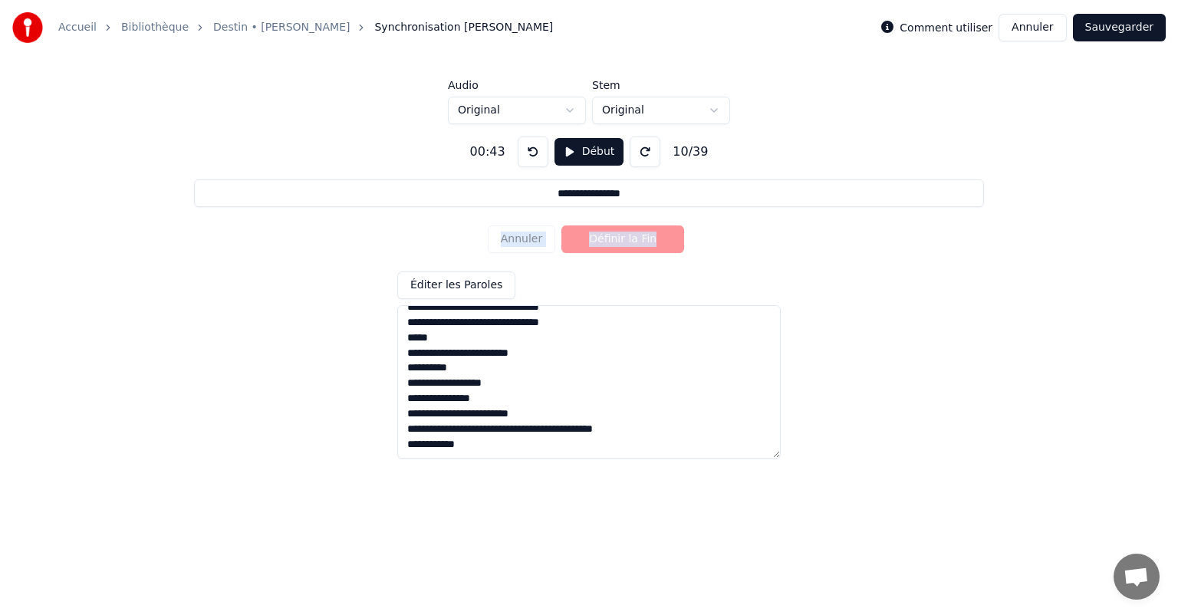
click at [525, 242] on div "Annuler Définir la Fin" at bounding box center [589, 239] width 203 height 40
click at [392, 246] on div "**********" at bounding box center [589, 291] width 1129 height 334
click at [600, 148] on button "Début" at bounding box center [590, 152] width 70 height 28
click at [528, 239] on button "Annuler" at bounding box center [522, 240] width 68 height 28
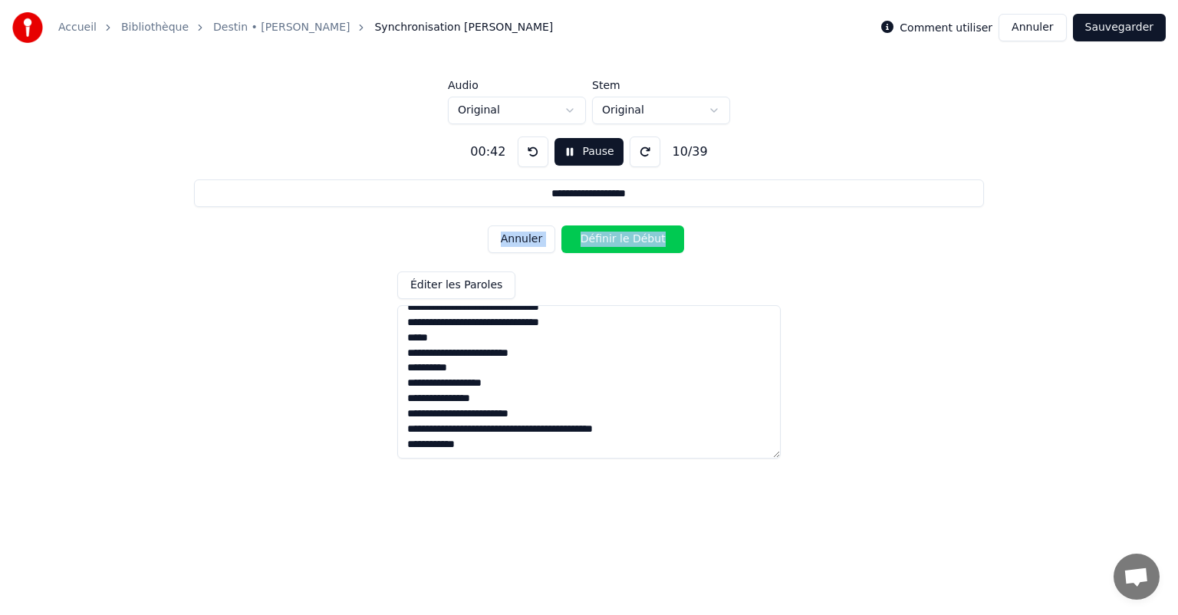
click at [528, 239] on button "Annuler" at bounding box center [522, 240] width 68 height 28
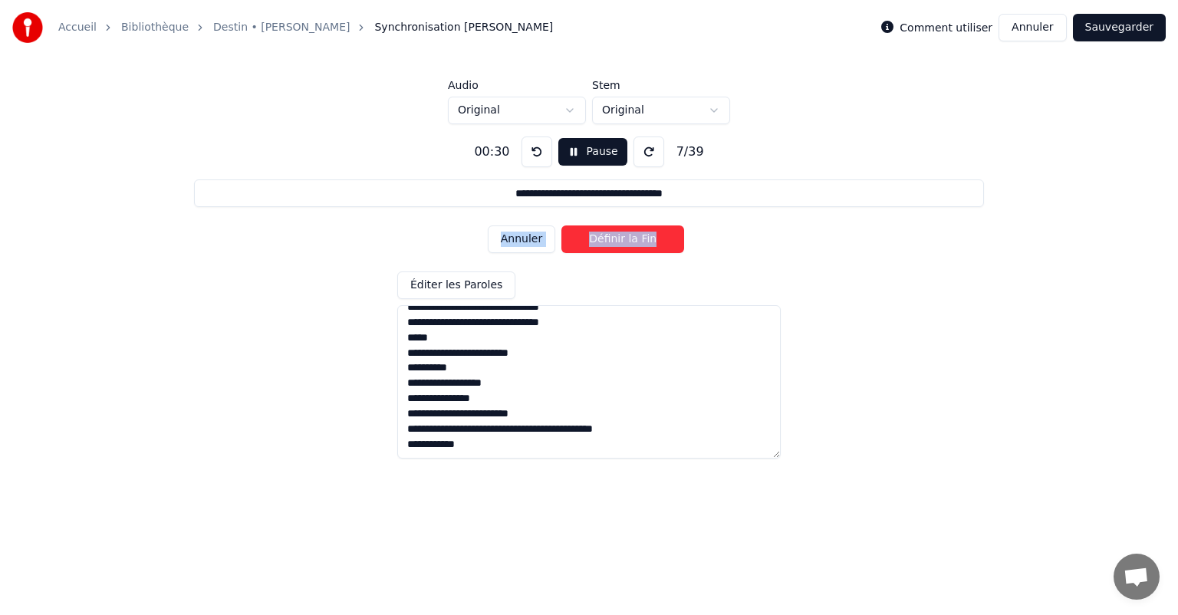
click at [528, 239] on button "Annuler" at bounding box center [522, 240] width 68 height 28
click at [442, 242] on div "**********" at bounding box center [589, 291] width 1129 height 334
click at [522, 233] on button "Annuler" at bounding box center [522, 240] width 68 height 28
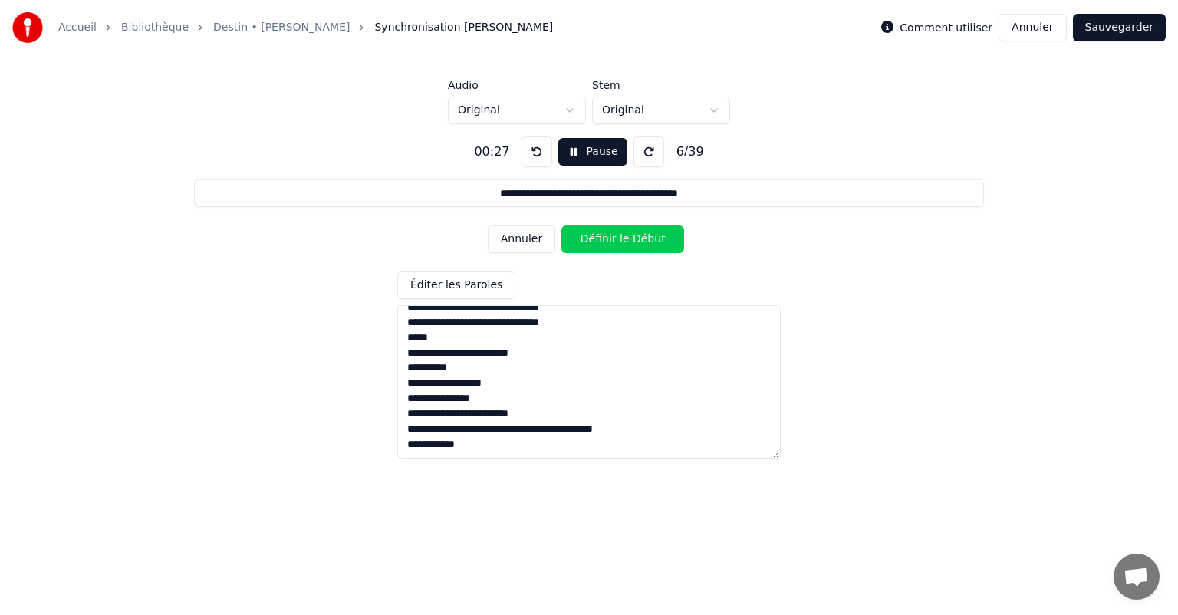
click at [522, 233] on button "Annuler" at bounding box center [522, 240] width 68 height 28
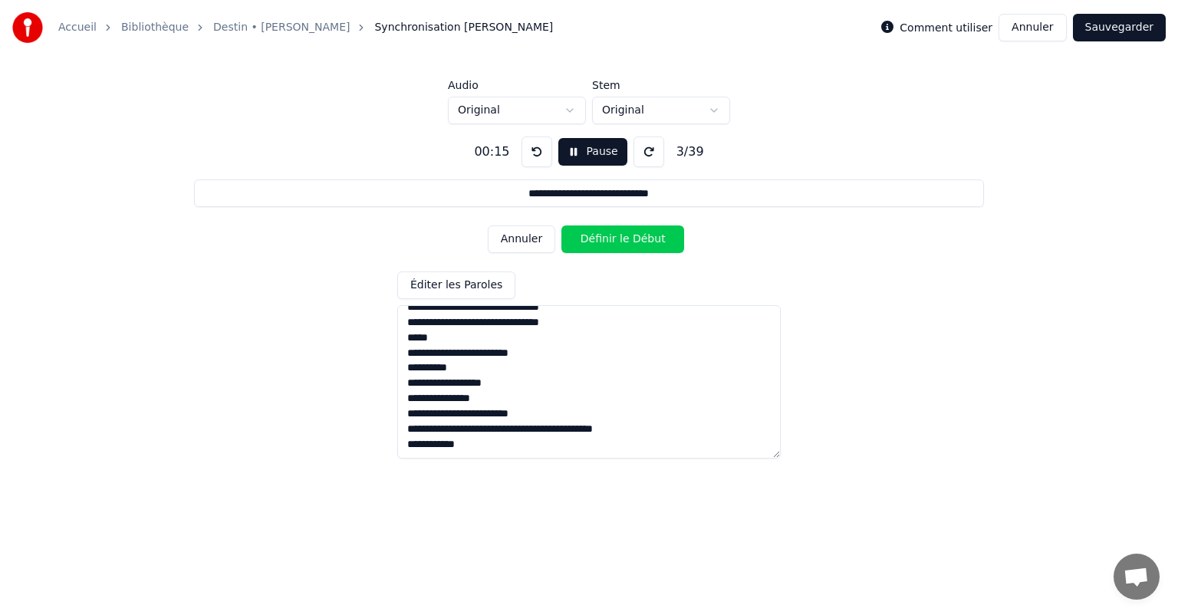
click at [522, 233] on button "Annuler" at bounding box center [522, 240] width 68 height 28
click at [522, 233] on div "Annuler Définir le Début" at bounding box center [589, 239] width 203 height 40
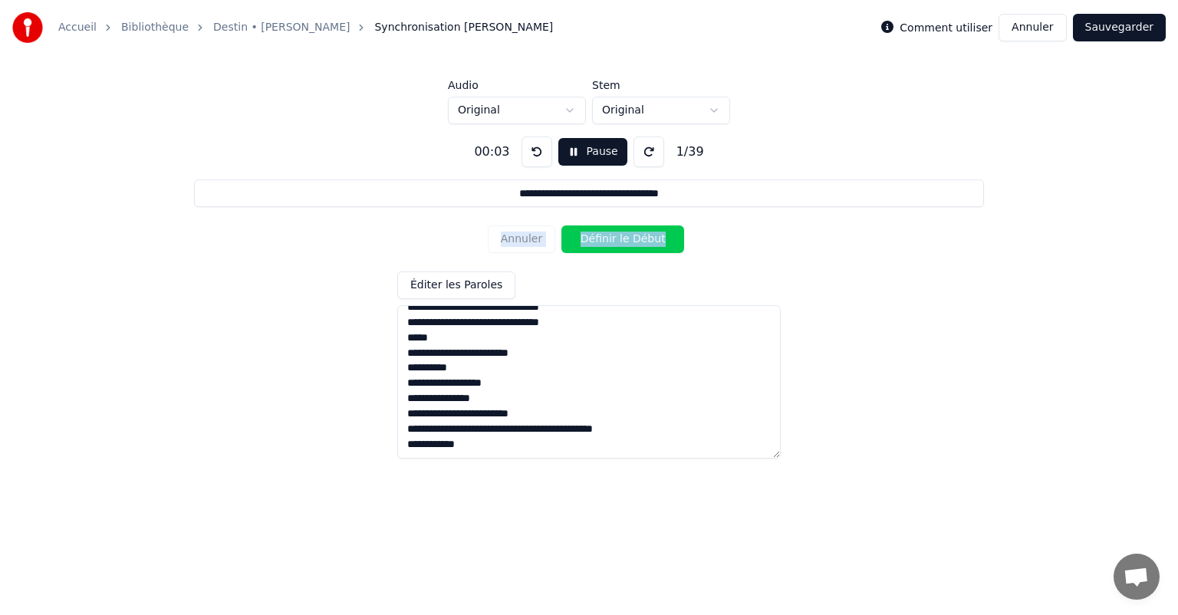
click at [522, 233] on div "Annuler Définir le Début" at bounding box center [589, 239] width 203 height 40
click at [524, 237] on div "Annuler Définir le Début" at bounding box center [589, 239] width 203 height 40
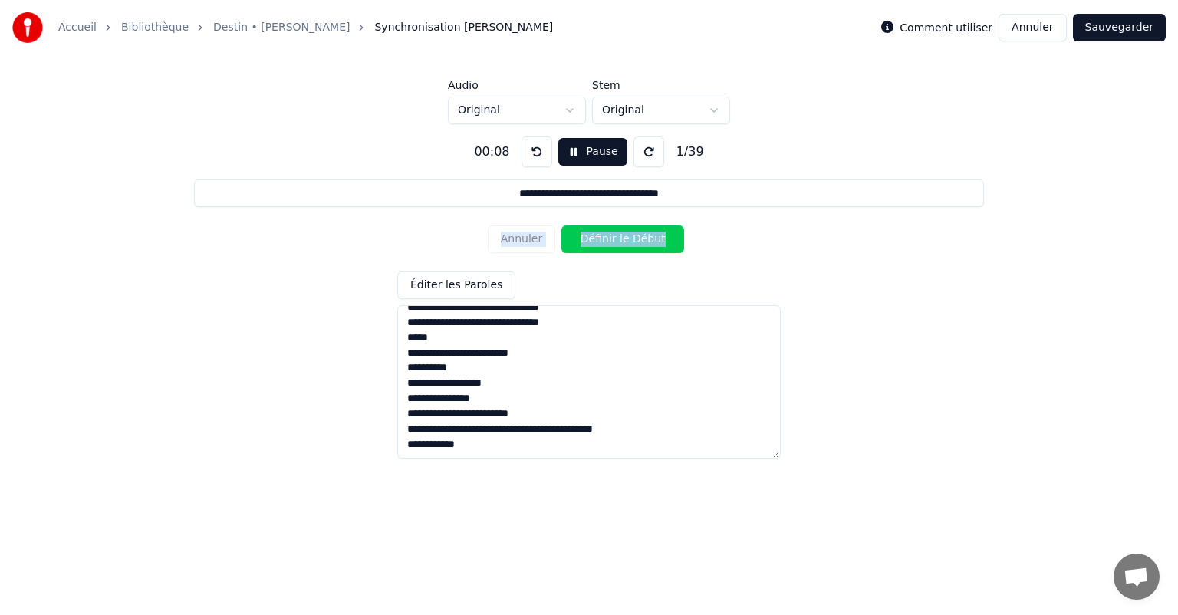
click at [524, 237] on div "Annuler Définir le Début" at bounding box center [589, 239] width 203 height 40
click at [428, 234] on div "**********" at bounding box center [589, 291] width 1129 height 334
click at [523, 239] on div "Annuler Définir le Début" at bounding box center [589, 239] width 203 height 40
click at [528, 157] on button at bounding box center [537, 152] width 31 height 31
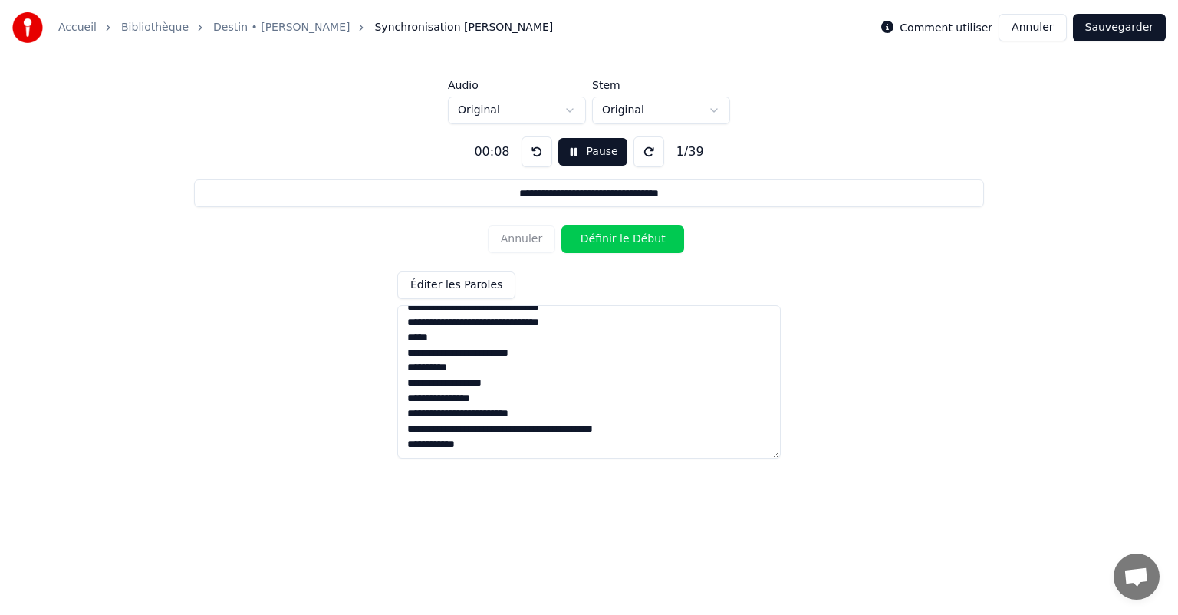
click at [623, 245] on button "Définir le Début" at bounding box center [623, 240] width 123 height 28
click at [623, 245] on button "Définir la Fin" at bounding box center [623, 240] width 123 height 28
click at [623, 245] on button "Définir le Début" at bounding box center [623, 240] width 123 height 28
click at [623, 241] on button "Définir la Fin" at bounding box center [623, 240] width 123 height 28
click at [623, 241] on button "Définir le Début" at bounding box center [623, 240] width 123 height 28
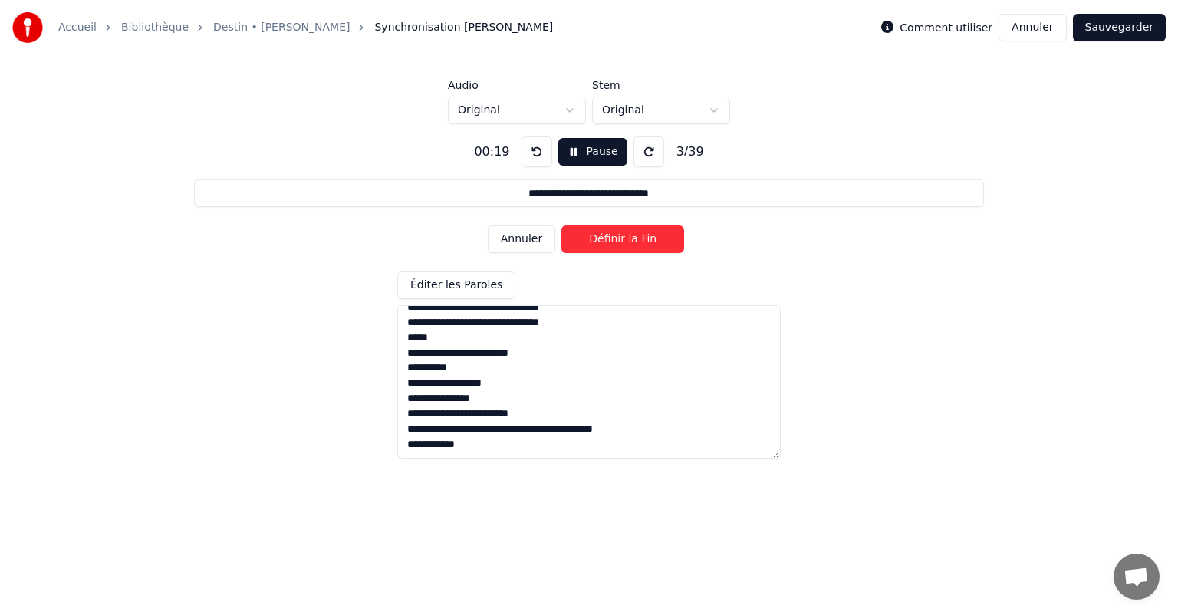
click at [623, 241] on button "Définir la Fin" at bounding box center [623, 240] width 123 height 28
click at [623, 241] on button "Définir le Début" at bounding box center [623, 240] width 123 height 28
click at [623, 241] on button "Définir la Fin" at bounding box center [623, 240] width 123 height 28
click at [623, 241] on button "Définir le Début" at bounding box center [623, 240] width 123 height 28
click at [623, 241] on button "Définir la Fin" at bounding box center [623, 240] width 123 height 28
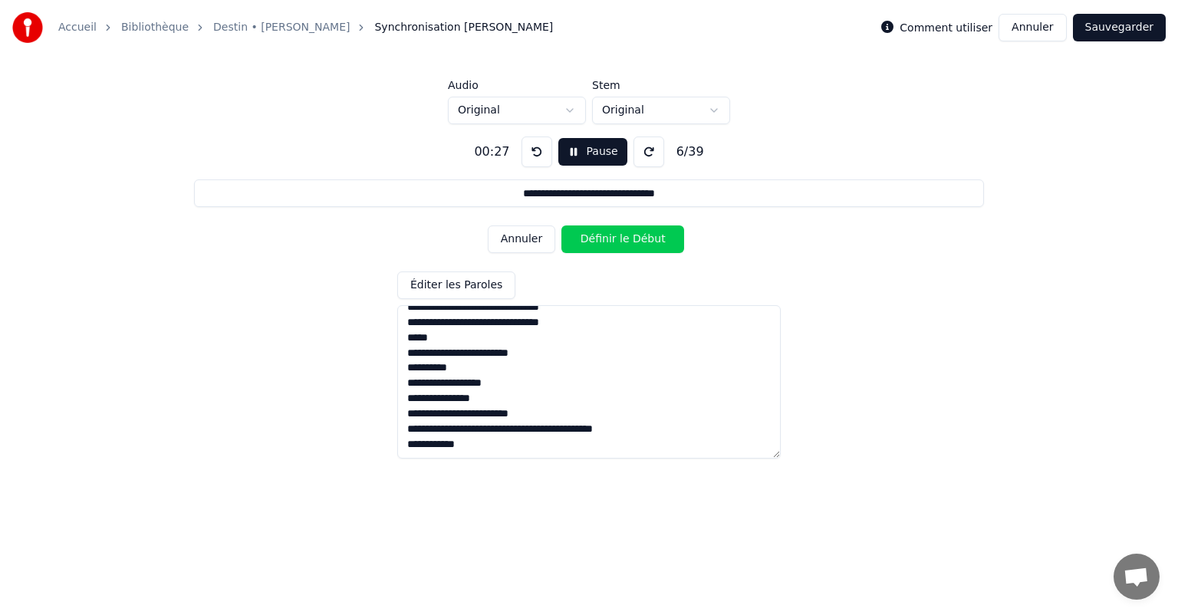
click at [623, 241] on button "Définir le Début" at bounding box center [623, 240] width 123 height 28
click at [623, 241] on button "Définir la Fin" at bounding box center [623, 240] width 123 height 28
click at [623, 241] on button "Définir le Début" at bounding box center [623, 240] width 123 height 28
click at [623, 241] on button "Définir la Fin" at bounding box center [623, 240] width 123 height 28
click at [623, 241] on button "Définir le Début" at bounding box center [623, 240] width 123 height 28
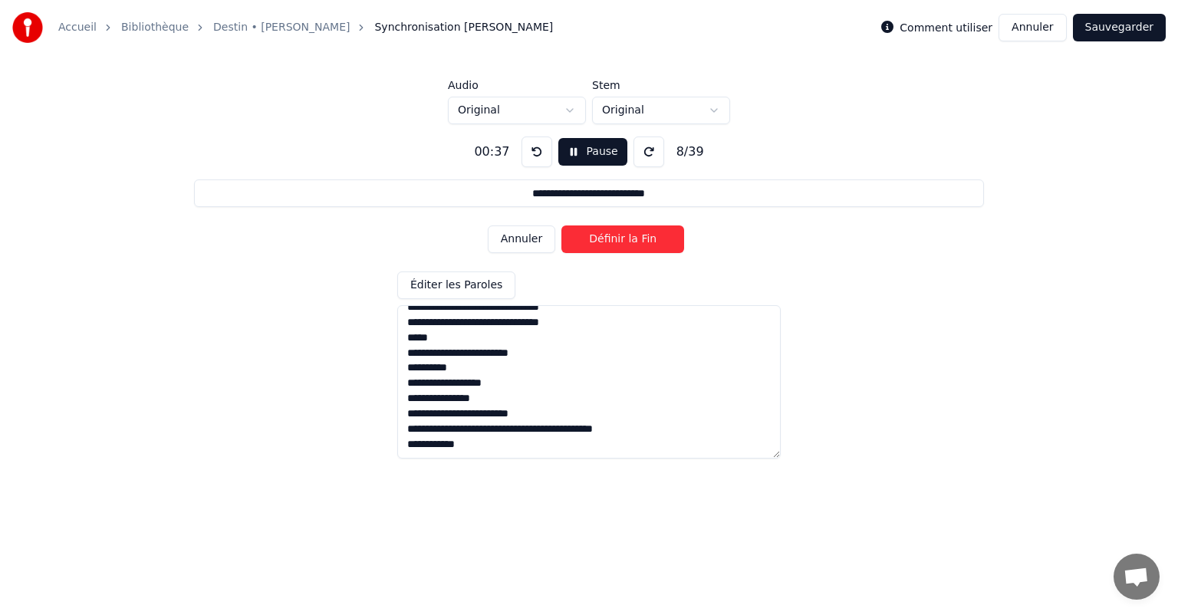
click at [623, 241] on button "Définir la Fin" at bounding box center [623, 240] width 123 height 28
click at [623, 241] on button "Définir le Début" at bounding box center [623, 240] width 123 height 28
click at [623, 241] on button "Définir la Fin" at bounding box center [623, 240] width 123 height 28
click at [623, 241] on button "Définir le Début" at bounding box center [623, 240] width 123 height 28
click at [623, 241] on button "Définir la Fin" at bounding box center [623, 240] width 123 height 28
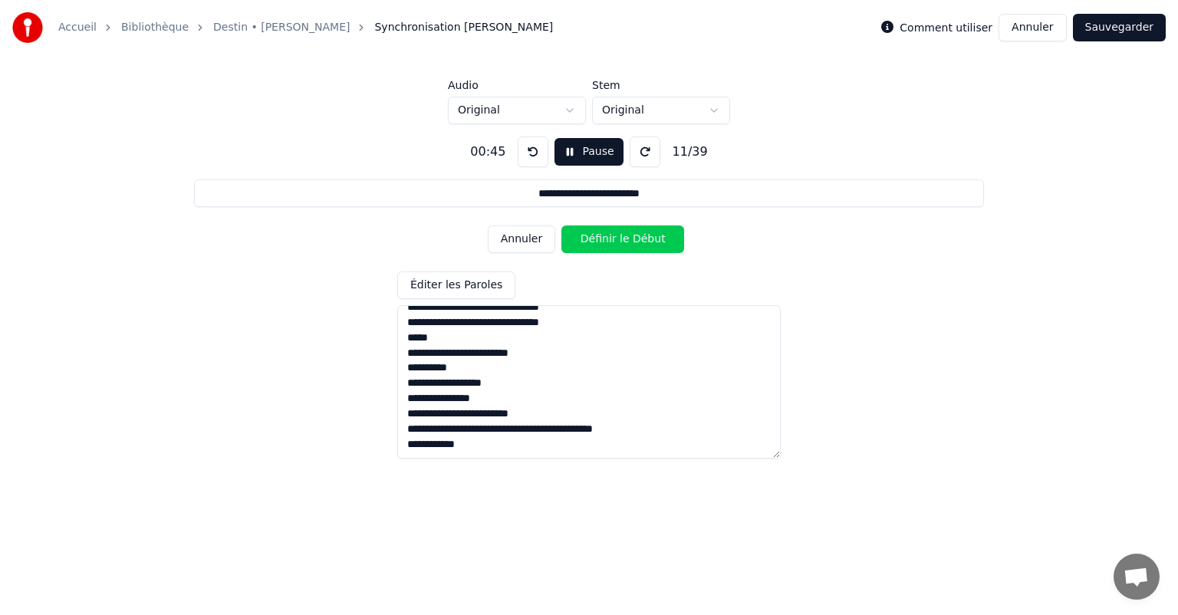
click at [623, 241] on button "Définir le Début" at bounding box center [623, 240] width 123 height 28
click at [624, 241] on button "Définir la Fin" at bounding box center [623, 240] width 123 height 28
click at [624, 241] on button "Définir le Début" at bounding box center [623, 240] width 123 height 28
click at [624, 241] on button "Définir la Fin" at bounding box center [623, 240] width 123 height 28
click at [541, 245] on button "Annuler" at bounding box center [522, 240] width 68 height 28
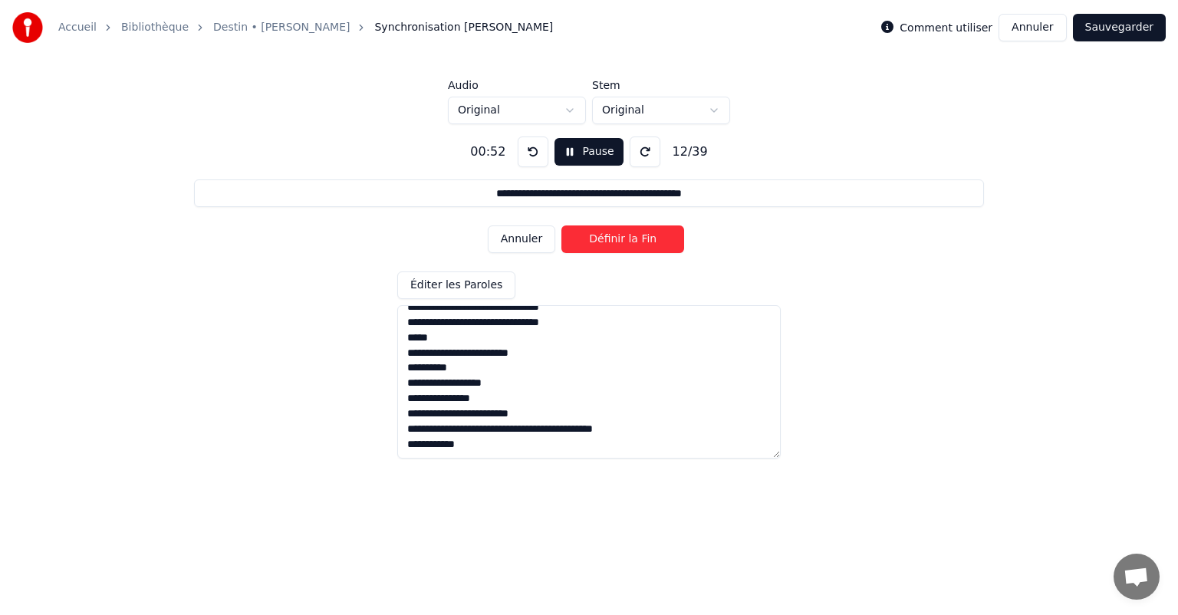
click at [591, 239] on button "Définir la Fin" at bounding box center [623, 240] width 123 height 28
click at [591, 239] on button "Définir le Début" at bounding box center [623, 240] width 123 height 28
click at [541, 242] on button "Annuler" at bounding box center [522, 240] width 68 height 28
click at [591, 242] on button "Définir le Début" at bounding box center [623, 240] width 123 height 28
click at [591, 242] on button "Définir la Fin" at bounding box center [623, 240] width 123 height 28
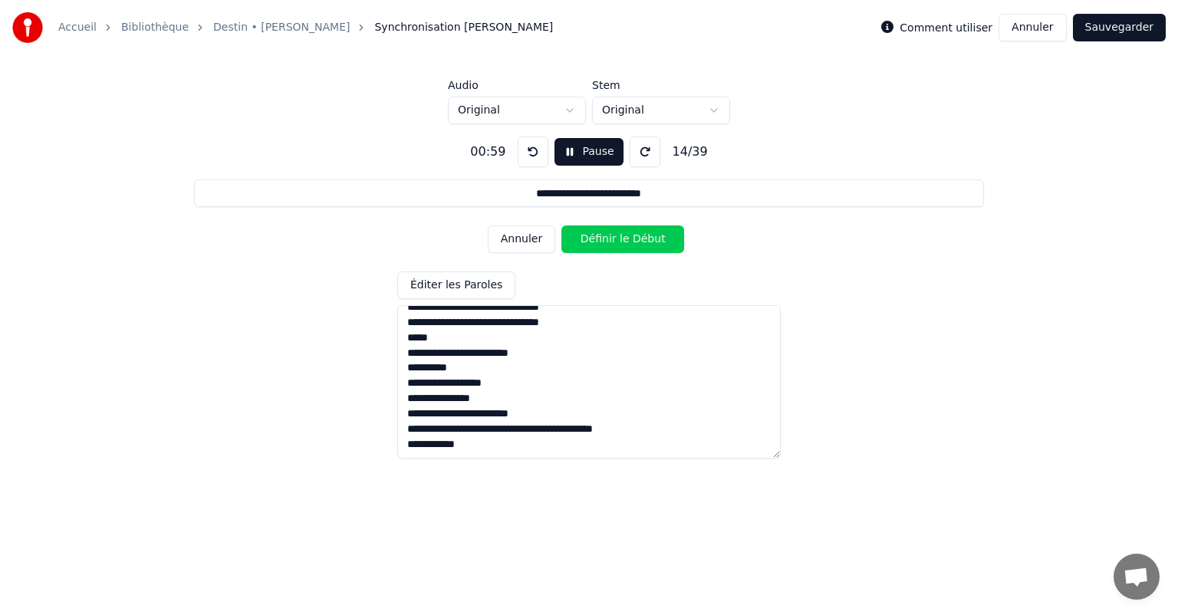
click at [591, 242] on button "Définir le Début" at bounding box center [623, 240] width 123 height 28
click at [591, 242] on button "Définir la Fin" at bounding box center [623, 240] width 123 height 28
click at [591, 242] on button "Définir le Début" at bounding box center [623, 240] width 123 height 28
click at [591, 242] on button "Définir la Fin" at bounding box center [623, 240] width 123 height 28
click at [591, 242] on button "Définir le Début" at bounding box center [623, 240] width 123 height 28
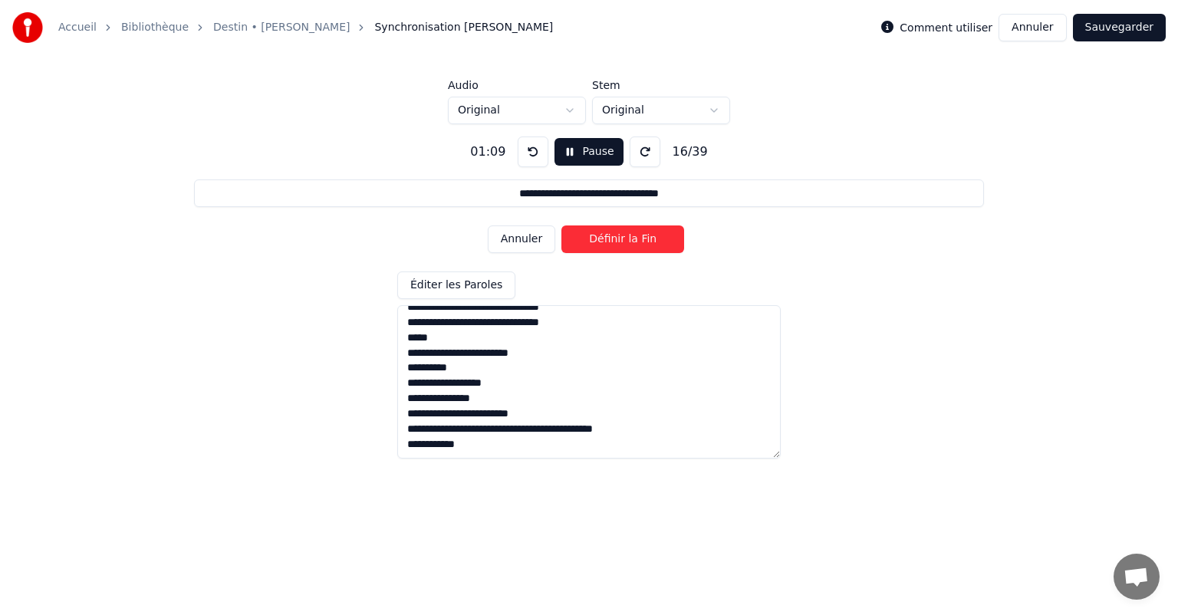
click at [591, 242] on button "Définir la Fin" at bounding box center [623, 240] width 123 height 28
click at [591, 242] on button "Définir le Début" at bounding box center [623, 240] width 123 height 28
click at [591, 242] on button "Définir la Fin" at bounding box center [623, 240] width 123 height 28
click at [591, 242] on button "Définir le Début" at bounding box center [623, 240] width 123 height 28
click at [591, 242] on button "Définir la Fin" at bounding box center [623, 240] width 123 height 28
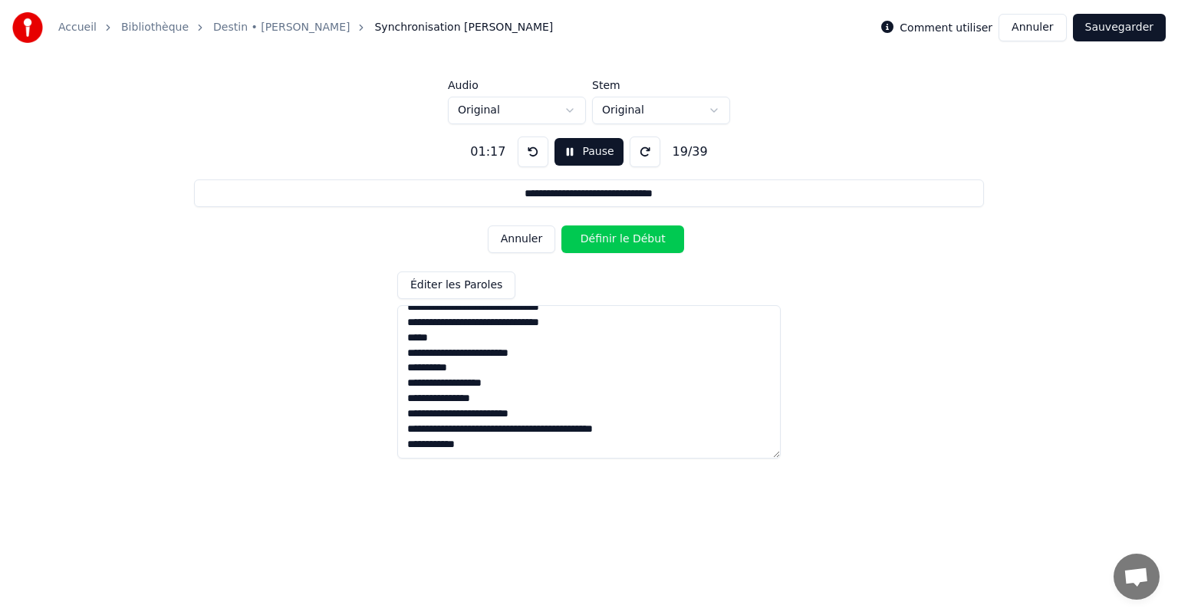
click at [591, 242] on button "Définir le Début" at bounding box center [623, 240] width 123 height 28
click at [591, 242] on button "Définir la Fin" at bounding box center [623, 240] width 123 height 28
click at [591, 242] on button "Définir le Début" at bounding box center [623, 240] width 123 height 28
click at [591, 242] on button "Définir la Fin" at bounding box center [623, 240] width 123 height 28
click at [591, 242] on button "Définir le Début" at bounding box center [623, 240] width 123 height 28
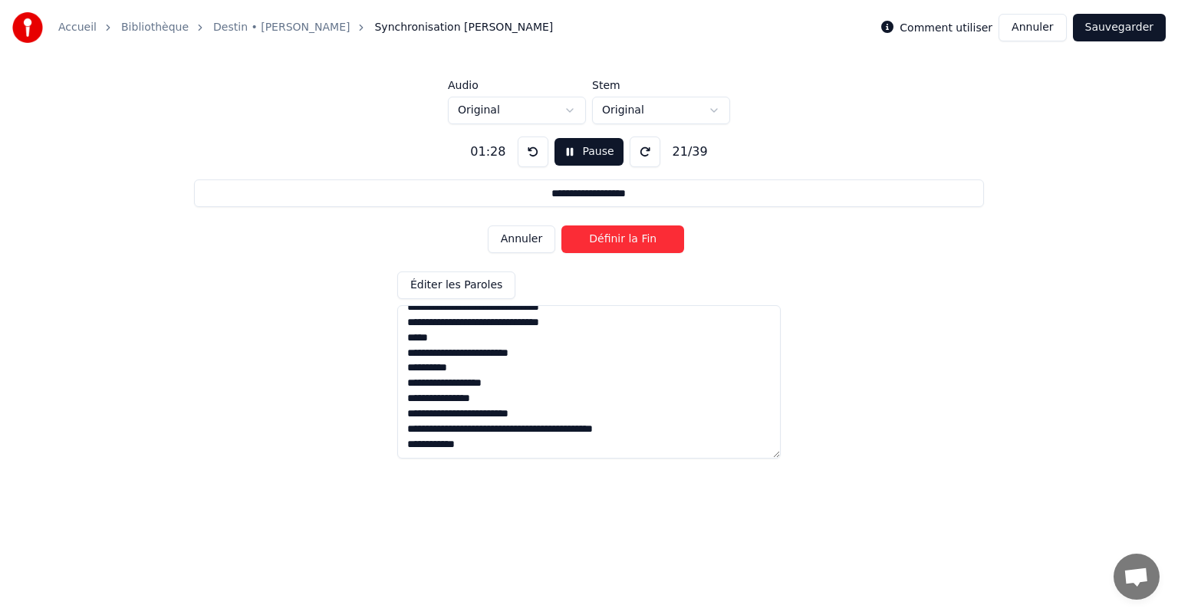
click at [591, 242] on button "Définir la Fin" at bounding box center [623, 240] width 123 height 28
click at [591, 242] on button "Définir le Début" at bounding box center [623, 240] width 123 height 28
click at [591, 242] on button "Définir la Fin" at bounding box center [623, 240] width 123 height 28
click at [591, 242] on button "Définir le Début" at bounding box center [623, 240] width 123 height 28
click at [591, 242] on button "Définir la Fin" at bounding box center [623, 240] width 123 height 28
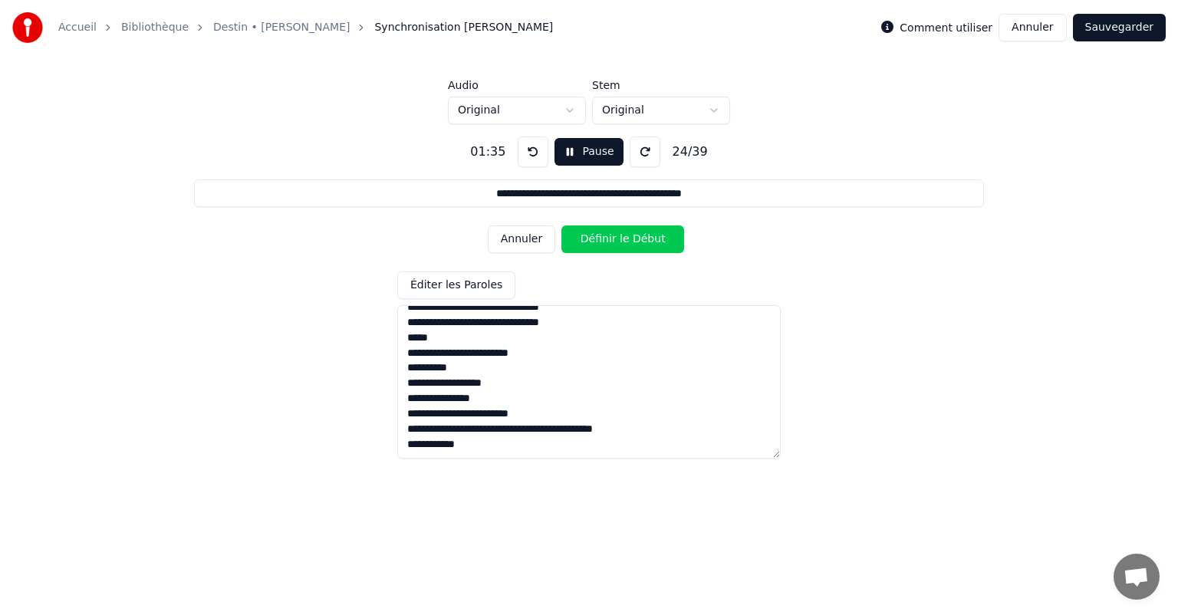
click at [591, 242] on button "Définir le Début" at bounding box center [623, 240] width 123 height 28
click at [591, 242] on button "Définir la Fin" at bounding box center [623, 240] width 123 height 28
click at [588, 243] on button "Définir le Début" at bounding box center [623, 240] width 123 height 28
click at [588, 243] on button "Définir la Fin" at bounding box center [623, 240] width 123 height 28
click at [538, 248] on button "Annuler" at bounding box center [522, 240] width 68 height 28
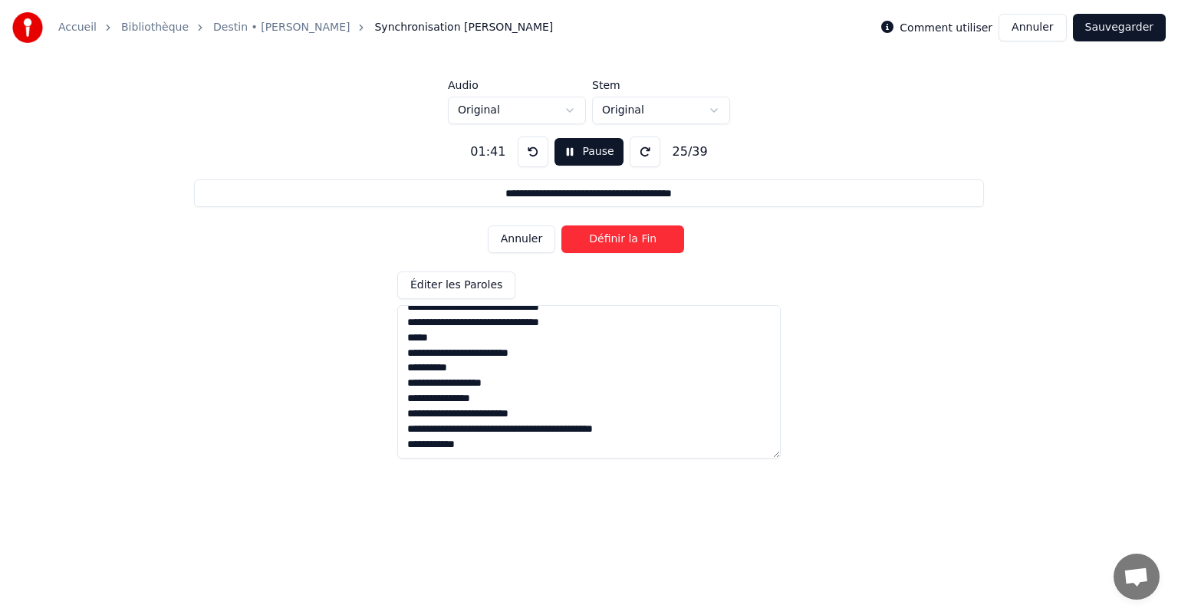
click at [538, 248] on button "Annuler" at bounding box center [522, 240] width 68 height 28
click at [598, 238] on button "Définir le Début" at bounding box center [623, 240] width 123 height 28
click at [536, 245] on button "Annuler" at bounding box center [522, 240] width 68 height 28
click at [605, 239] on button "Définir le Début" at bounding box center [623, 240] width 123 height 28
click at [601, 239] on button "Définir la Fin" at bounding box center [623, 240] width 123 height 28
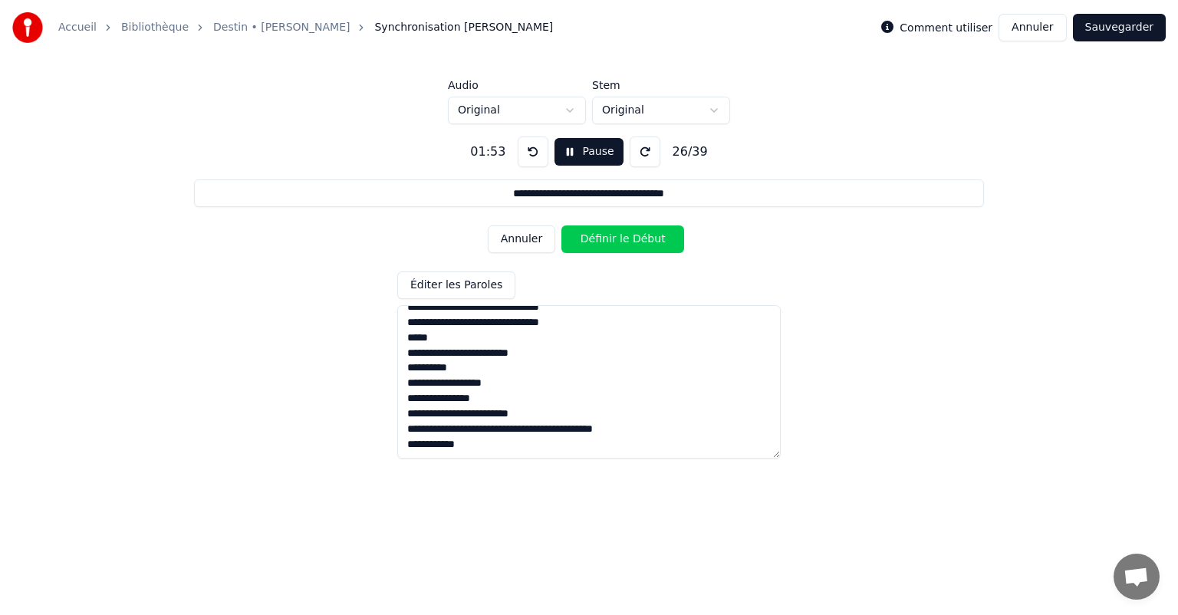
click at [601, 239] on button "Définir le Début" at bounding box center [623, 240] width 123 height 28
click at [601, 242] on button "Définir la Fin" at bounding box center [623, 240] width 123 height 28
click at [601, 242] on button "Définir le Début" at bounding box center [623, 240] width 123 height 28
click at [601, 242] on button "Définir la Fin" at bounding box center [623, 240] width 123 height 28
click at [601, 242] on button "Définir le Début" at bounding box center [623, 240] width 123 height 28
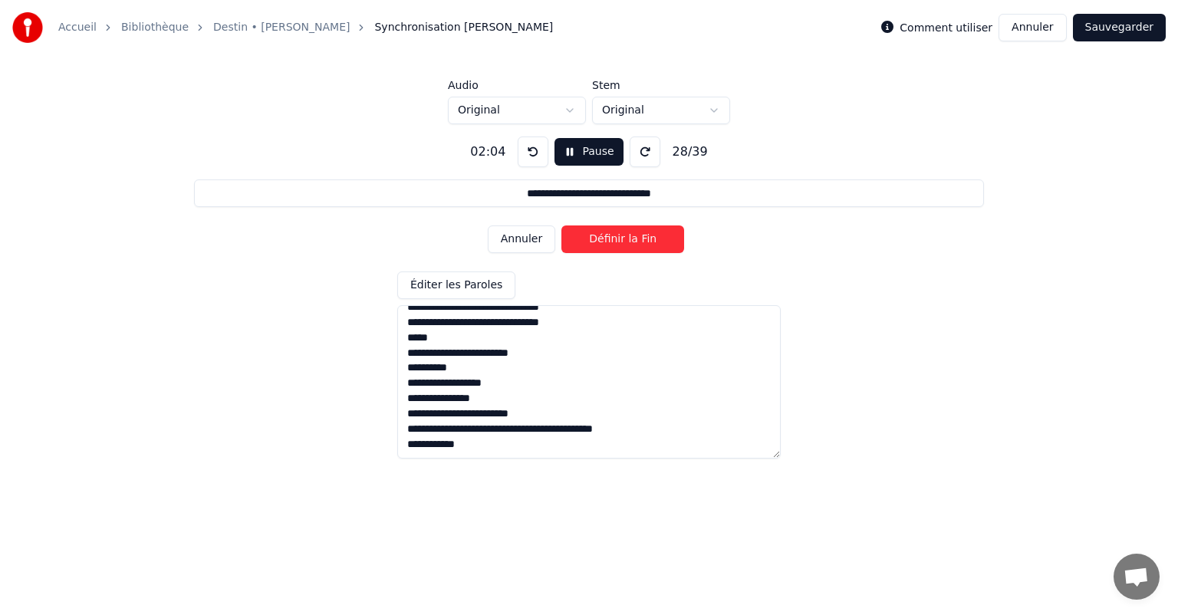
click at [601, 242] on button "Définir la Fin" at bounding box center [623, 240] width 123 height 28
click at [601, 242] on button "Définir le Début" at bounding box center [623, 240] width 123 height 28
click at [601, 242] on button "Définir la Fin" at bounding box center [623, 240] width 123 height 28
click at [601, 242] on button "Définir le Début" at bounding box center [623, 240] width 123 height 28
click at [601, 242] on button "Définir la Fin" at bounding box center [623, 240] width 123 height 28
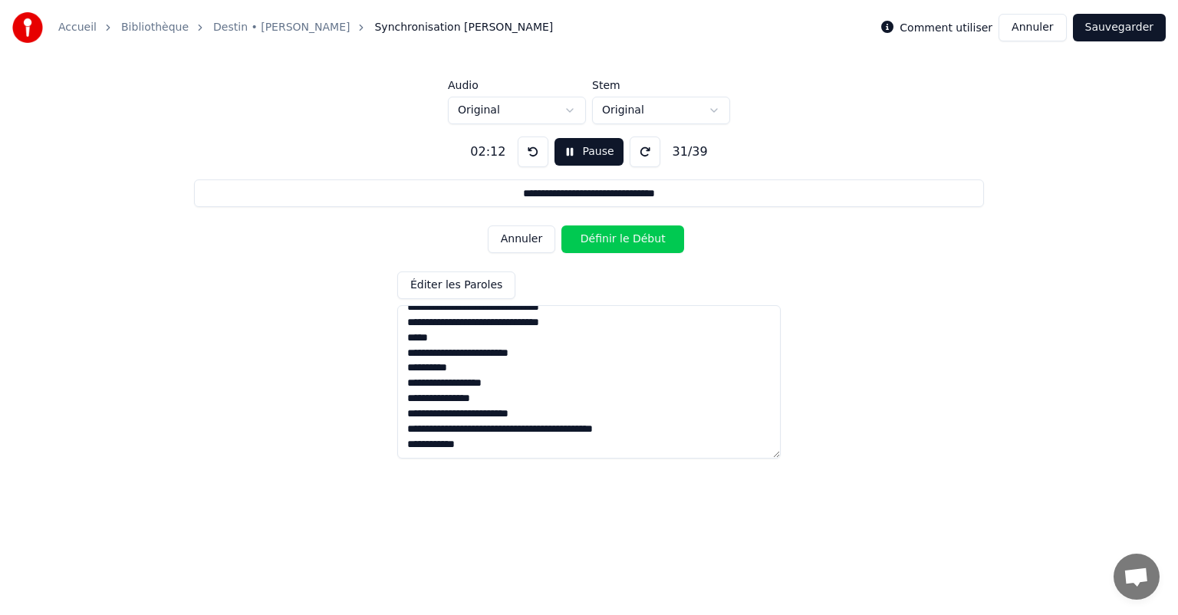
click at [601, 242] on button "Définir le Début" at bounding box center [623, 240] width 123 height 28
click at [601, 242] on button "Définir la Fin" at bounding box center [623, 240] width 123 height 28
click at [601, 242] on button "Définir le Début" at bounding box center [623, 240] width 123 height 28
click at [601, 242] on button "Définir la Fin" at bounding box center [623, 240] width 123 height 28
click at [601, 242] on button "Définir le Début" at bounding box center [623, 240] width 123 height 28
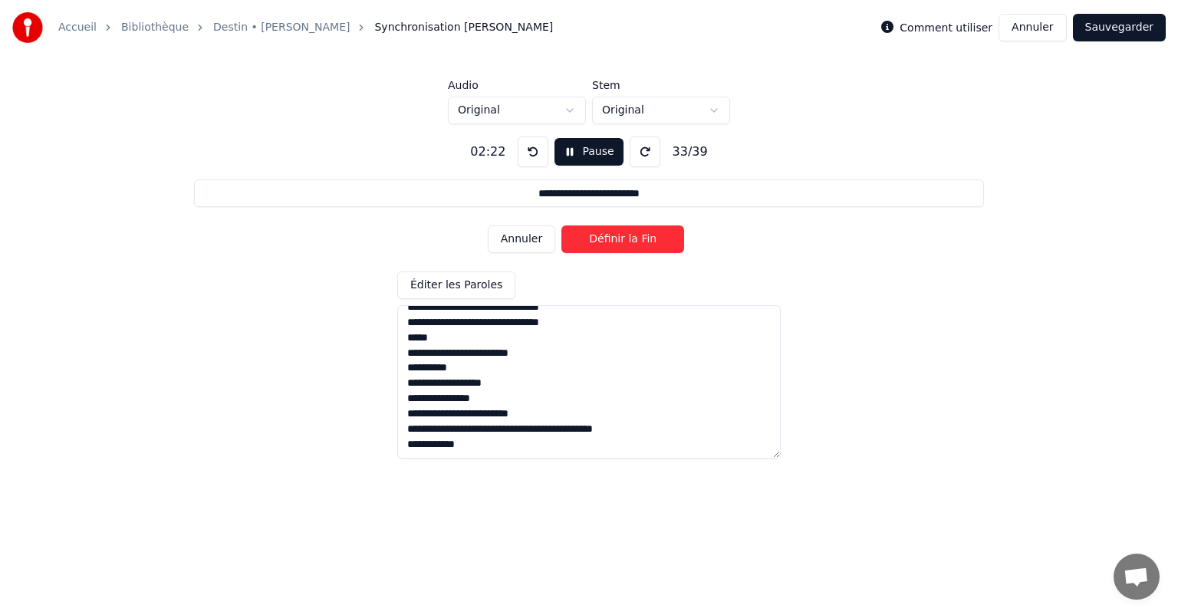
click at [601, 242] on button "Définir la Fin" at bounding box center [623, 240] width 123 height 28
click at [601, 242] on button "Définir le Début" at bounding box center [623, 240] width 123 height 28
click at [528, 252] on button "Annuler" at bounding box center [522, 240] width 68 height 28
click at [524, 246] on button "Annuler" at bounding box center [522, 240] width 68 height 28
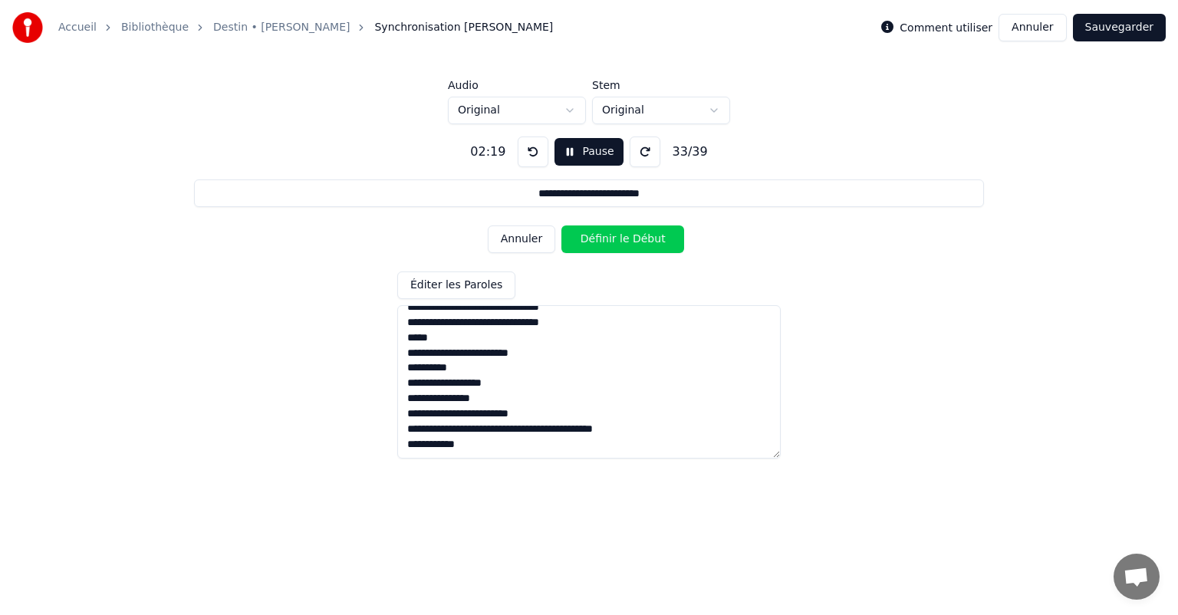
click at [522, 244] on button "Annuler" at bounding box center [522, 240] width 68 height 28
click at [522, 241] on button "Annuler" at bounding box center [522, 240] width 68 height 28
click at [522, 236] on button "Annuler" at bounding box center [522, 240] width 68 height 28
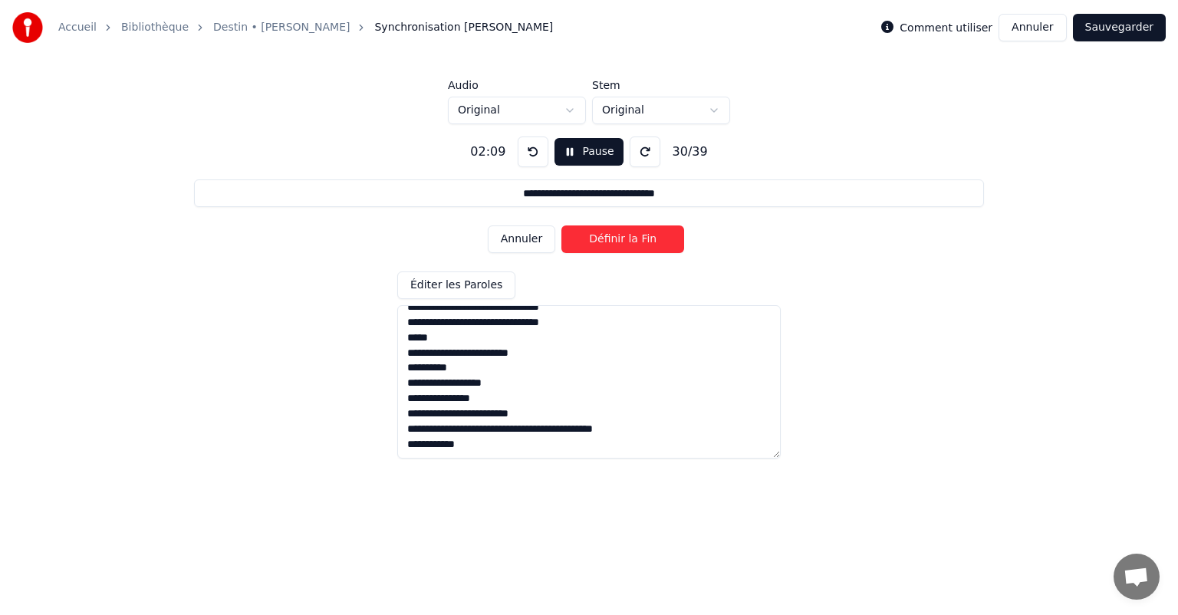
click at [522, 236] on button "Annuler" at bounding box center [522, 240] width 68 height 28
click at [524, 236] on button "Annuler" at bounding box center [522, 240] width 68 height 28
click at [592, 238] on button "Définir la Fin" at bounding box center [623, 240] width 123 height 28
click at [592, 238] on button "Définir le Début" at bounding box center [623, 240] width 123 height 28
click at [592, 238] on button "Définir la Fin" at bounding box center [623, 240] width 123 height 28
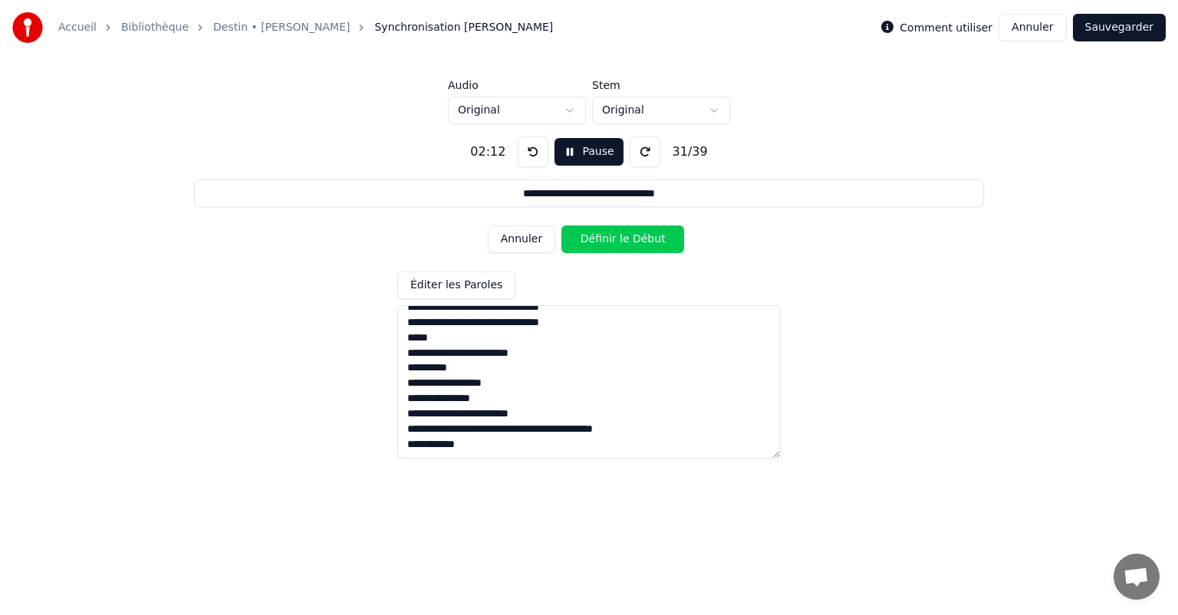
click at [592, 238] on button "Définir le Début" at bounding box center [623, 240] width 123 height 28
click at [601, 242] on button "Définir la Fin" at bounding box center [623, 240] width 123 height 28
click at [601, 242] on button "Définir le Début" at bounding box center [623, 240] width 123 height 28
click at [601, 242] on button "Définir la Fin" at bounding box center [623, 240] width 123 height 28
click at [601, 242] on button "Définir le Début" at bounding box center [623, 240] width 123 height 28
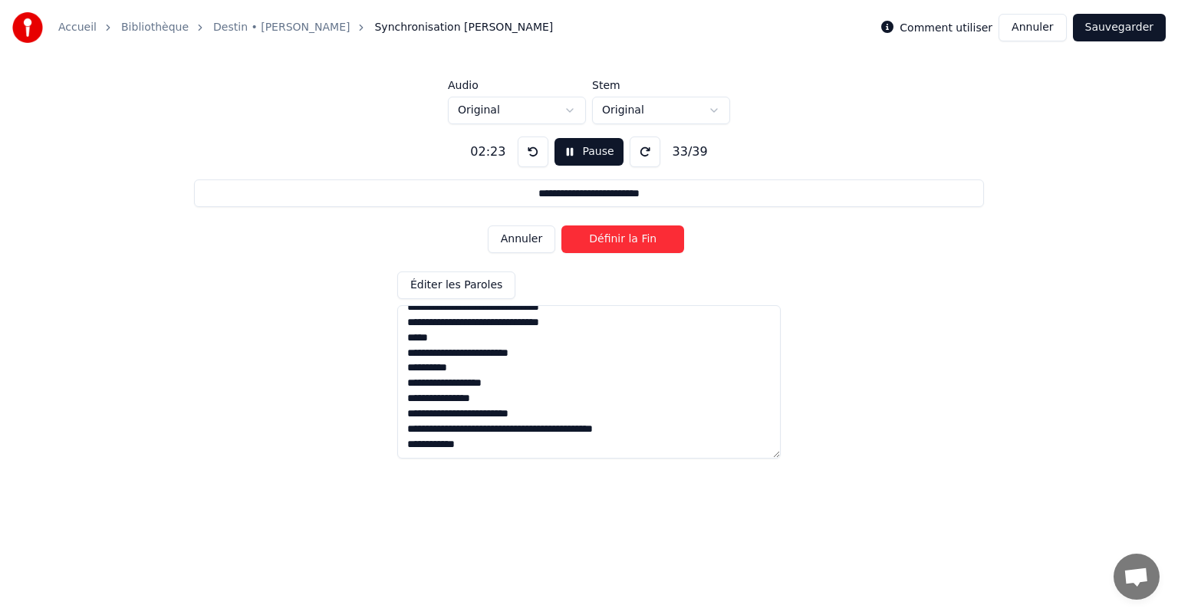
click at [601, 242] on button "Définir la Fin" at bounding box center [623, 240] width 123 height 28
click at [601, 242] on button "Définir le Début" at bounding box center [623, 240] width 123 height 28
click at [601, 242] on button "Définir la Fin" at bounding box center [623, 240] width 123 height 28
click at [601, 242] on button "Définir le Début" at bounding box center [623, 240] width 123 height 28
click at [543, 233] on button "Annuler" at bounding box center [522, 240] width 68 height 28
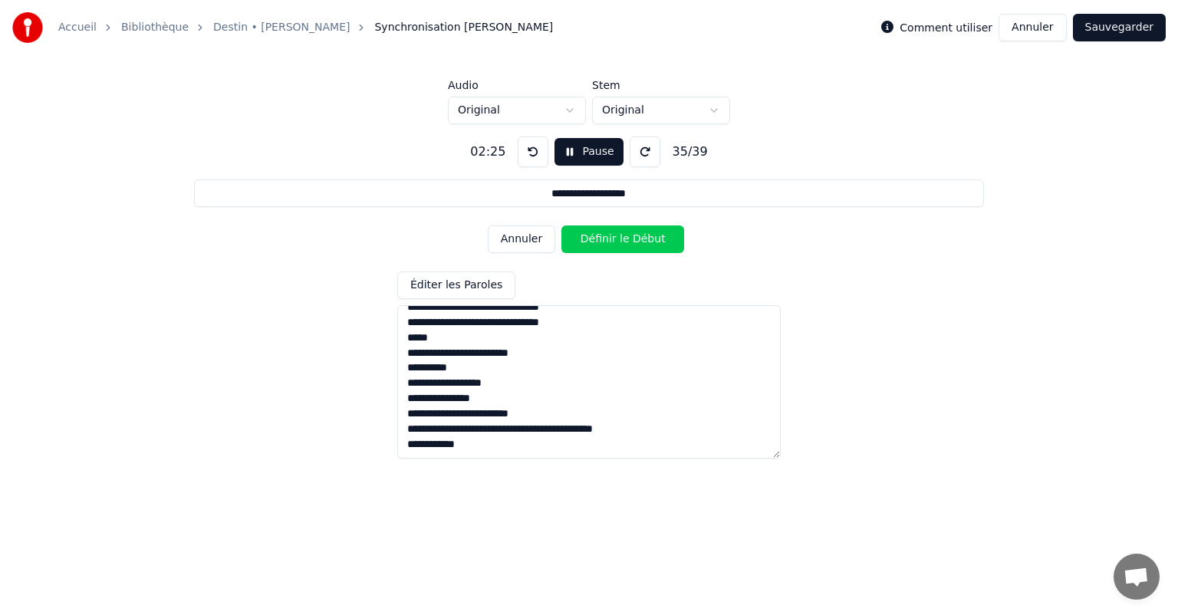
click at [522, 242] on button "Annuler" at bounding box center [522, 240] width 68 height 28
click at [528, 242] on button "Annuler" at bounding box center [522, 240] width 68 height 28
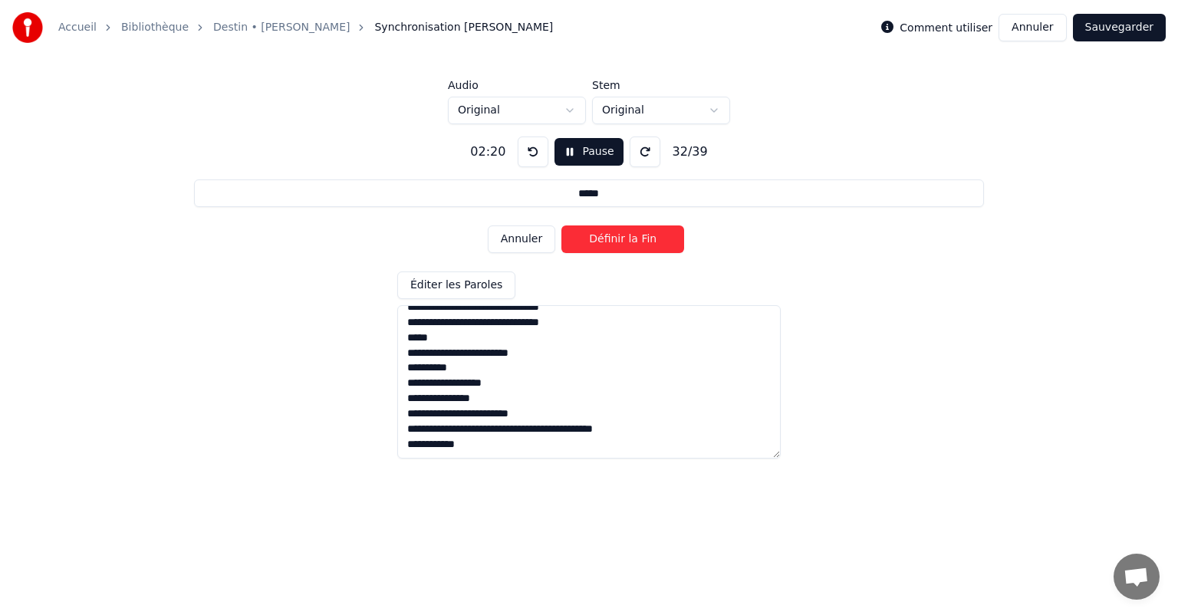
click at [528, 242] on button "Annuler" at bounding box center [522, 240] width 68 height 28
click at [529, 242] on button "Annuler" at bounding box center [522, 240] width 68 height 28
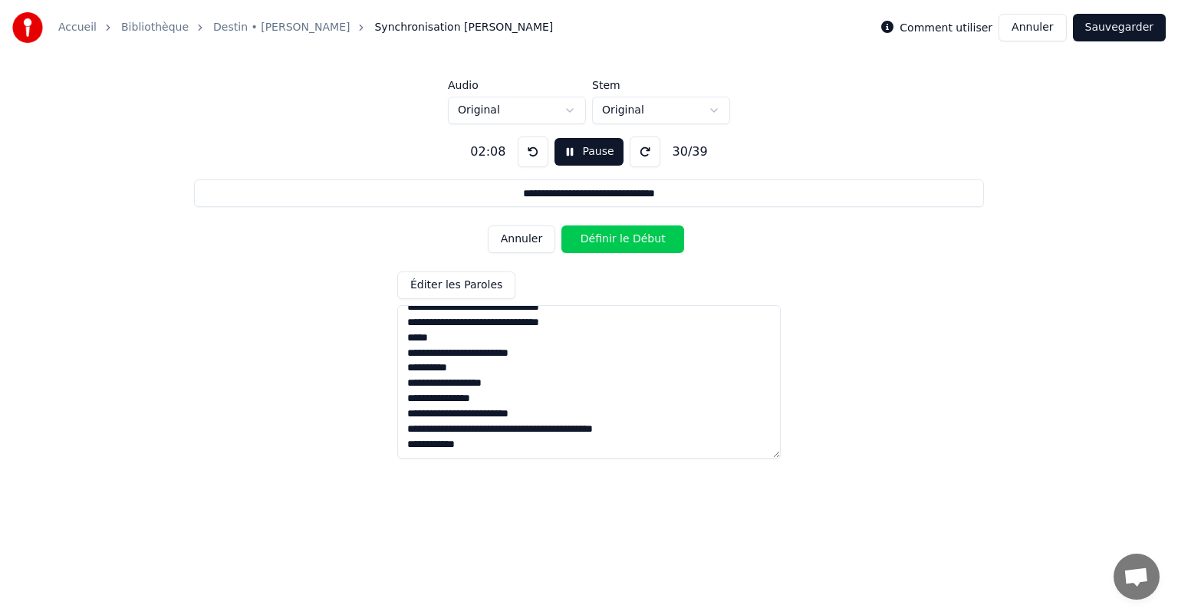
click at [529, 242] on button "Annuler" at bounding box center [522, 240] width 68 height 28
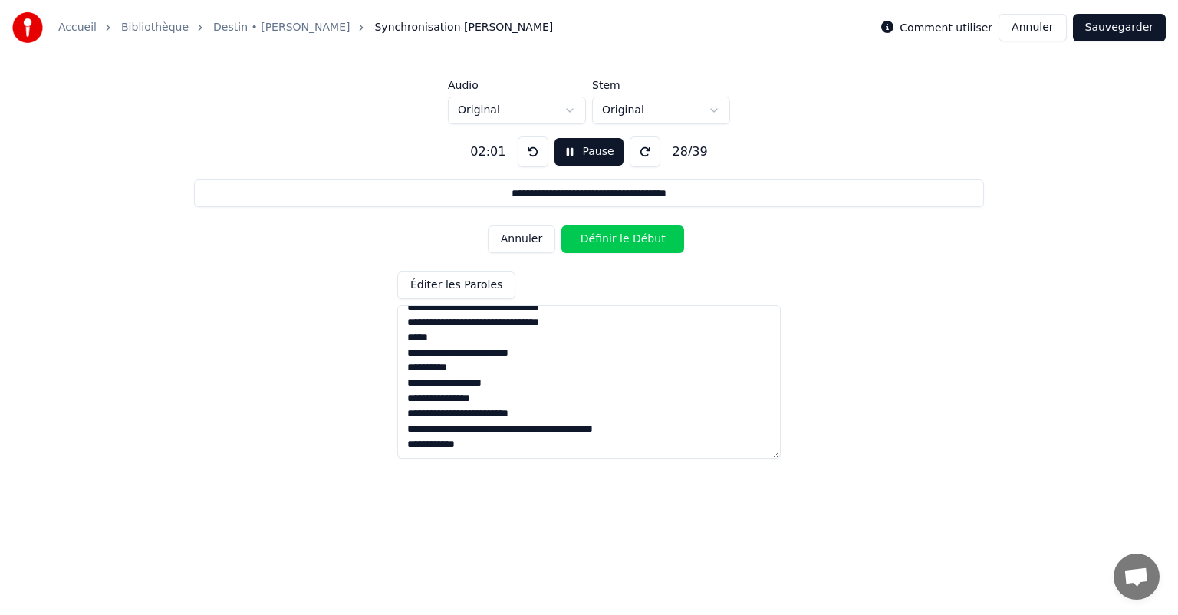
click at [529, 242] on button "Annuler" at bounding box center [522, 240] width 68 height 28
click at [516, 242] on button "Annuler" at bounding box center [522, 240] width 68 height 28
click at [592, 236] on button "Définir la Fin" at bounding box center [623, 240] width 123 height 28
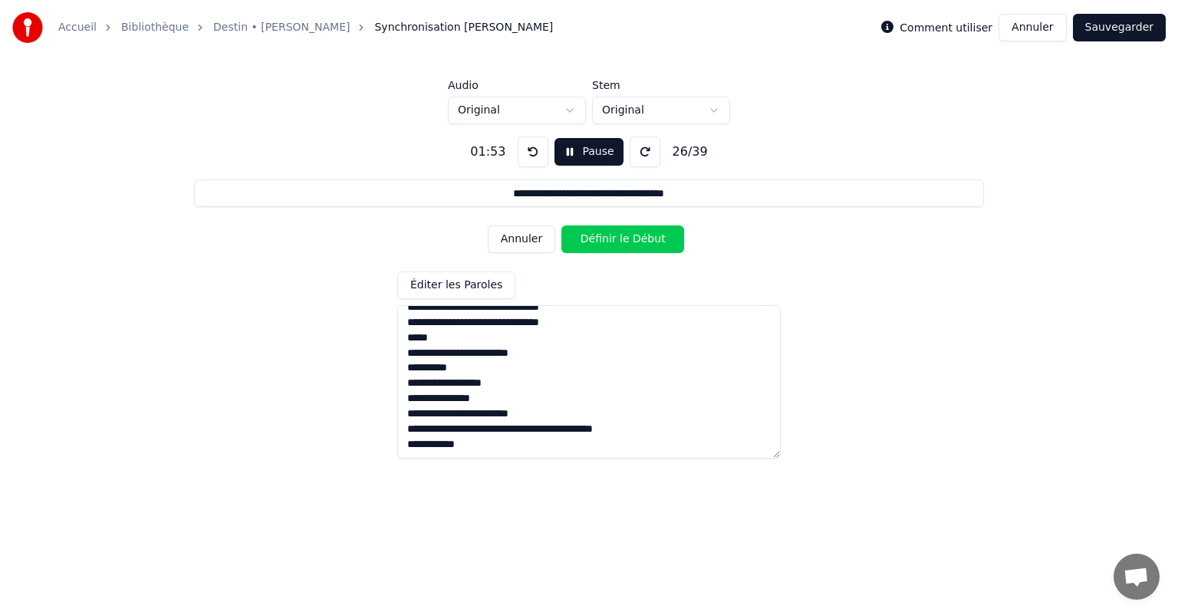
click at [499, 239] on button "Annuler" at bounding box center [522, 240] width 68 height 28
click at [500, 239] on button "Annuler" at bounding box center [522, 240] width 68 height 28
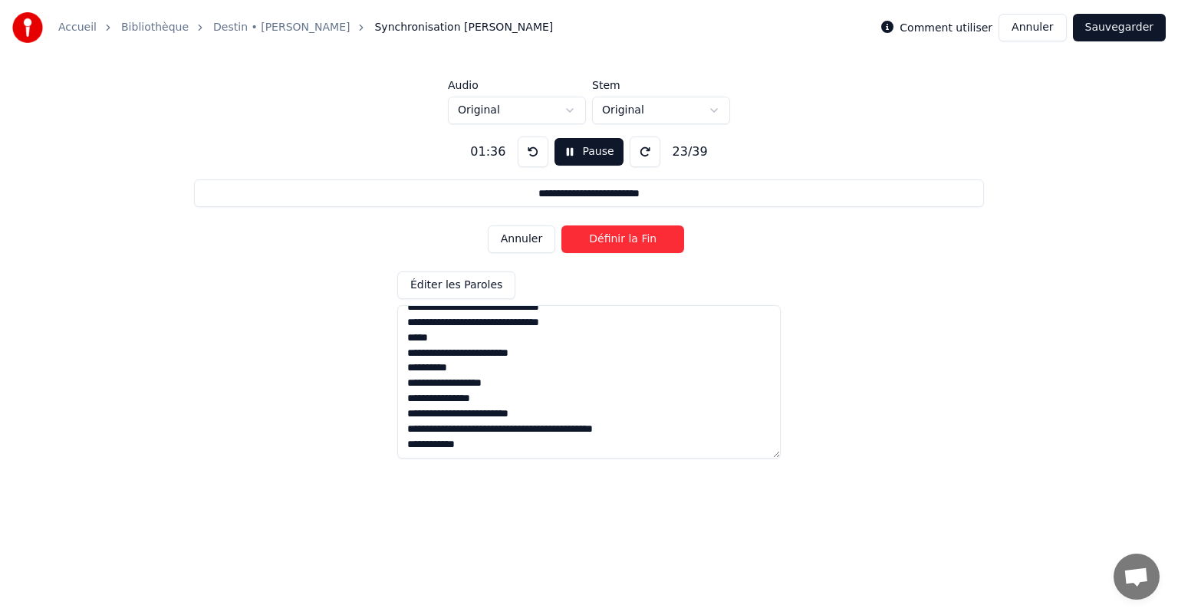
click at [610, 240] on button "Définir la Fin" at bounding box center [623, 240] width 123 height 28
click at [610, 240] on button "Définir le Début" at bounding box center [623, 240] width 123 height 28
click at [610, 240] on button "Définir la Fin" at bounding box center [623, 240] width 123 height 28
click at [518, 240] on button "Annuler" at bounding box center [522, 240] width 68 height 28
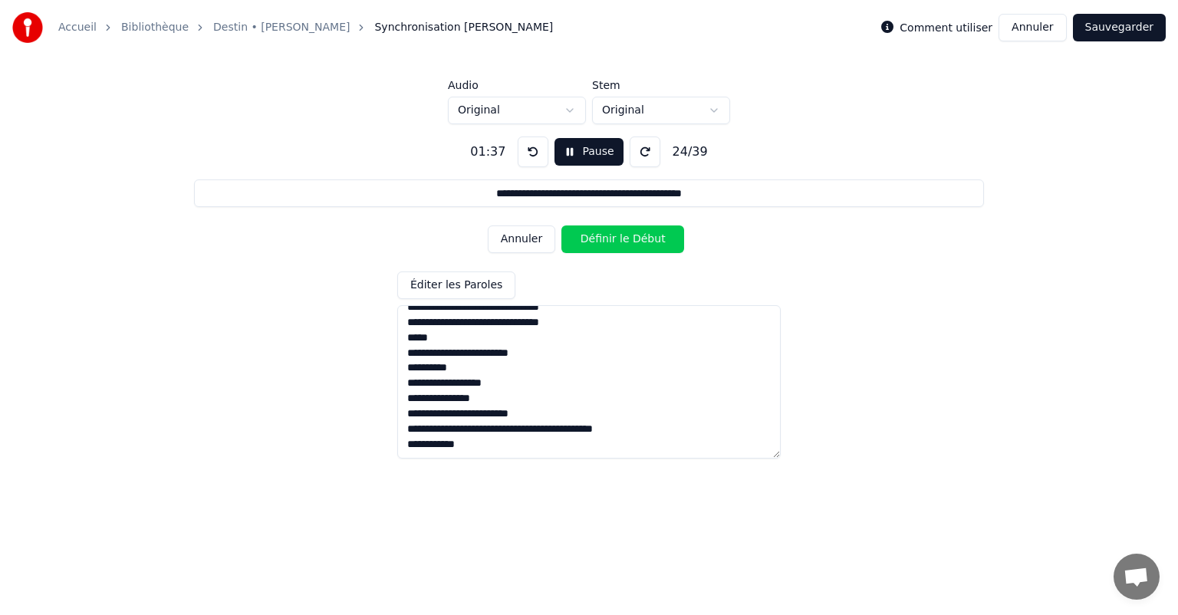
click at [518, 240] on button "Annuler" at bounding box center [522, 240] width 68 height 28
click at [522, 240] on button "Annuler" at bounding box center [522, 240] width 68 height 28
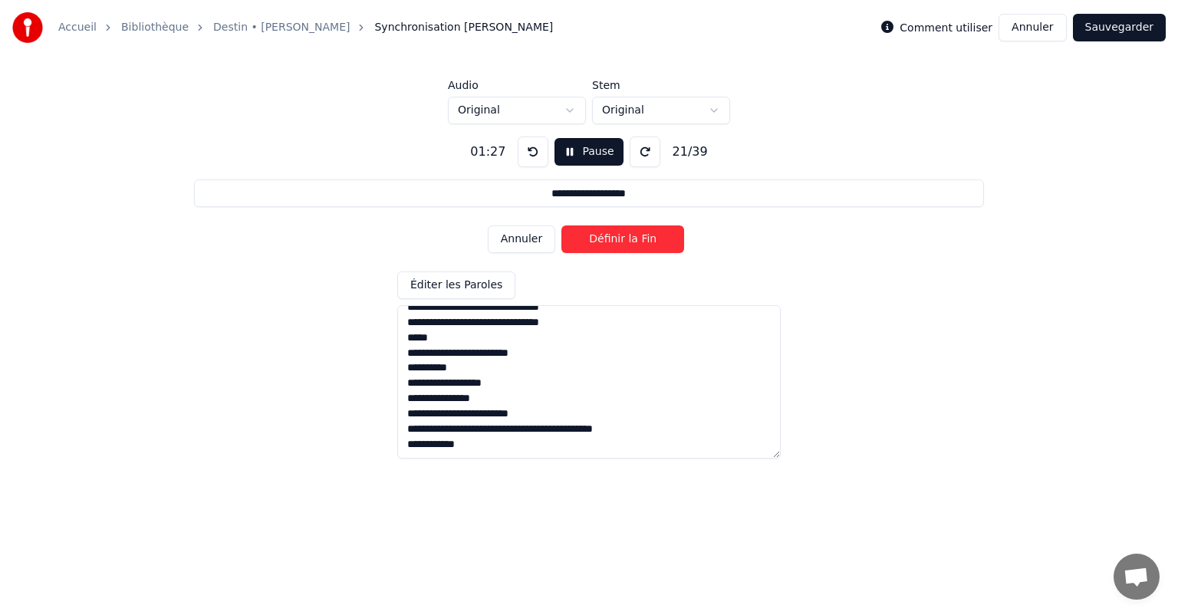
click at [522, 240] on button "Annuler" at bounding box center [522, 240] width 68 height 28
click at [591, 237] on button "Définir la Fin" at bounding box center [623, 240] width 123 height 28
click at [591, 237] on button "Définir le Début" at bounding box center [623, 240] width 123 height 28
click at [591, 237] on button "Définir la Fin" at bounding box center [623, 240] width 123 height 28
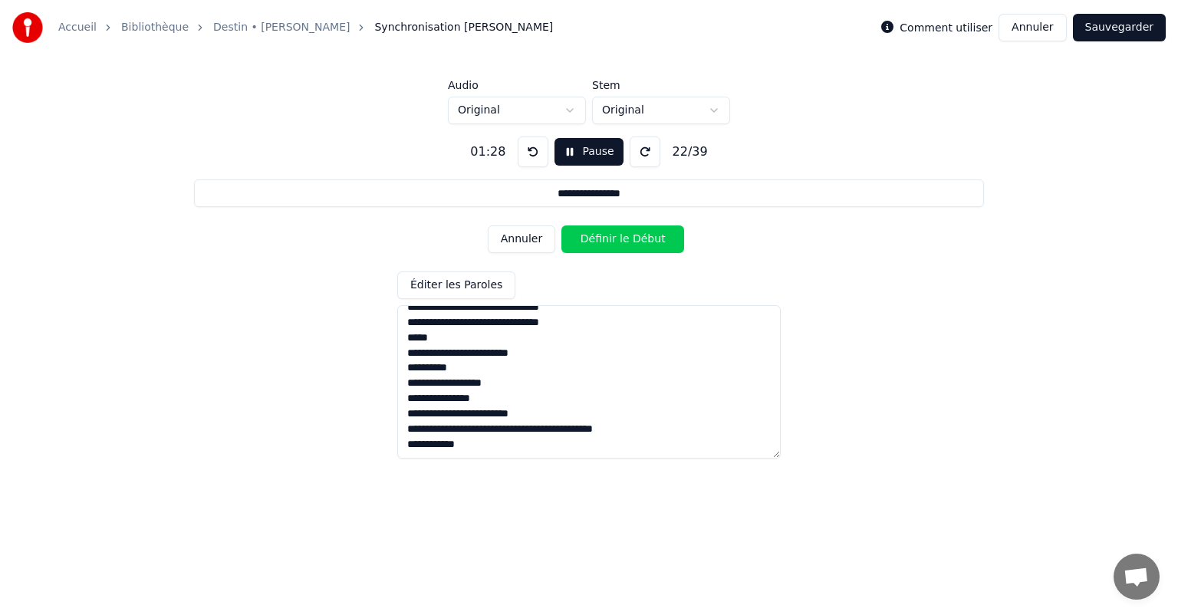
click at [591, 237] on button "Définir le Début" at bounding box center [623, 240] width 123 height 28
click at [591, 237] on button "Définir la Fin" at bounding box center [623, 240] width 123 height 28
click at [591, 237] on button "Définir le Début" at bounding box center [623, 240] width 123 height 28
click at [569, 236] on button "Définir la Fin" at bounding box center [623, 240] width 123 height 28
click at [569, 236] on button "Définir le Début" at bounding box center [623, 240] width 123 height 28
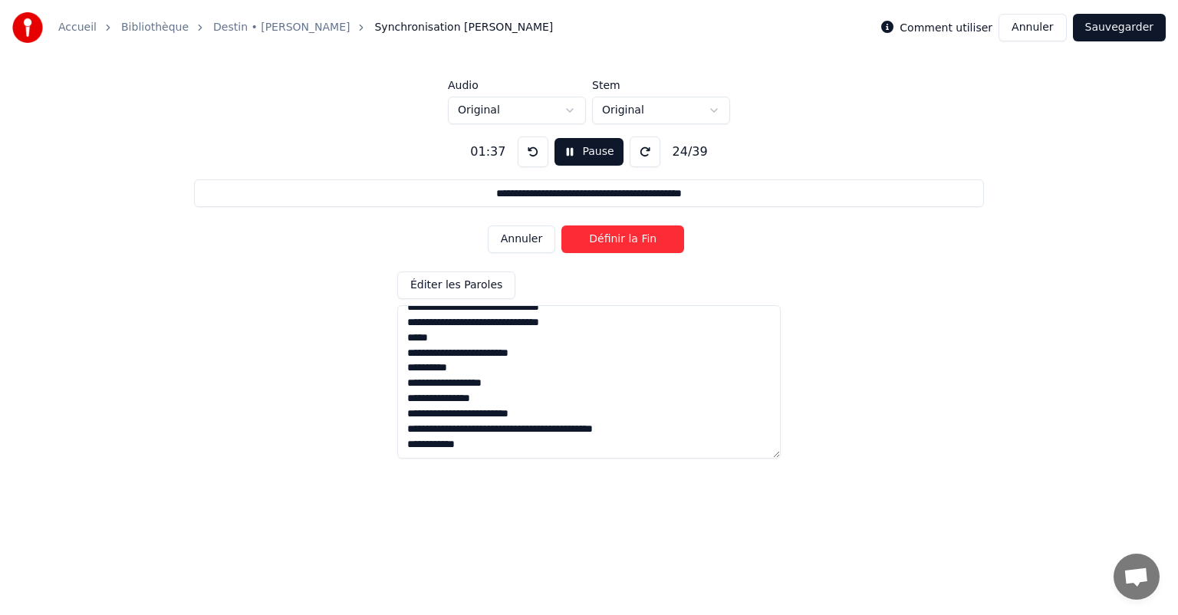
click at [531, 238] on button "Annuler" at bounding box center [522, 240] width 68 height 28
click at [520, 236] on button "Annuler" at bounding box center [522, 240] width 68 height 28
click at [519, 236] on button "Annuler" at bounding box center [522, 240] width 68 height 28
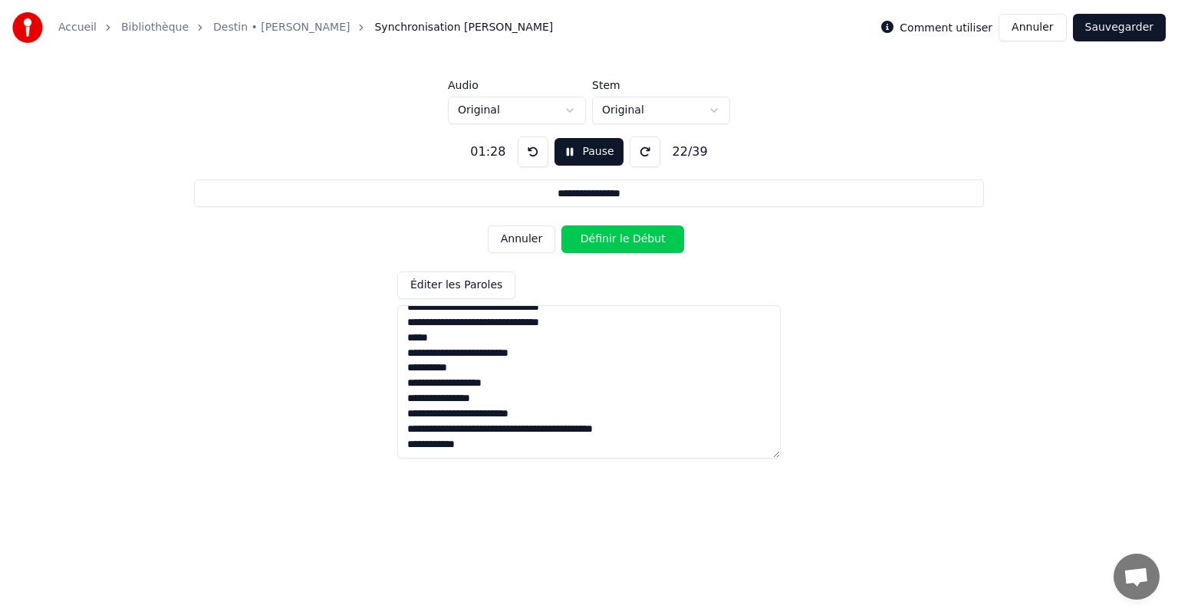
click at [519, 236] on button "Annuler" at bounding box center [522, 240] width 68 height 28
click at [517, 243] on button "Annuler" at bounding box center [522, 240] width 68 height 28
click at [613, 236] on button "Définir la Fin" at bounding box center [623, 240] width 123 height 28
click at [613, 236] on button "Définir le Début" at bounding box center [623, 240] width 123 height 28
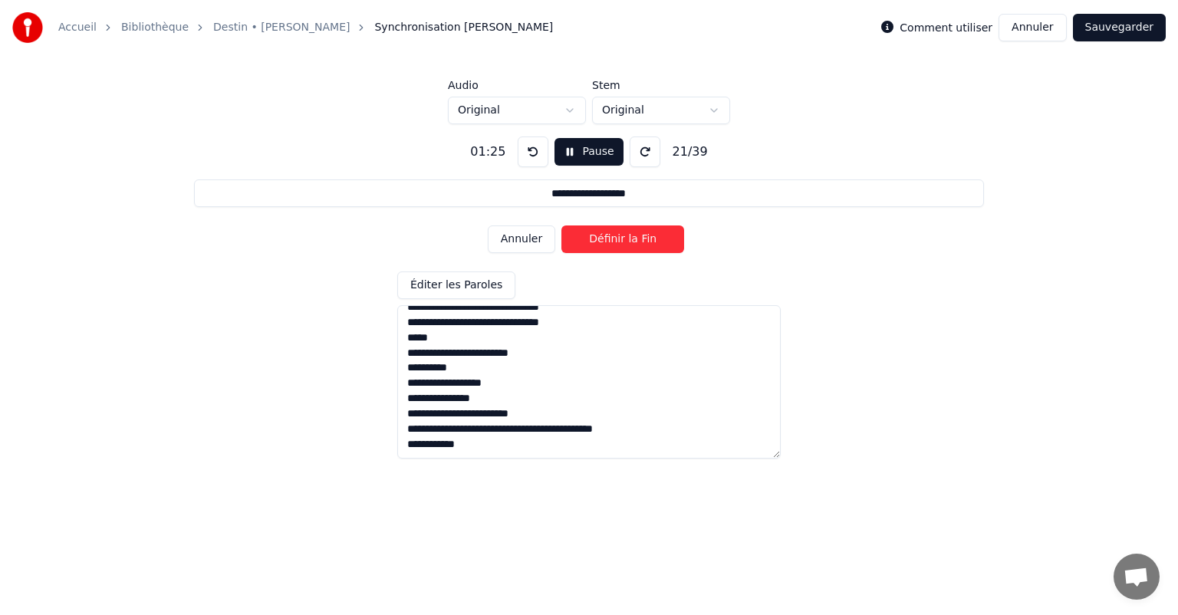
click at [587, 239] on button "Définir la Fin" at bounding box center [623, 240] width 123 height 28
click at [528, 237] on button "Annuler" at bounding box center [522, 240] width 68 height 28
click at [522, 238] on button "Annuler" at bounding box center [522, 240] width 68 height 28
click at [609, 236] on button "Définir le Début" at bounding box center [623, 240] width 123 height 28
click at [609, 236] on button "Définir la Fin" at bounding box center [623, 240] width 123 height 28
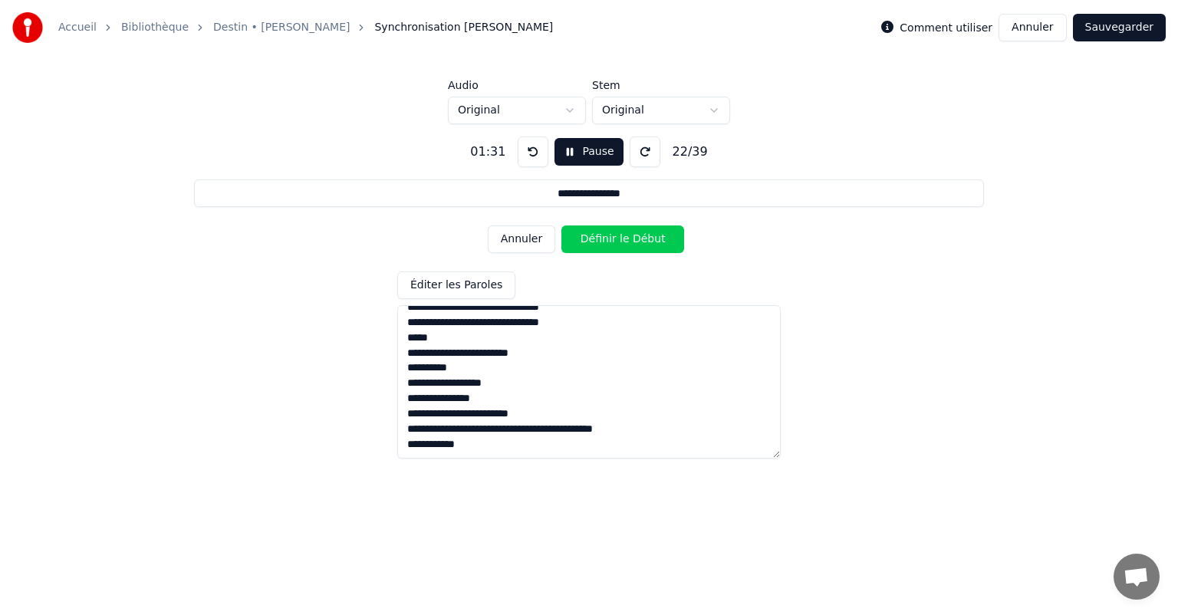
click at [609, 236] on button "Définir le Début" at bounding box center [623, 240] width 123 height 28
click at [609, 236] on button "Définir la Fin" at bounding box center [623, 240] width 123 height 28
click at [609, 236] on button "Définir le Début" at bounding box center [623, 240] width 123 height 28
click at [609, 236] on button "Définir la Fin" at bounding box center [623, 240] width 123 height 28
click at [609, 236] on button "Définir le Début" at bounding box center [623, 240] width 123 height 28
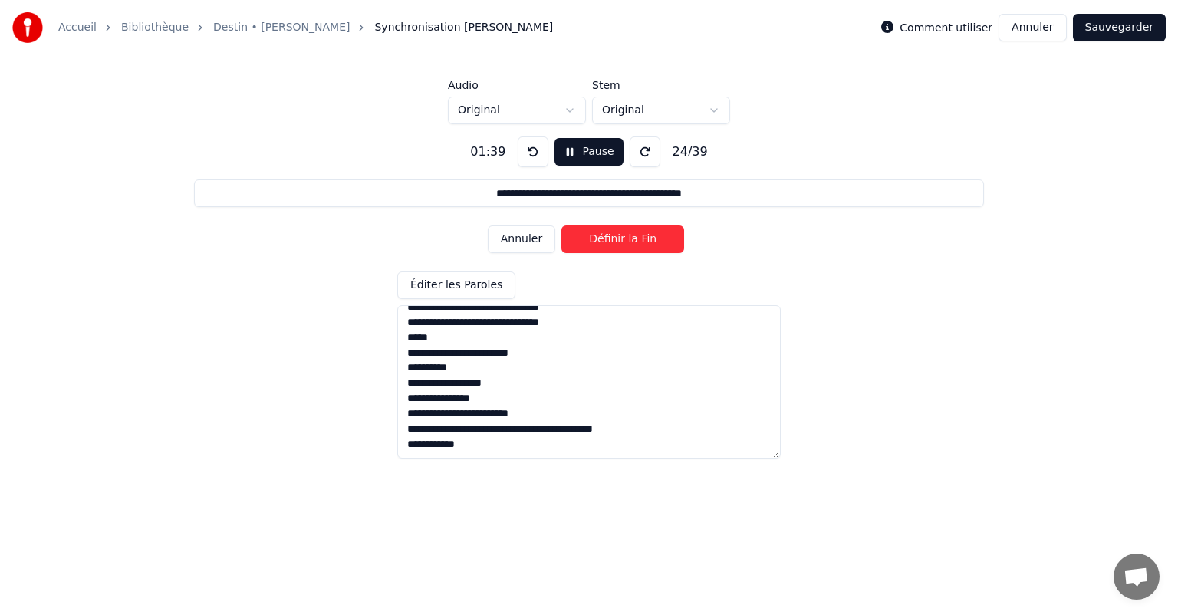
click at [611, 236] on button "Définir la Fin" at bounding box center [623, 240] width 123 height 28
click at [610, 238] on button "Définir le Début" at bounding box center [623, 240] width 123 height 28
click at [611, 239] on button "Définir la Fin" at bounding box center [623, 240] width 123 height 28
click at [611, 239] on button "Définir le Début" at bounding box center [623, 240] width 123 height 28
click at [611, 239] on button "Définir la Fin" at bounding box center [623, 240] width 123 height 28
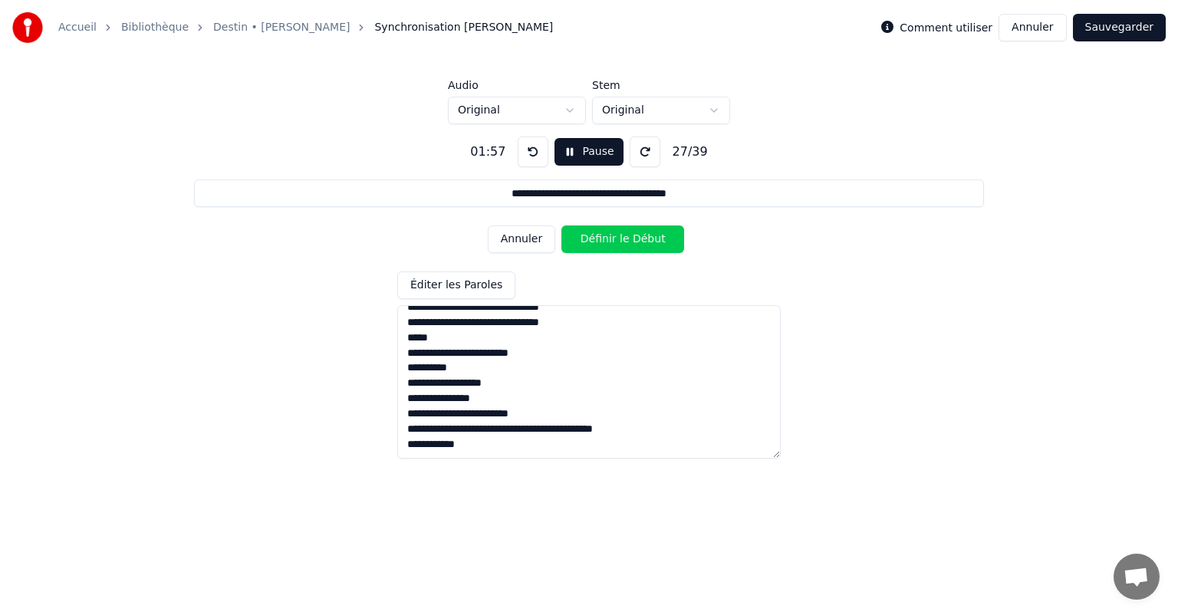
click at [611, 239] on button "Définir le Début" at bounding box center [623, 240] width 123 height 28
click at [611, 239] on button "Définir la Fin" at bounding box center [623, 240] width 123 height 28
click at [611, 239] on button "Définir le Début" at bounding box center [623, 240] width 123 height 28
click at [611, 239] on button "Définir la Fin" at bounding box center [623, 240] width 123 height 28
click at [611, 239] on button "Définir le Début" at bounding box center [623, 240] width 123 height 28
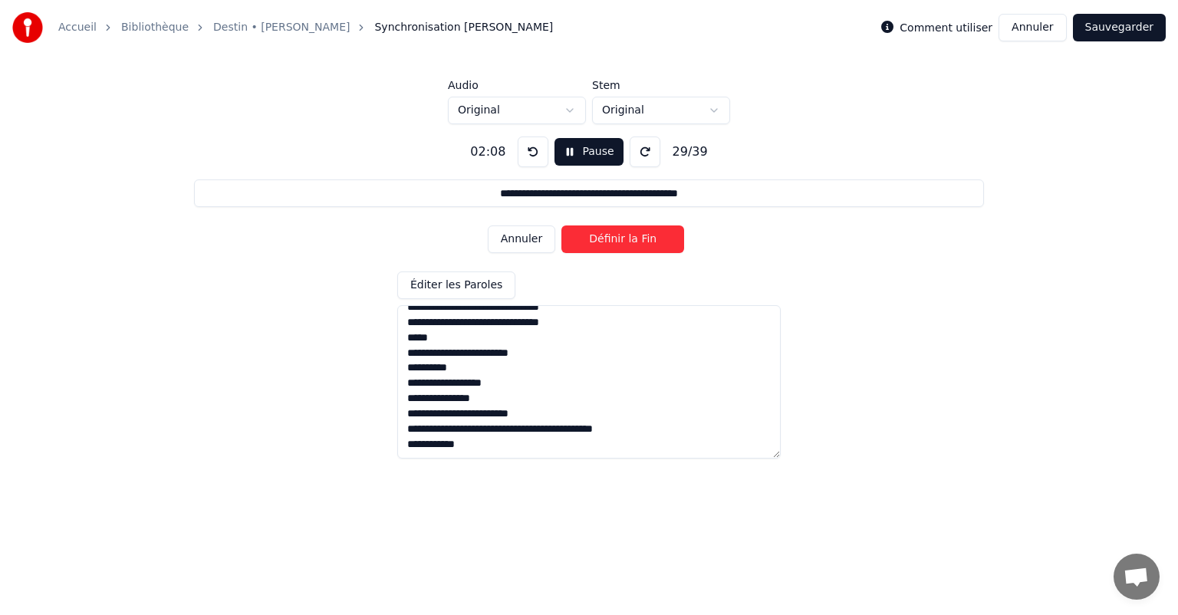
click at [611, 239] on button "Définir la Fin" at bounding box center [623, 240] width 123 height 28
click at [611, 239] on button "Définir le Début" at bounding box center [623, 240] width 123 height 28
click at [611, 239] on button "Définir la Fin" at bounding box center [623, 240] width 123 height 28
click at [611, 239] on button "Définir le Début" at bounding box center [623, 240] width 123 height 28
click at [611, 239] on button "Définir la Fin" at bounding box center [623, 240] width 123 height 28
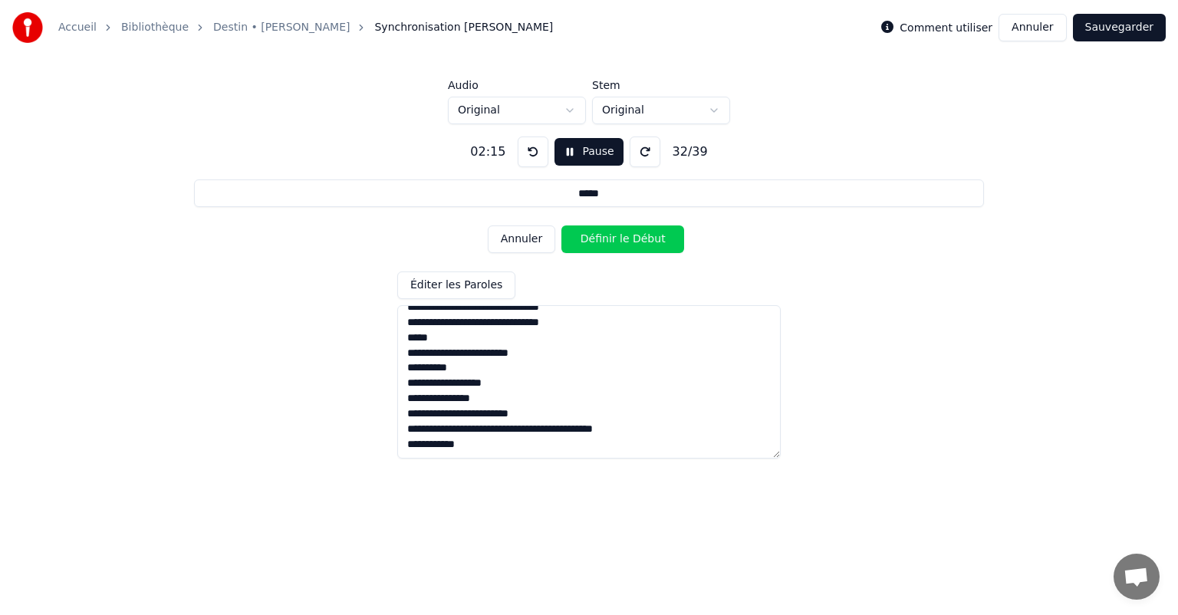
click at [611, 239] on button "Définir le Début" at bounding box center [623, 240] width 123 height 28
click at [626, 234] on button "Définir la Fin" at bounding box center [623, 240] width 123 height 28
click at [626, 234] on button "Définir le Début" at bounding box center [623, 240] width 123 height 28
click at [626, 234] on button "Définir la Fin" at bounding box center [623, 240] width 123 height 28
click at [626, 234] on button "Définir le Début" at bounding box center [623, 240] width 123 height 28
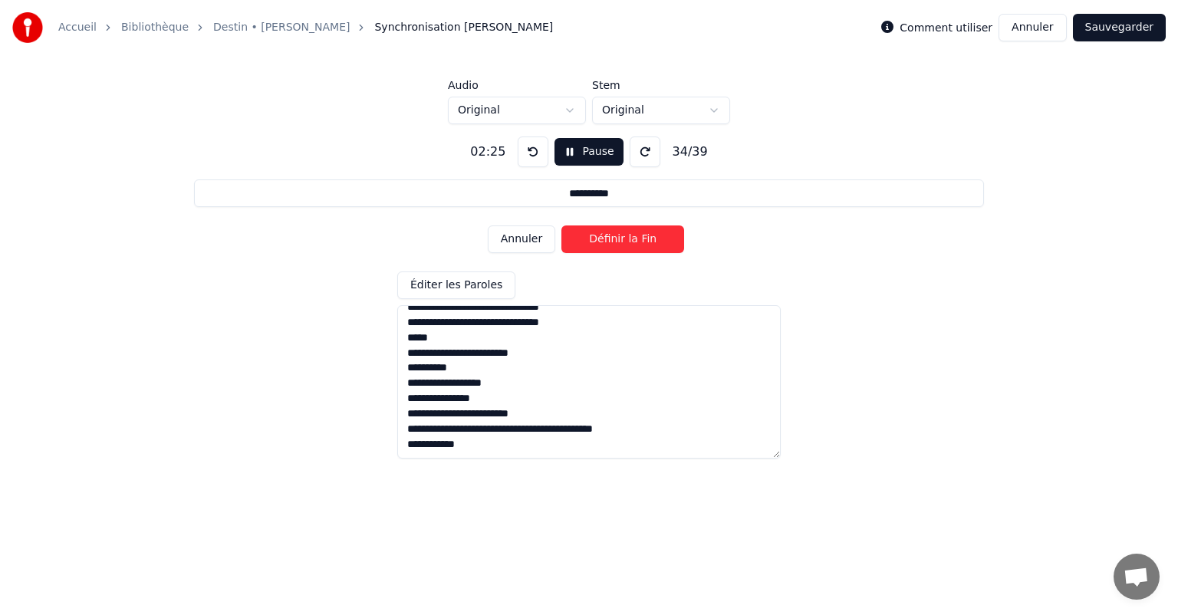
click at [594, 239] on button "Définir la Fin" at bounding box center [623, 240] width 123 height 28
click at [519, 239] on button "Annuler" at bounding box center [522, 240] width 68 height 28
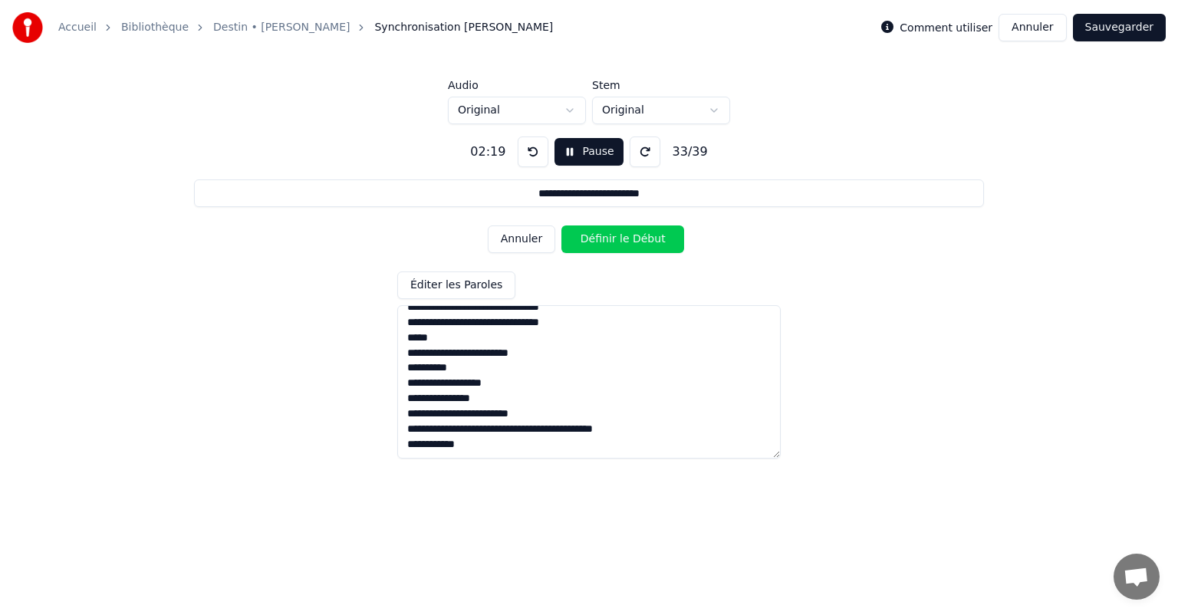
click at [519, 239] on button "Annuler" at bounding box center [522, 240] width 68 height 28
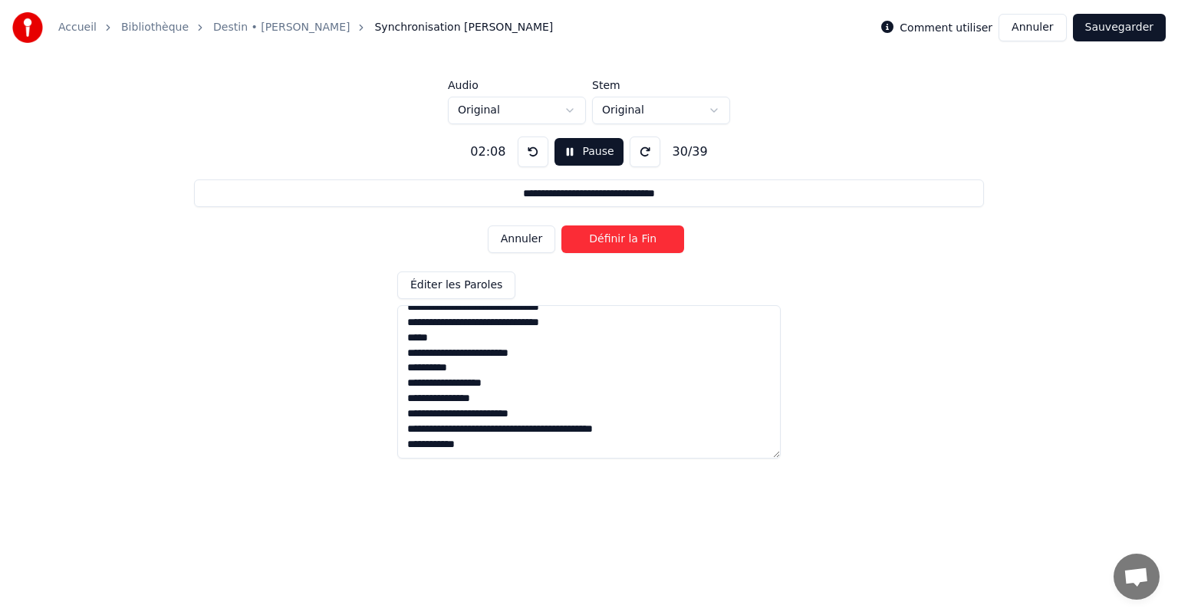
click at [519, 239] on button "Annuler" at bounding box center [522, 240] width 68 height 28
click at [522, 241] on button "Annuler" at bounding box center [522, 240] width 68 height 28
click at [591, 237] on button "Définir la Fin" at bounding box center [623, 240] width 123 height 28
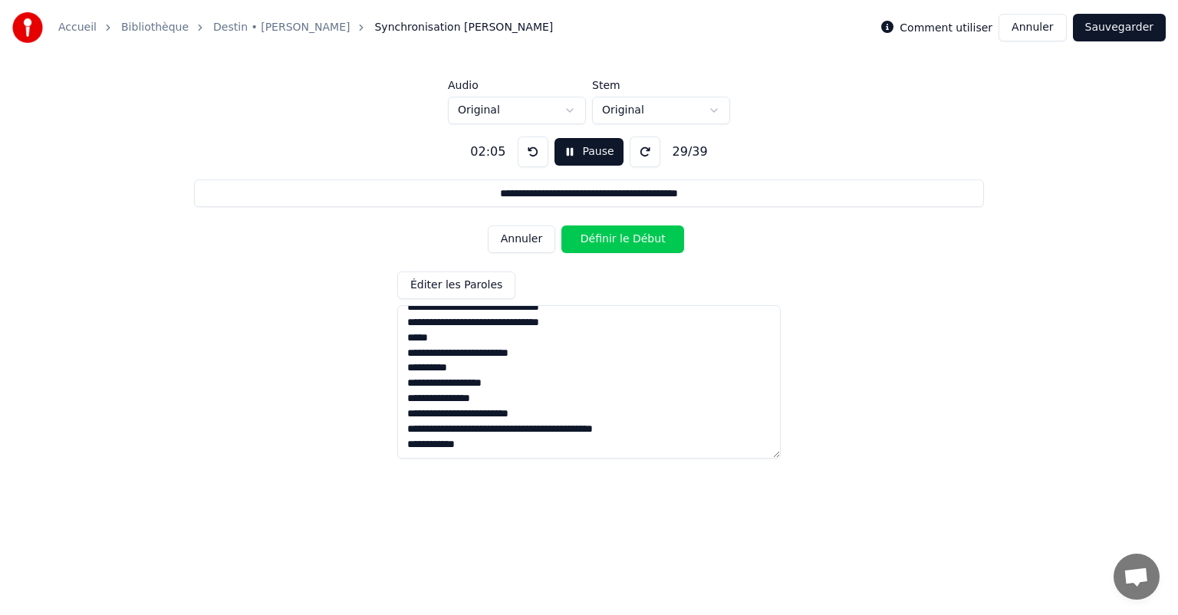
click at [591, 237] on button "Définir le Début" at bounding box center [623, 240] width 123 height 28
click at [593, 239] on button "Définir la Fin" at bounding box center [623, 240] width 123 height 28
click at [593, 239] on button "Définir le Début" at bounding box center [623, 240] width 123 height 28
click at [596, 237] on button "Définir la Fin" at bounding box center [623, 240] width 123 height 28
click at [596, 237] on button "Définir le Début" at bounding box center [623, 240] width 123 height 28
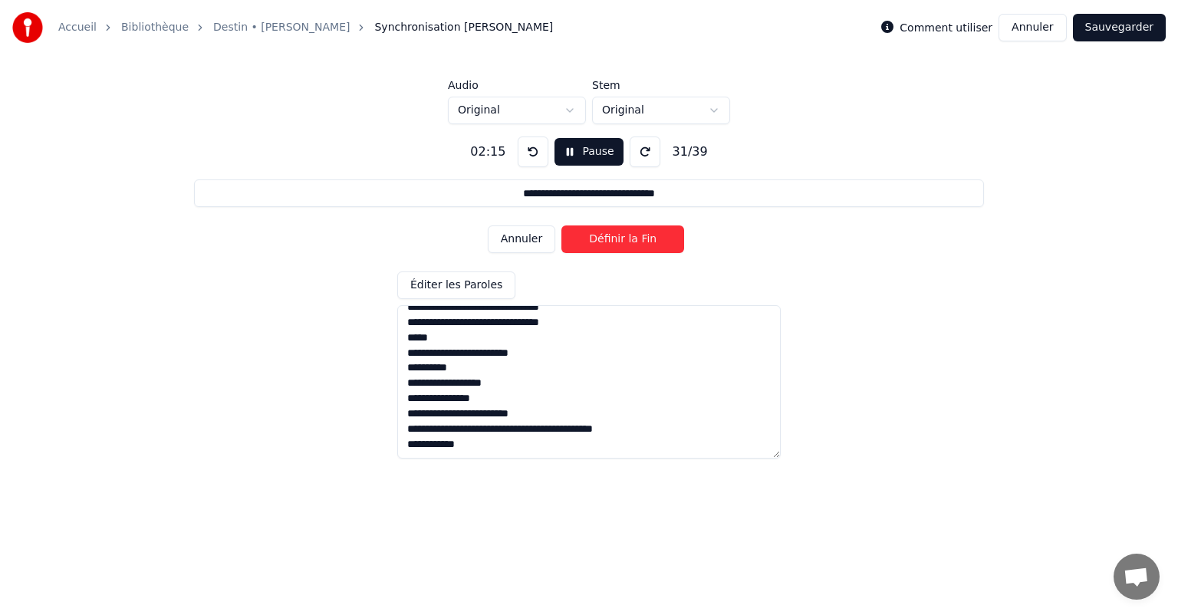
click at [596, 237] on button "Définir la Fin" at bounding box center [623, 240] width 123 height 28
click at [596, 237] on button "Définir le Début" at bounding box center [623, 240] width 123 height 28
click at [596, 237] on button "Définir la Fin" at bounding box center [623, 240] width 123 height 28
click at [596, 237] on button "Définir le Début" at bounding box center [623, 240] width 123 height 28
click at [596, 237] on button "Définir la Fin" at bounding box center [623, 240] width 123 height 28
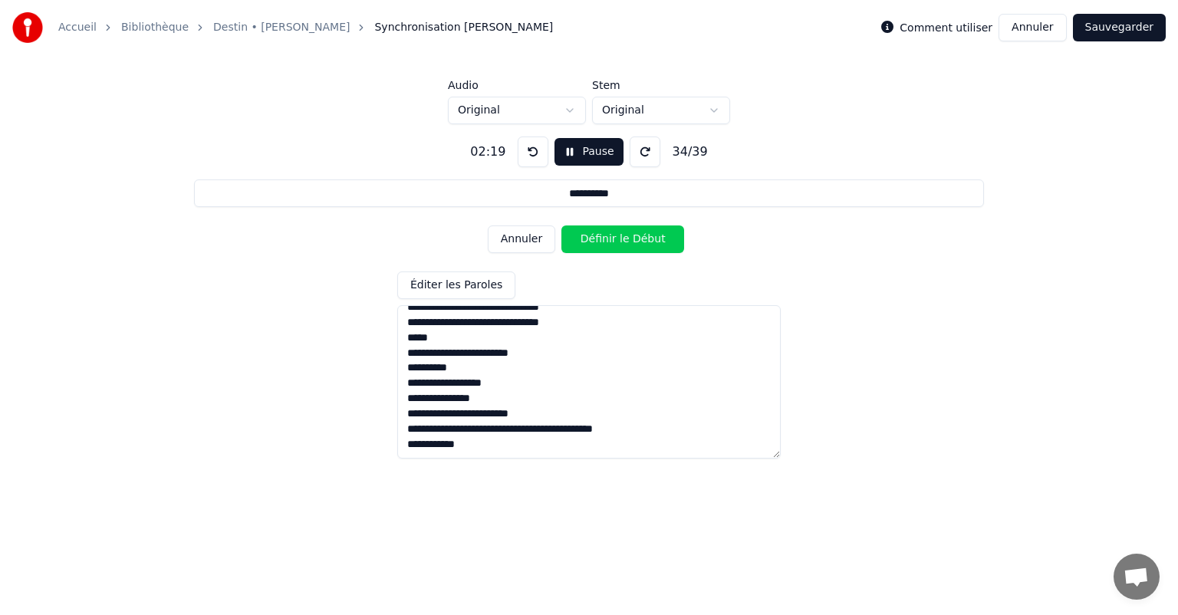
click at [596, 237] on button "Définir le Début" at bounding box center [623, 240] width 123 height 28
click at [596, 237] on button "Définir la Fin" at bounding box center [623, 240] width 123 height 28
click at [596, 237] on button "Définir le Début" at bounding box center [623, 240] width 123 height 28
click at [596, 237] on button "Définir la Fin" at bounding box center [623, 240] width 123 height 28
click at [525, 244] on button "Annuler" at bounding box center [522, 240] width 68 height 28
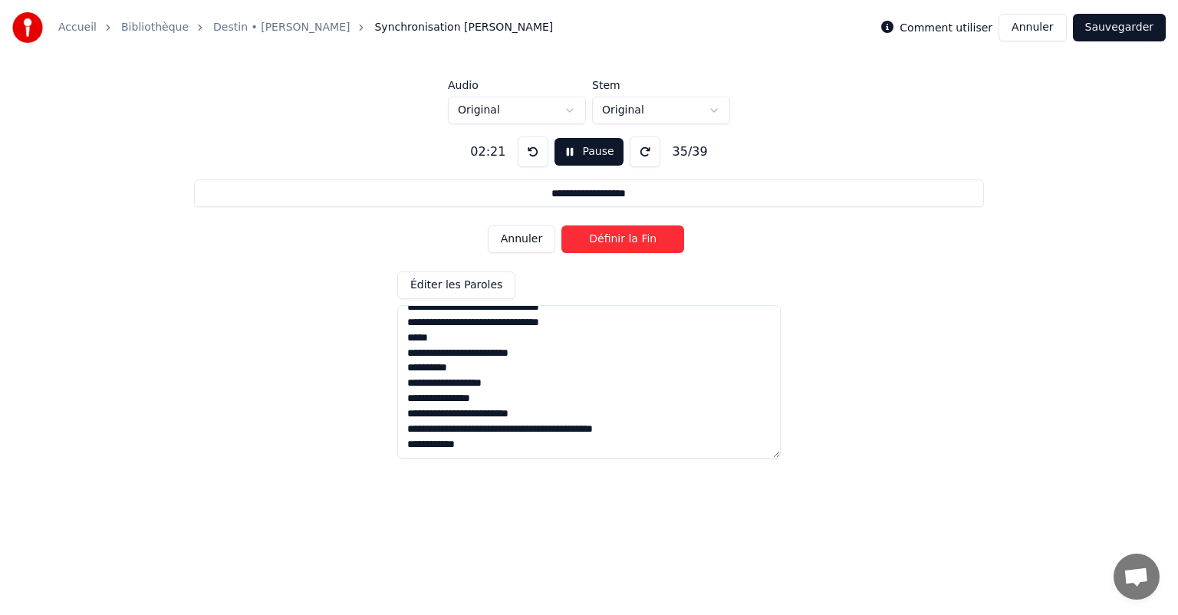
click at [585, 238] on button "Définir la Fin" at bounding box center [623, 240] width 123 height 28
click at [519, 243] on button "Annuler" at bounding box center [522, 240] width 68 height 28
click at [507, 243] on button "Annuler" at bounding box center [522, 240] width 68 height 28
click at [529, 239] on button "Annuler" at bounding box center [522, 240] width 68 height 28
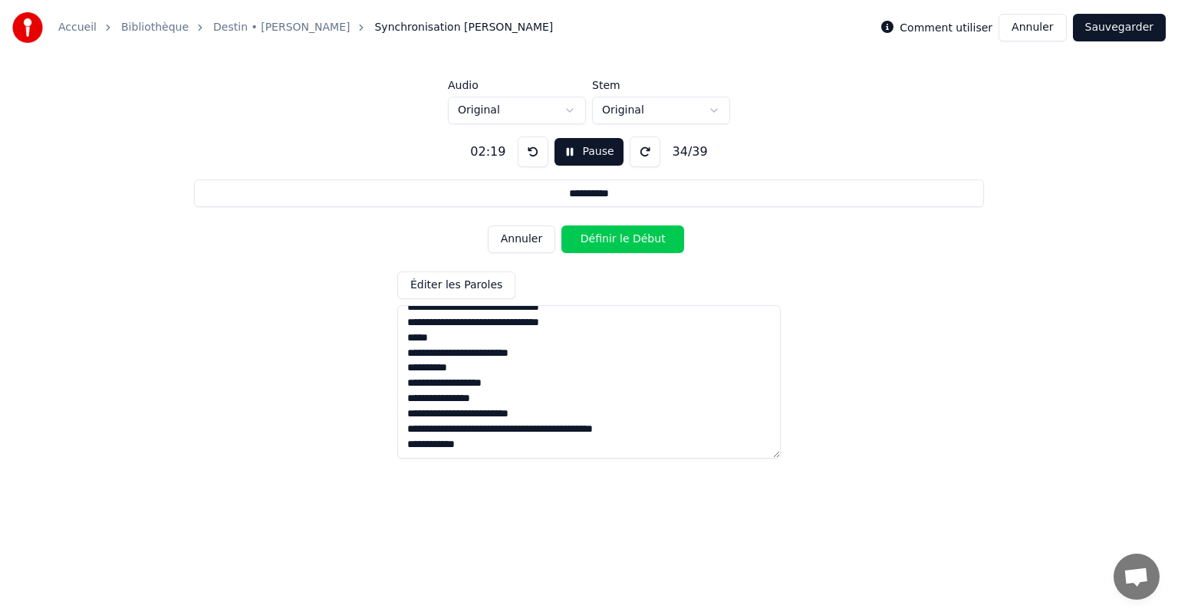
click at [600, 239] on button "Définir le Début" at bounding box center [623, 240] width 123 height 28
click at [522, 233] on button "Annuler" at bounding box center [522, 240] width 68 height 28
click at [592, 236] on button "Définir la Fin" at bounding box center [623, 240] width 123 height 28
click at [592, 236] on button "Définir le Début" at bounding box center [623, 240] width 123 height 28
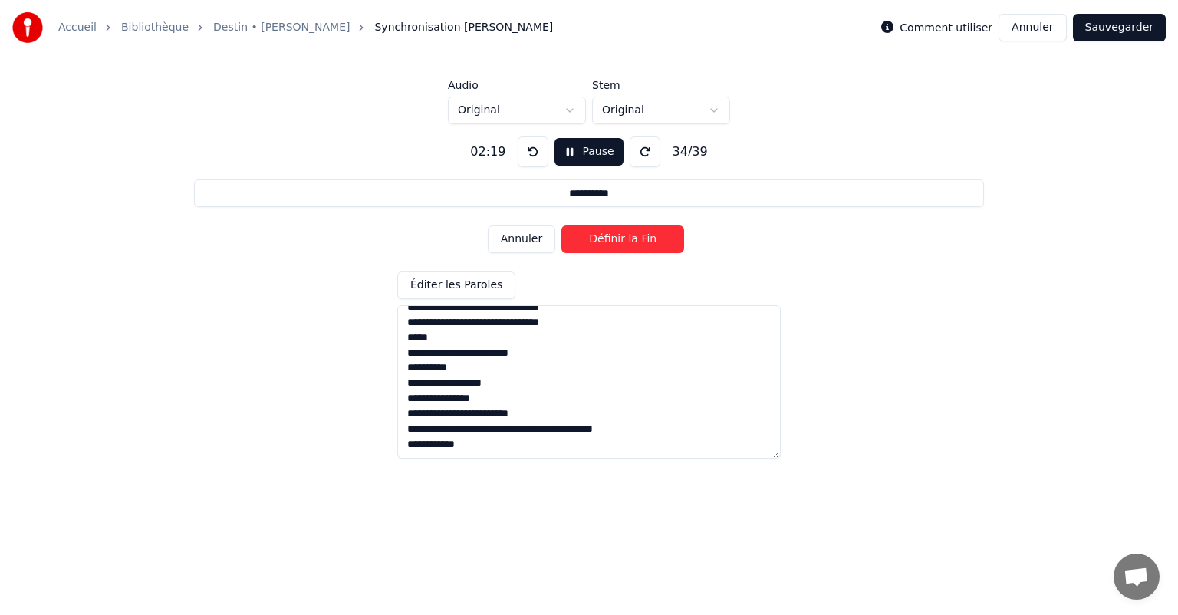
click at [592, 236] on button "Définir la Fin" at bounding box center [623, 240] width 123 height 28
click at [592, 236] on button "Définir le Début" at bounding box center [623, 240] width 123 height 28
click at [536, 236] on button "Annuler" at bounding box center [522, 240] width 68 height 28
click at [581, 236] on button "Définir le Début" at bounding box center [623, 240] width 123 height 28
click at [581, 236] on button "Définir la Fin" at bounding box center [623, 240] width 123 height 28
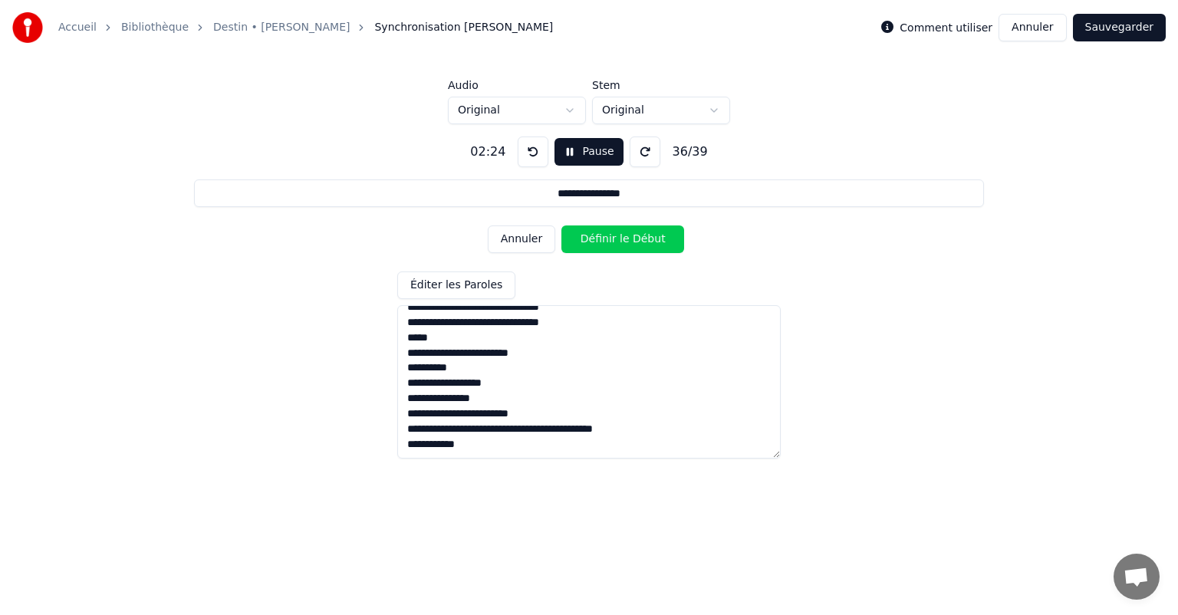
click at [581, 236] on button "Définir le Début" at bounding box center [623, 240] width 123 height 28
click at [581, 236] on button "Définir la Fin" at bounding box center [623, 240] width 123 height 28
click at [581, 236] on button "Définir le Début" at bounding box center [623, 240] width 123 height 28
click at [581, 236] on button "Définir la Fin" at bounding box center [623, 240] width 123 height 28
click at [581, 236] on button "Définir le Début" at bounding box center [623, 240] width 123 height 28
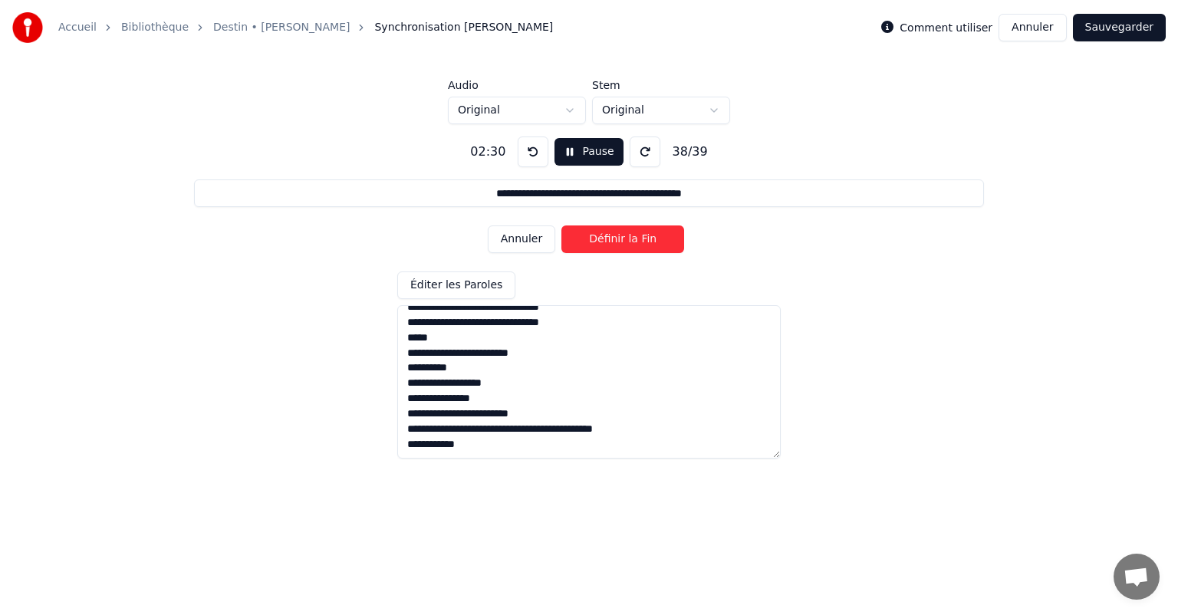
click at [535, 236] on button "Annuler" at bounding box center [522, 240] width 68 height 28
click at [534, 236] on button "Annuler" at bounding box center [522, 240] width 68 height 28
click at [581, 239] on button "Définir la Fin" at bounding box center [623, 240] width 123 height 28
click at [581, 239] on button "Définir le Début" at bounding box center [623, 240] width 123 height 28
click at [581, 239] on button "Définir la Fin" at bounding box center [623, 240] width 123 height 28
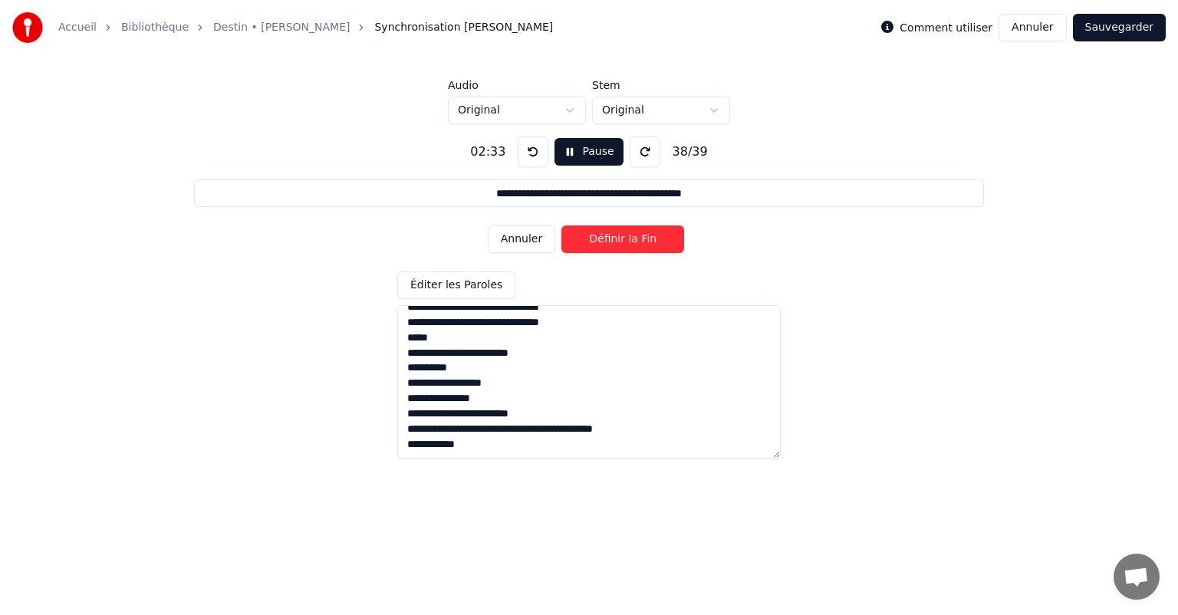
type input "**********"
click at [581, 239] on button "Définir le Début" at bounding box center [623, 240] width 123 height 28
click at [581, 239] on button "Définir la Fin" at bounding box center [623, 240] width 123 height 28
click at [1124, 30] on button "Sauvegarder" at bounding box center [1119, 28] width 93 height 28
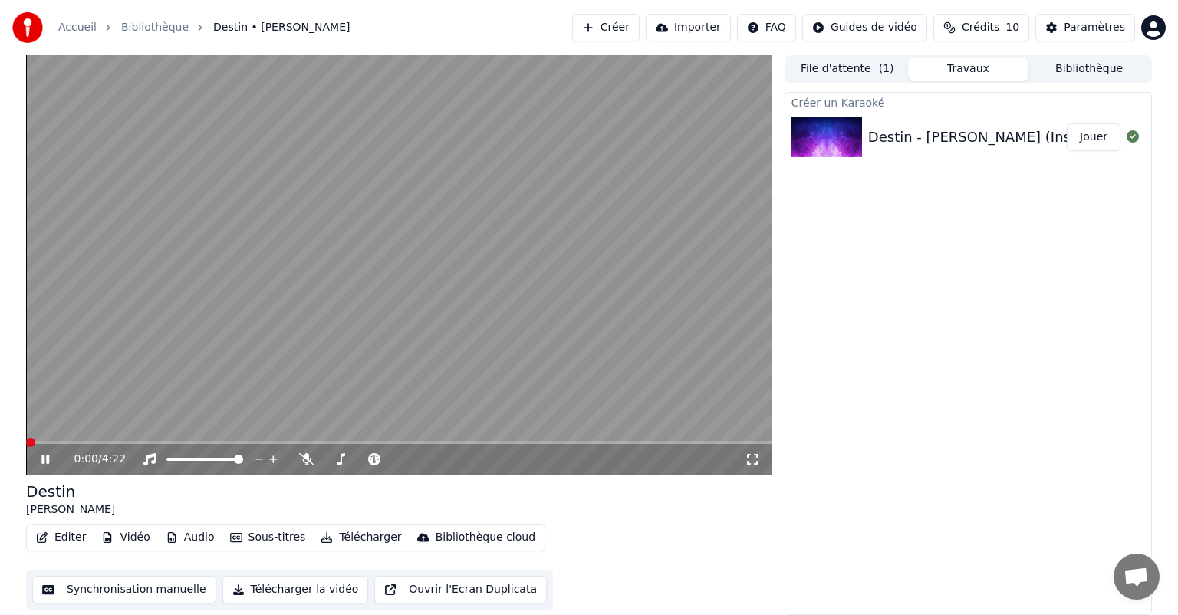
click at [26, 438] on span at bounding box center [30, 442] width 9 height 9
click at [40, 463] on icon at bounding box center [56, 459] width 36 height 12
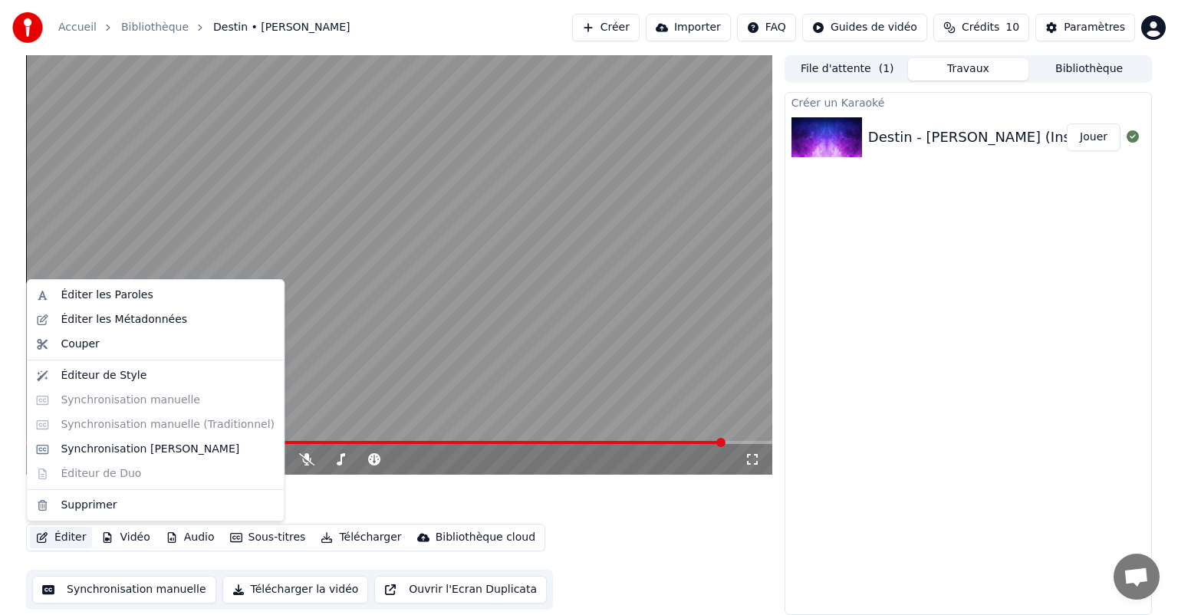
click at [71, 534] on button "Éditer" at bounding box center [61, 537] width 62 height 21
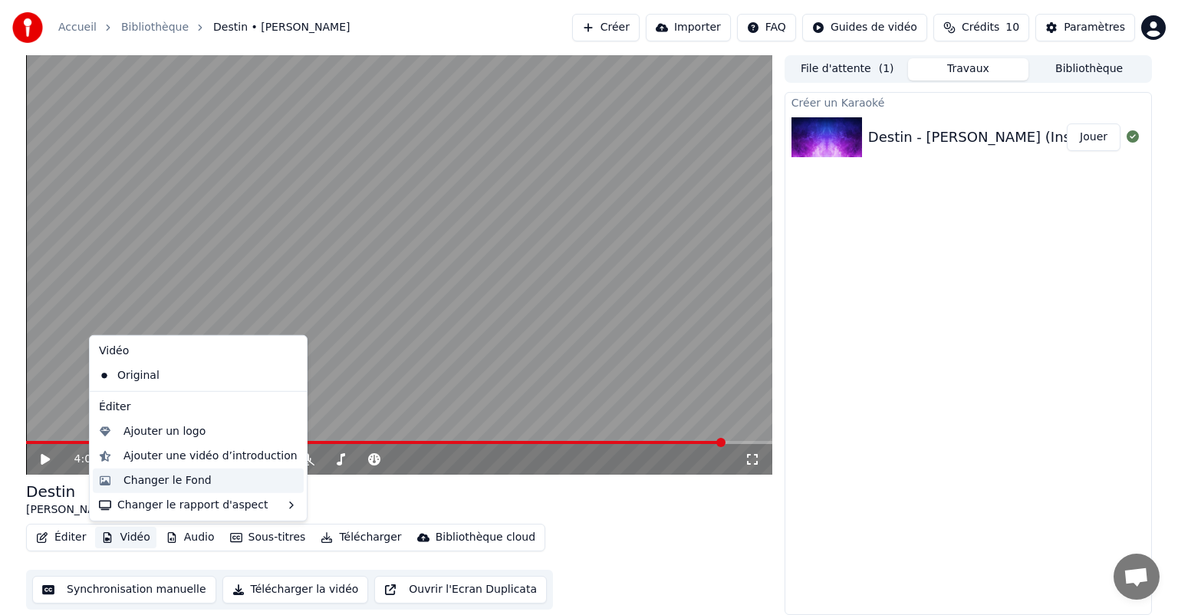
click at [173, 485] on div "Changer le Fond" at bounding box center [168, 480] width 88 height 15
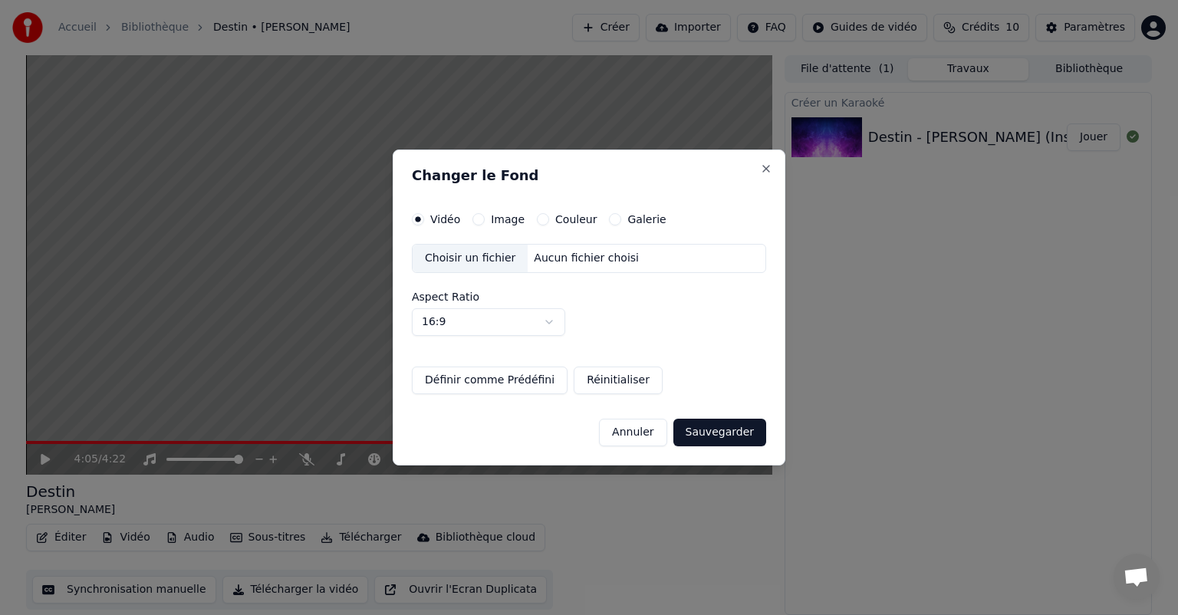
click at [476, 220] on button "Image" at bounding box center [479, 219] width 12 height 12
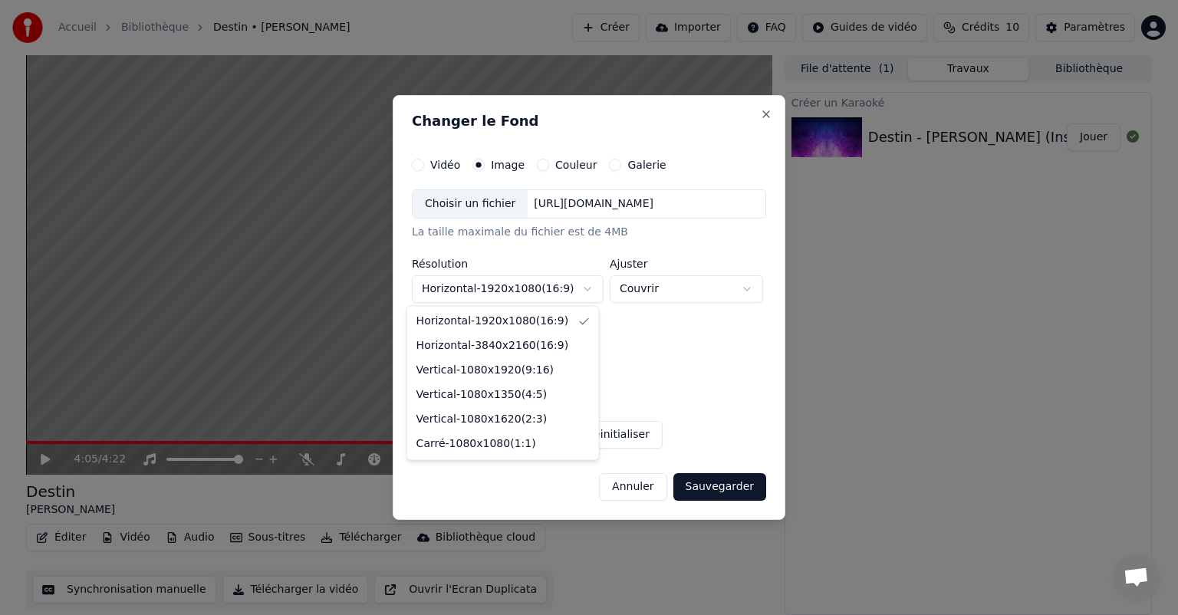
click at [585, 285] on body "**********" at bounding box center [589, 307] width 1178 height 615
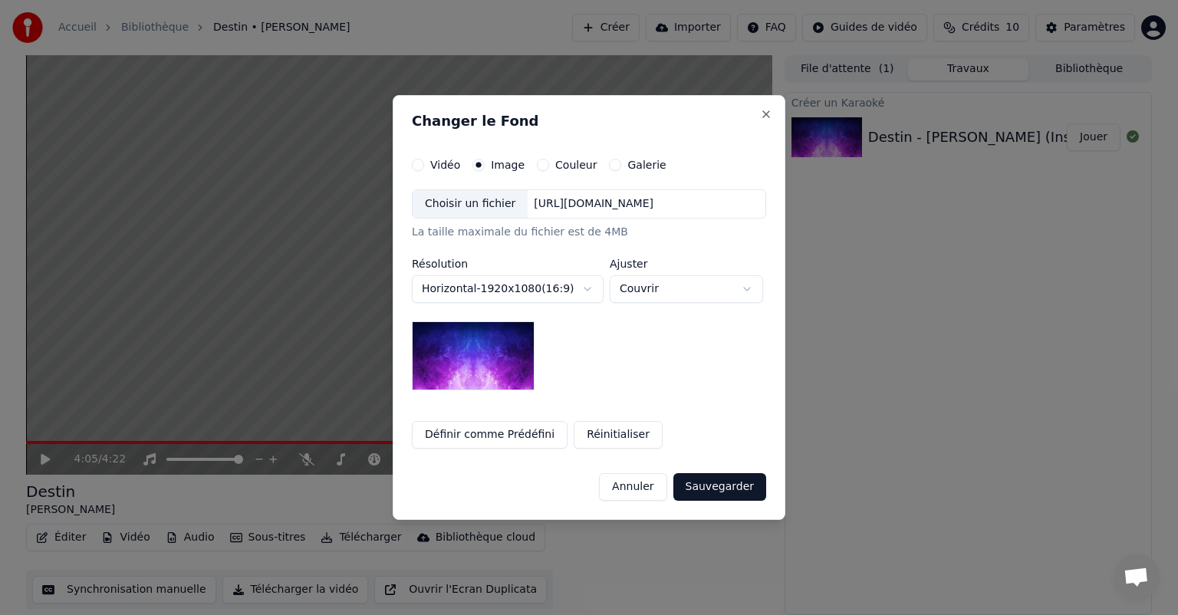
click at [744, 287] on body "**********" at bounding box center [589, 307] width 1178 height 615
click at [609, 168] on button "Galerie" at bounding box center [615, 165] width 12 height 12
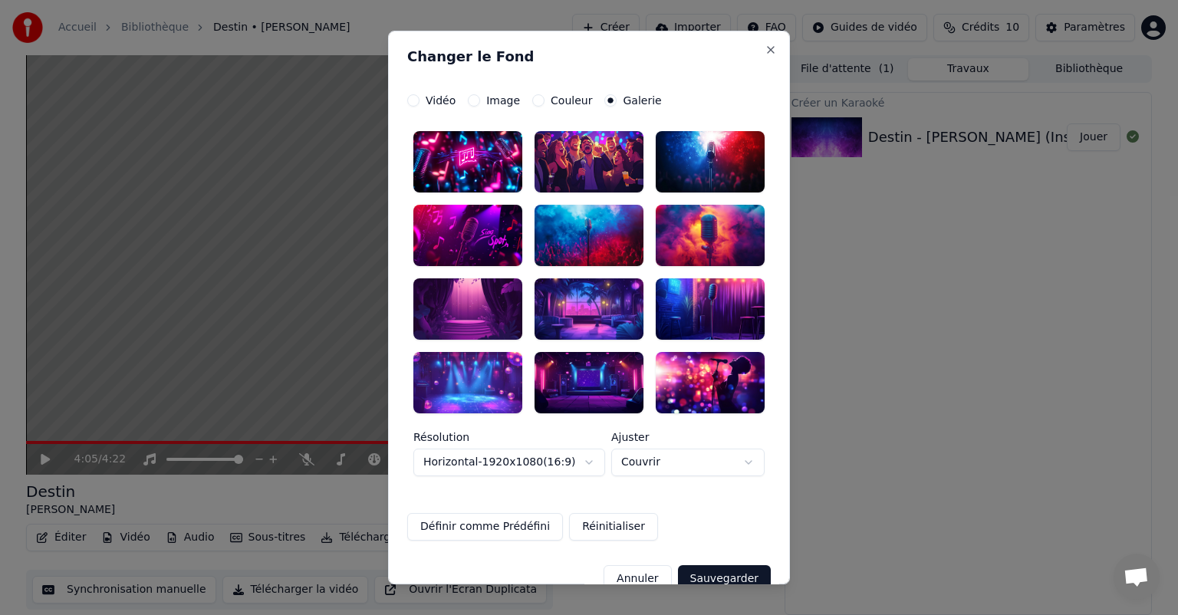
click at [578, 153] on div at bounding box center [589, 161] width 109 height 61
click at [709, 377] on div at bounding box center [710, 382] width 109 height 61
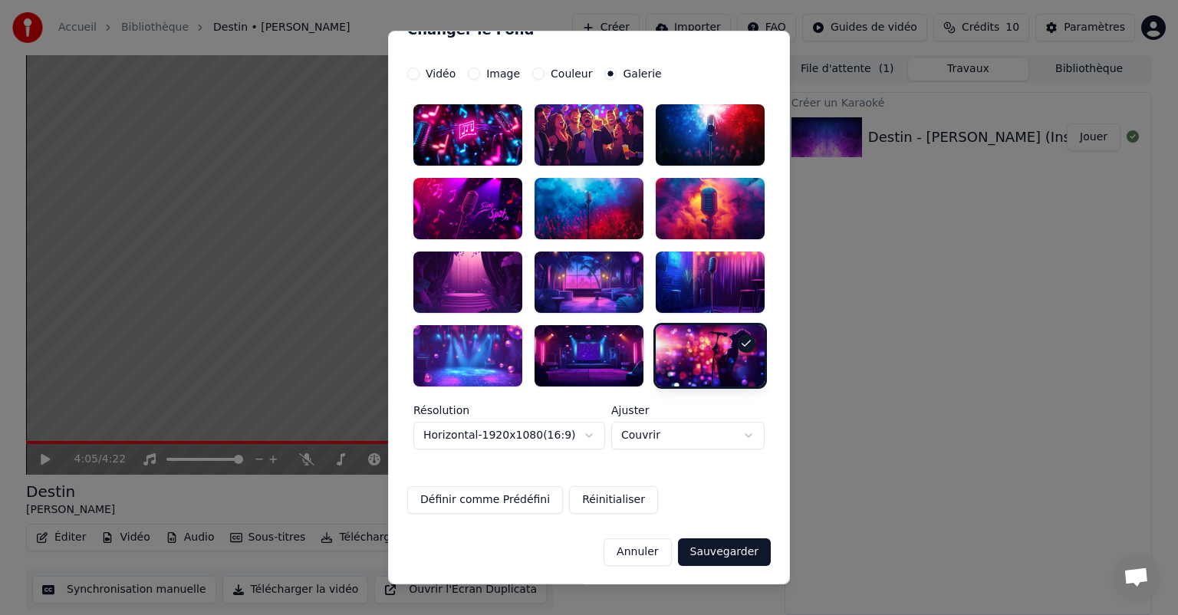
click at [721, 549] on button "Sauvegarder" at bounding box center [724, 553] width 93 height 28
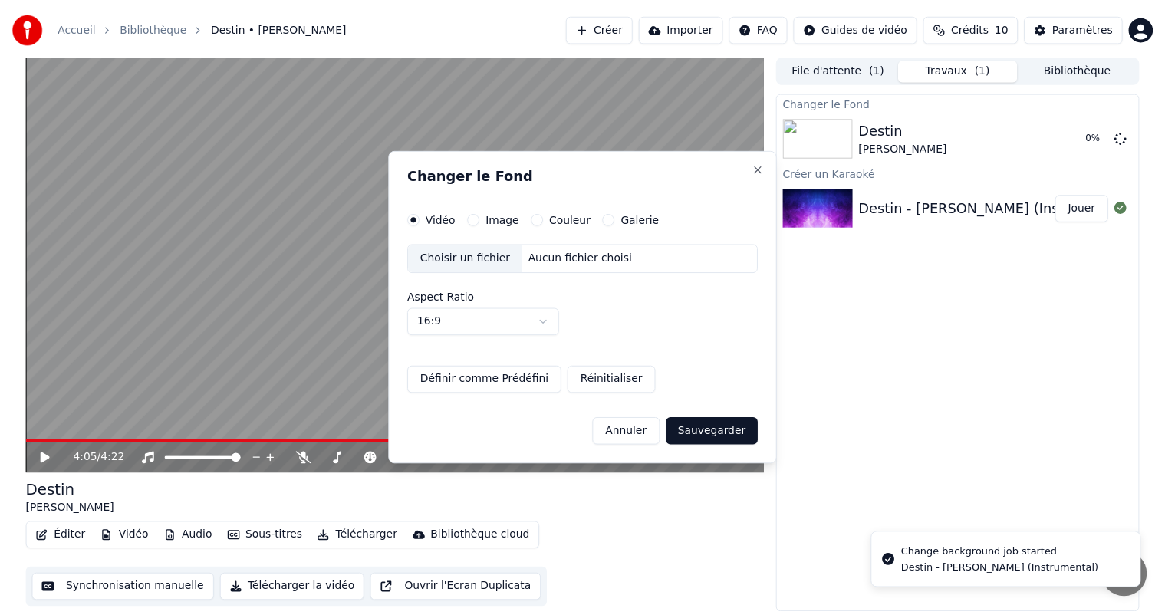
scroll to position [0, 0]
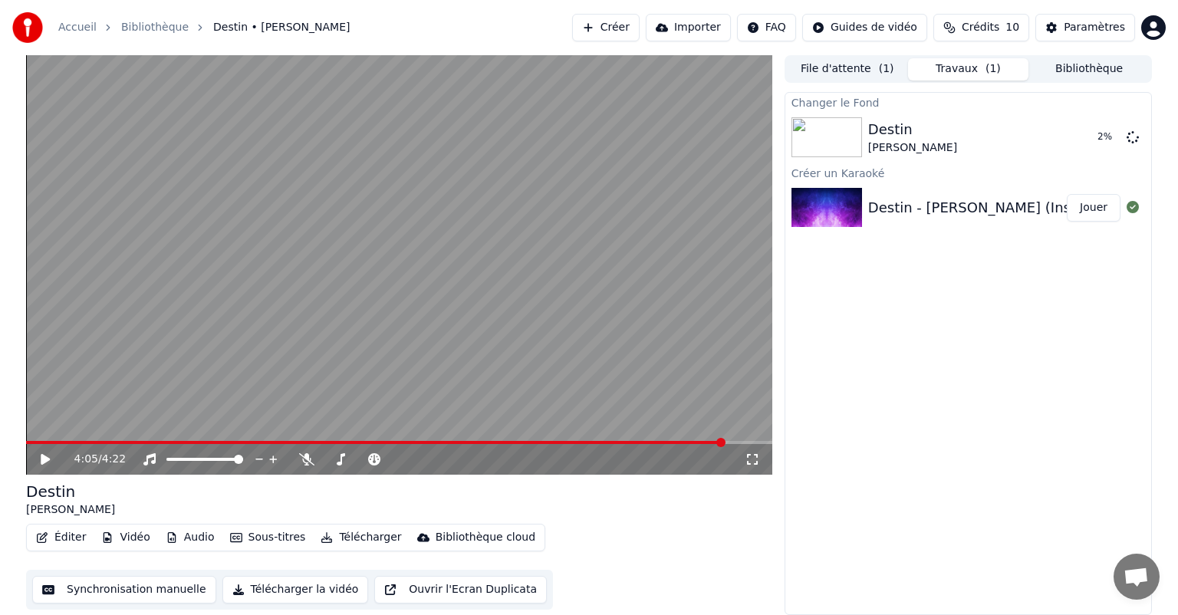
click at [130, 535] on button "Vidéo" at bounding box center [125, 537] width 61 height 21
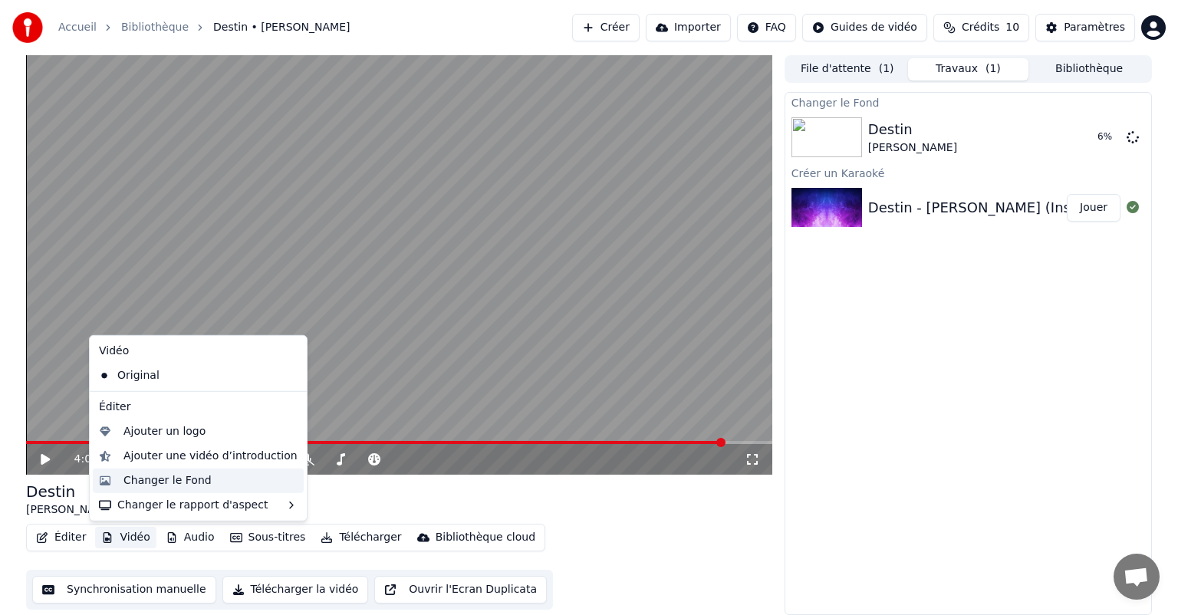
click at [163, 479] on div "Changer le Fond" at bounding box center [168, 480] width 88 height 15
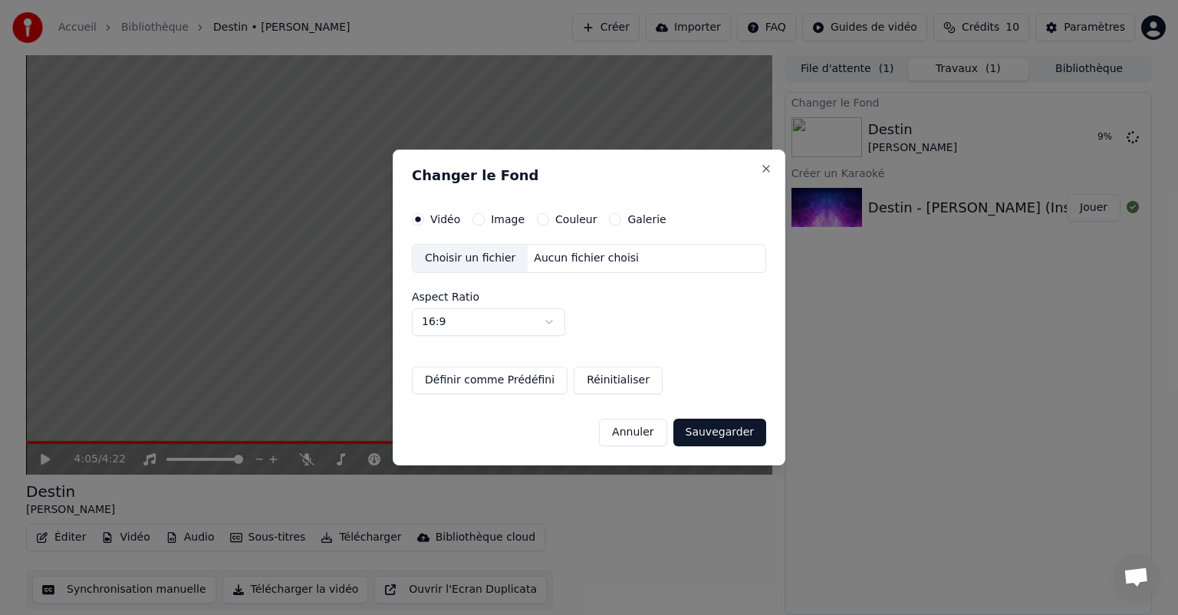
click at [476, 221] on button "Image" at bounding box center [479, 219] width 12 height 12
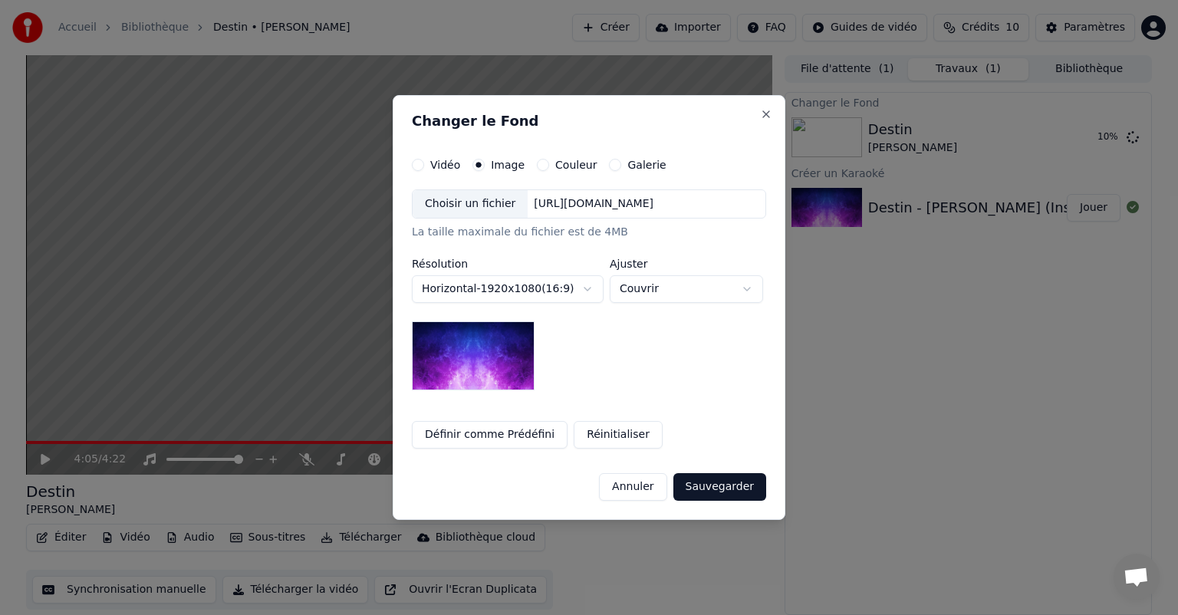
click at [537, 161] on button "Couleur" at bounding box center [543, 165] width 12 height 12
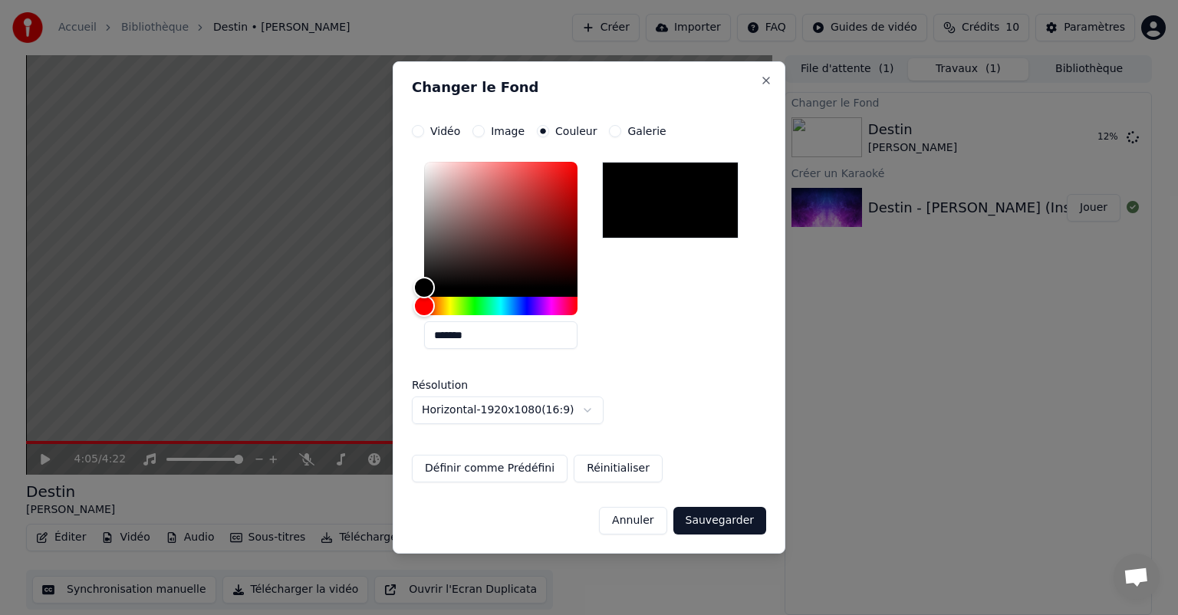
click at [609, 132] on button "Galerie" at bounding box center [615, 131] width 12 height 12
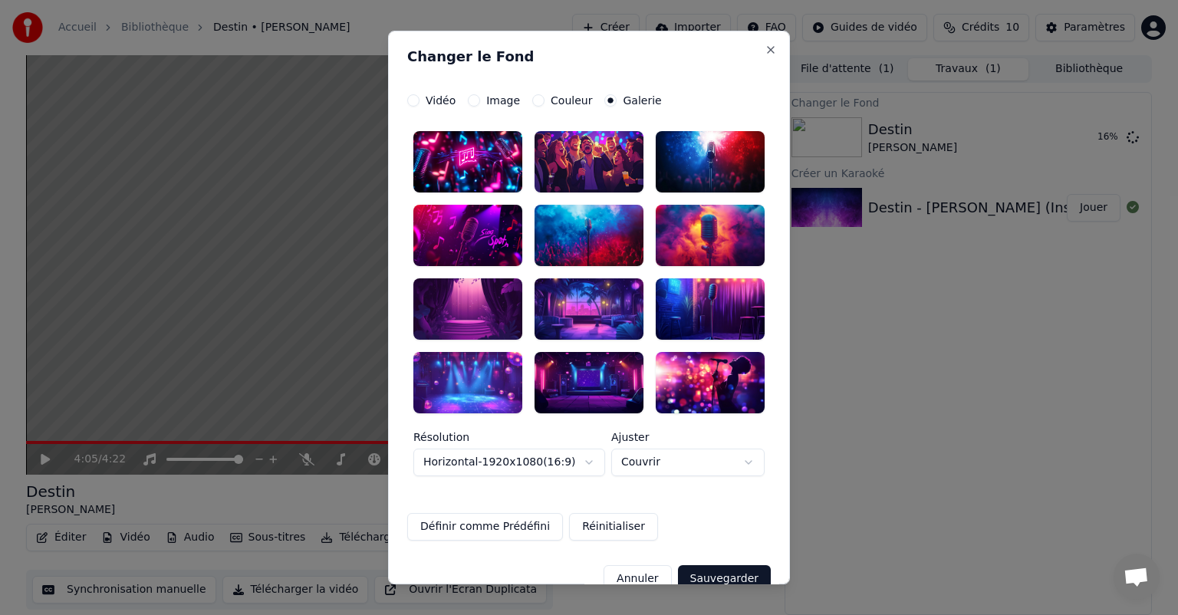
click at [684, 230] on div at bounding box center [710, 235] width 109 height 61
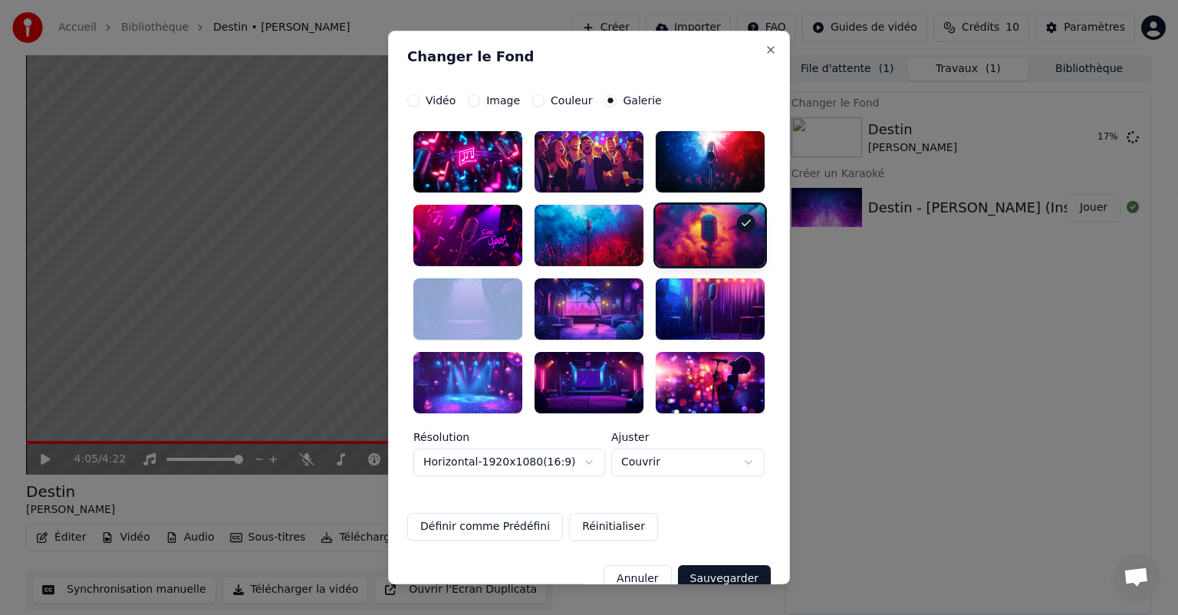
click at [684, 230] on div at bounding box center [710, 235] width 109 height 61
click at [578, 313] on div at bounding box center [589, 308] width 109 height 61
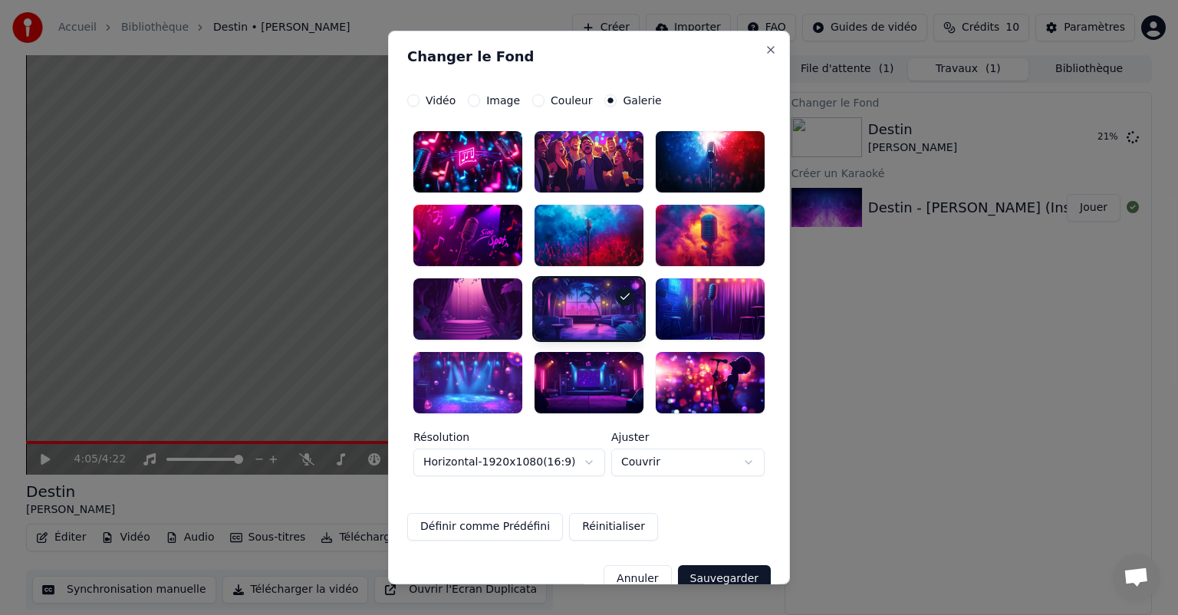
drag, startPoint x: 560, startPoint y: 65, endPoint x: 542, endPoint y: 55, distance: 20.3
click at [542, 55] on div "**********" at bounding box center [589, 308] width 402 height 554
click at [697, 574] on button "Sauvegarder" at bounding box center [724, 579] width 93 height 28
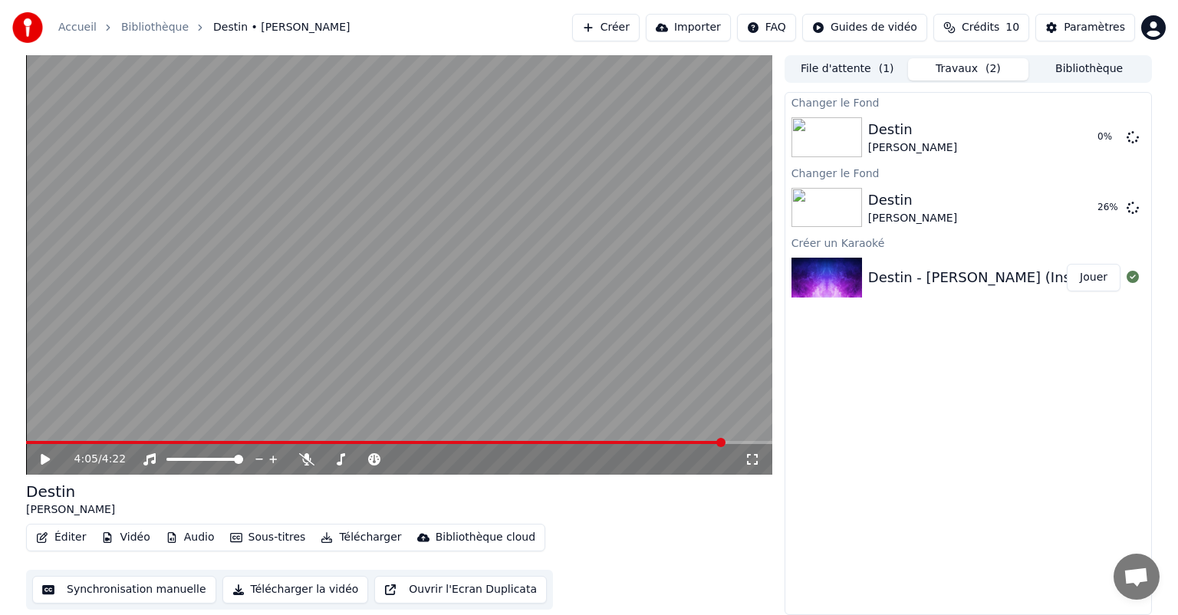
click at [183, 537] on button "Audio" at bounding box center [190, 537] width 61 height 21
click at [1137, 139] on icon at bounding box center [1133, 136] width 12 height 12
click at [1135, 137] on icon at bounding box center [1133, 136] width 12 height 12
click at [168, 595] on button "Synchronisation manuelle" at bounding box center [124, 590] width 184 height 28
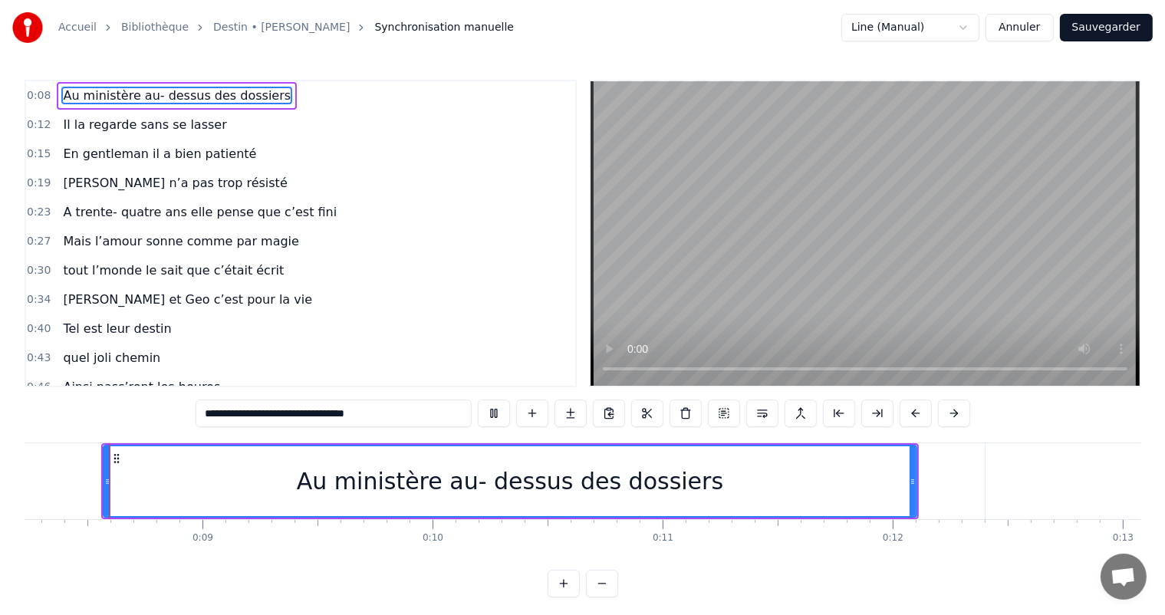
scroll to position [20, 0]
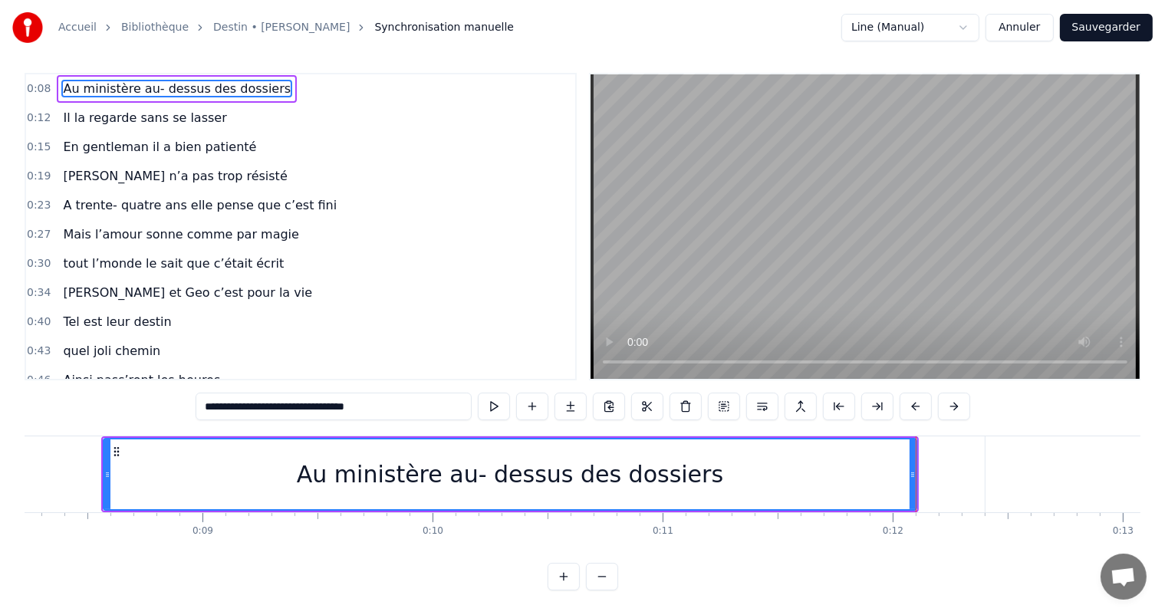
click at [137, 109] on span "Il la regarde sans se lasser" at bounding box center [144, 118] width 166 height 18
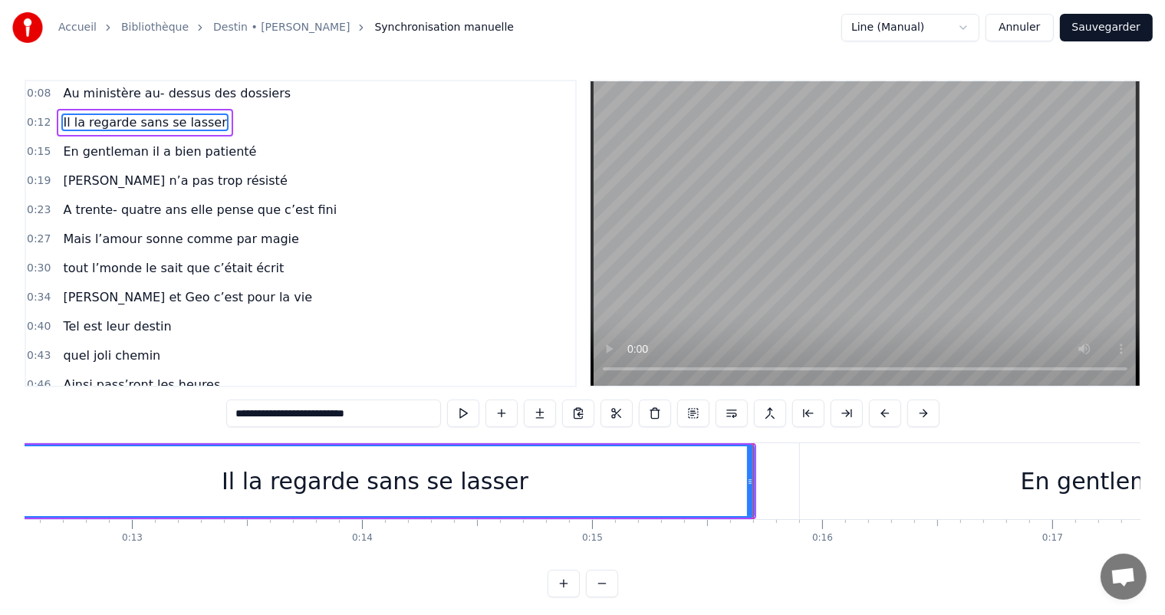
scroll to position [0, 0]
click at [114, 98] on span "Au ministère au- dessus des dossiers" at bounding box center [176, 96] width 231 height 18
type input "**********"
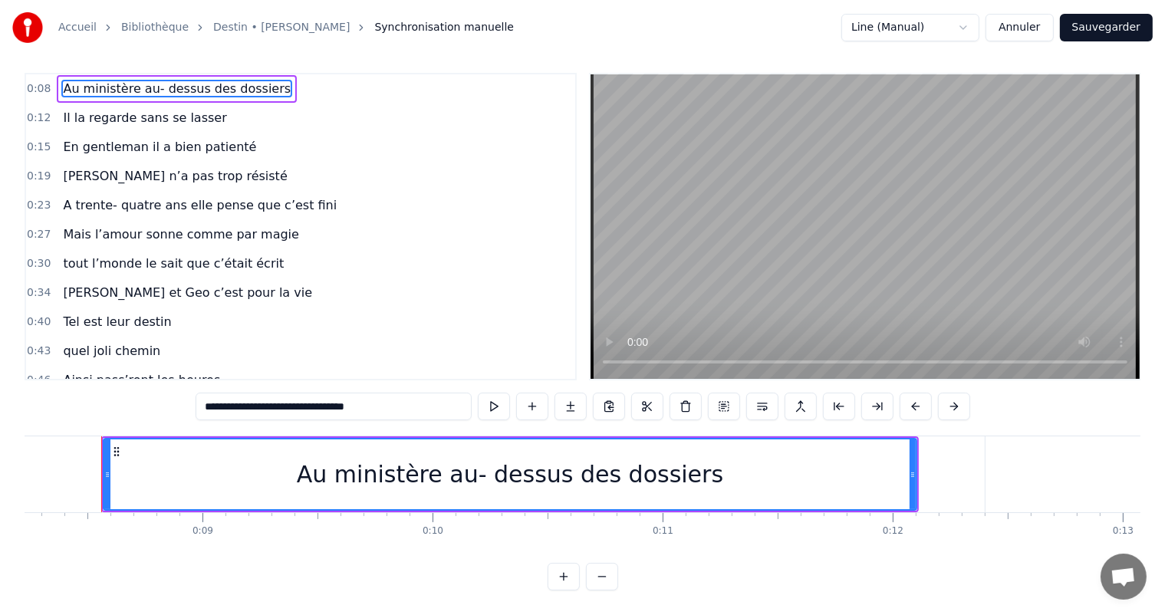
scroll to position [0, 1924]
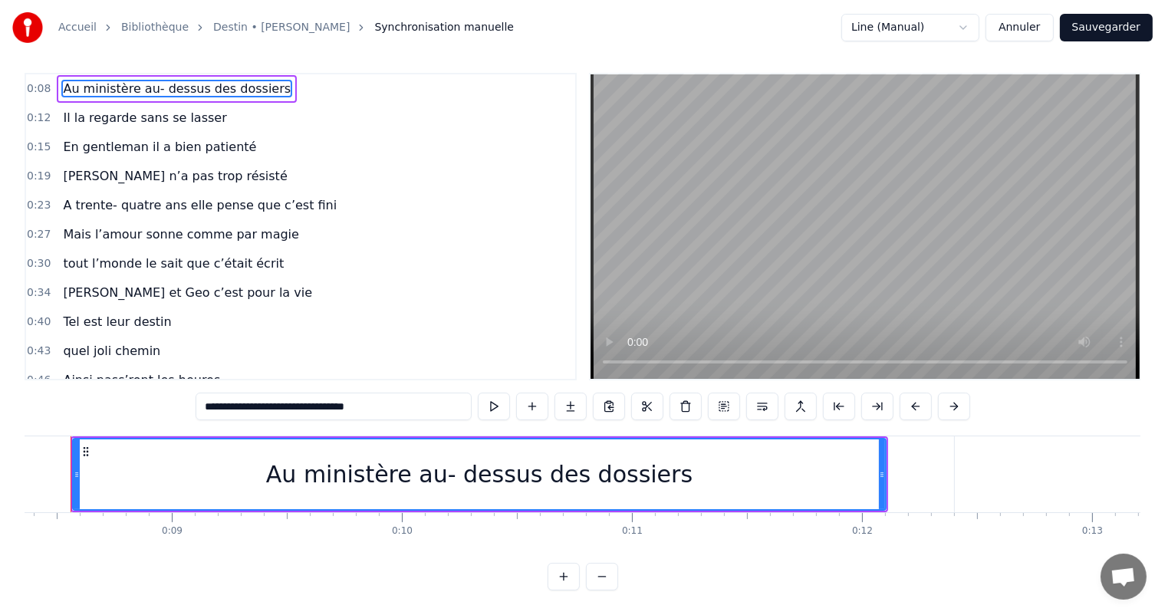
click at [140, 196] on span "A trente- quatre ans elle pense que c’est fini" at bounding box center [199, 205] width 277 height 18
type input "**********"
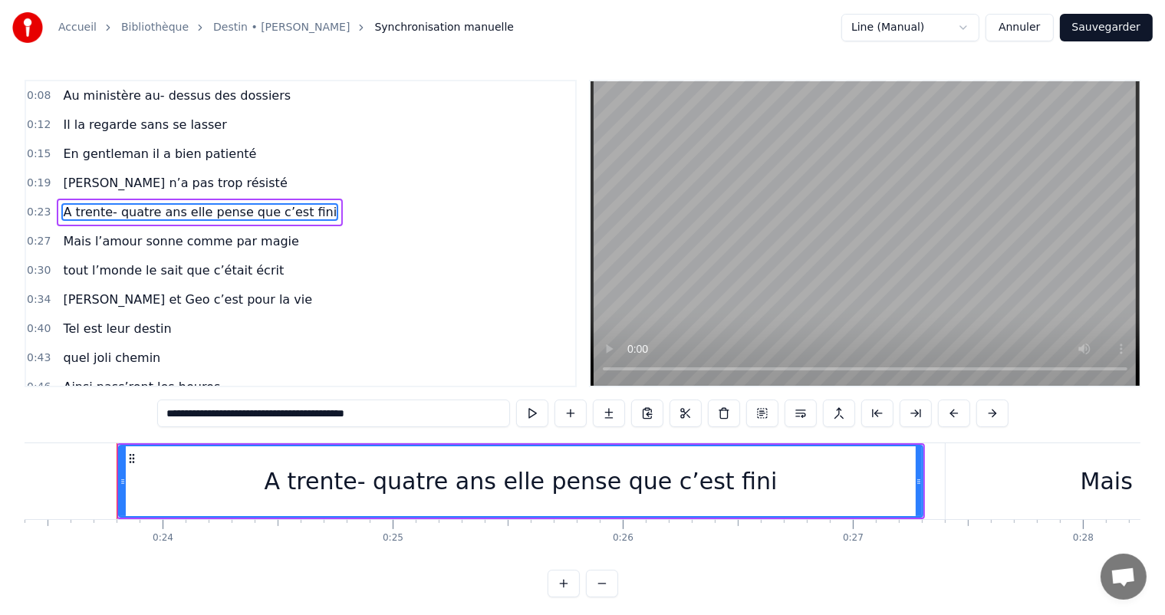
scroll to position [0, 5401]
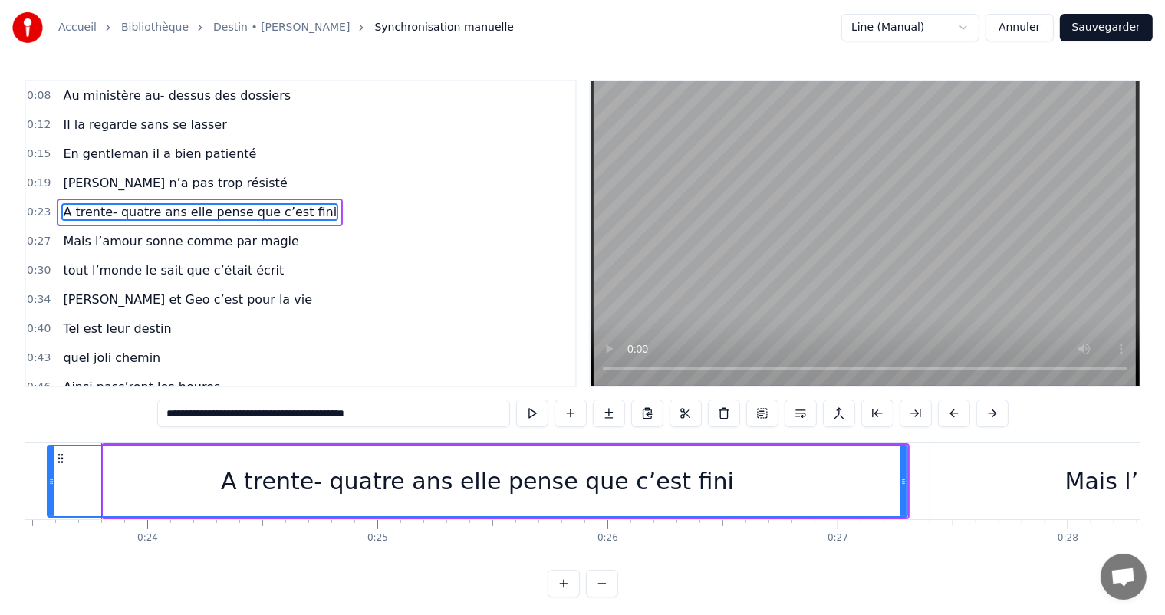
drag, startPoint x: 104, startPoint y: 479, endPoint x: 48, endPoint y: 494, distance: 58.1
click at [48, 494] on div at bounding box center [51, 481] width 6 height 70
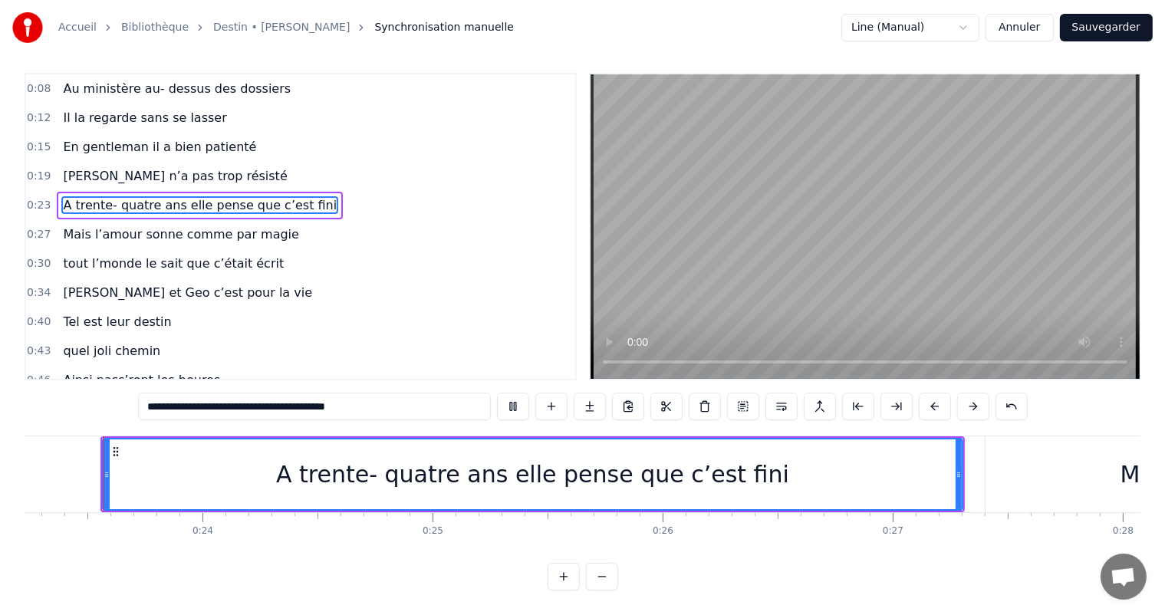
scroll to position [0, 5345]
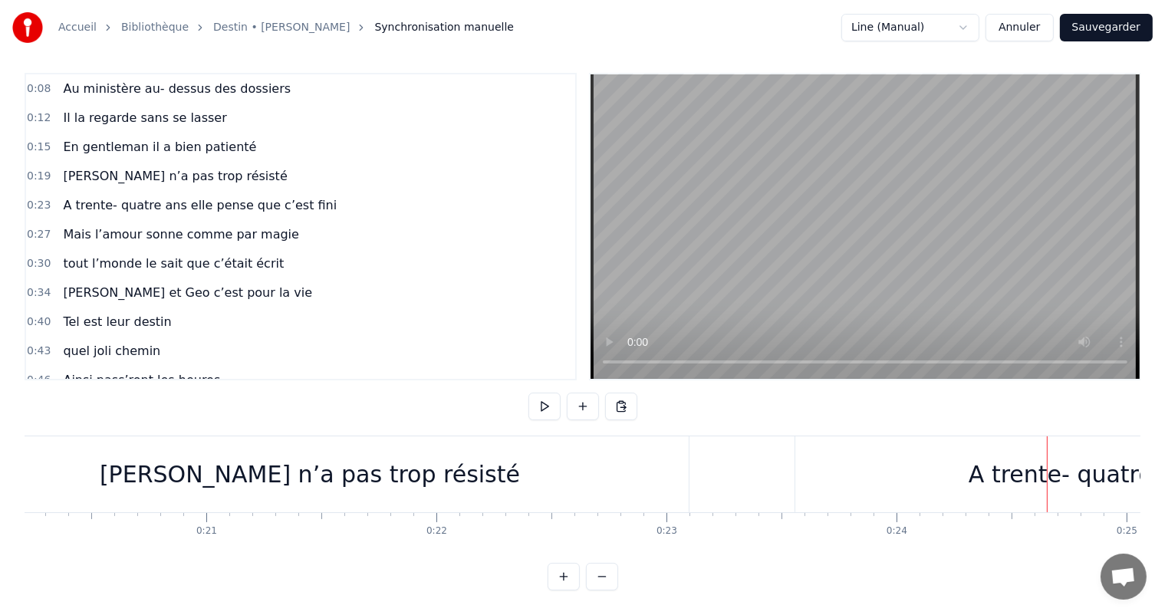
scroll to position [0, 4685]
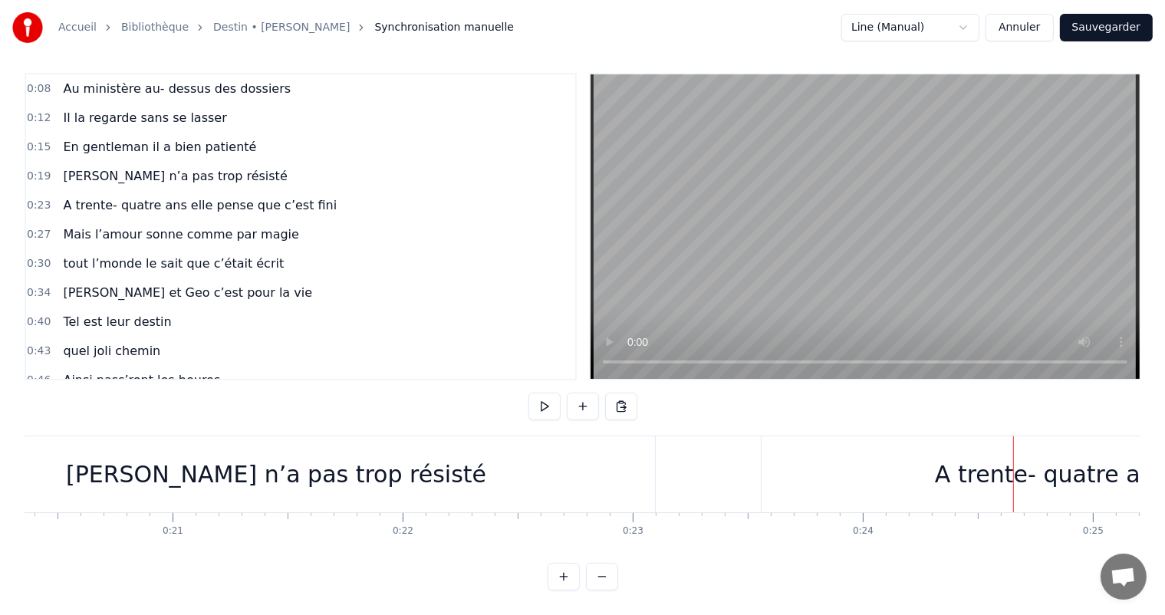
click at [420, 457] on div "[PERSON_NAME] n’a pas trop résisté" at bounding box center [276, 475] width 758 height 76
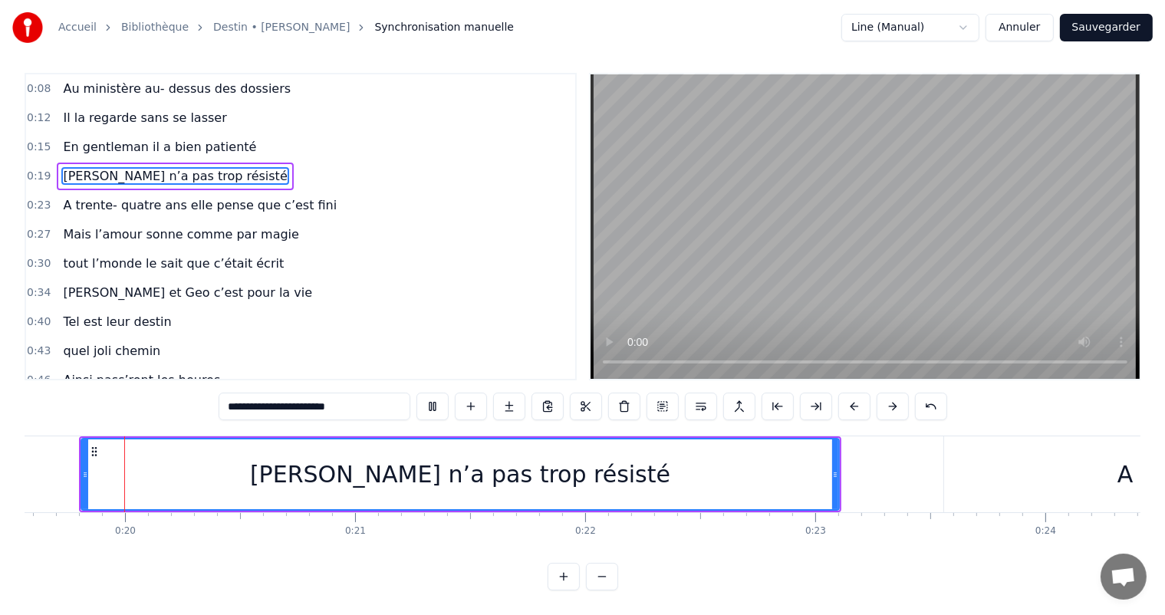
scroll to position [0, 4480]
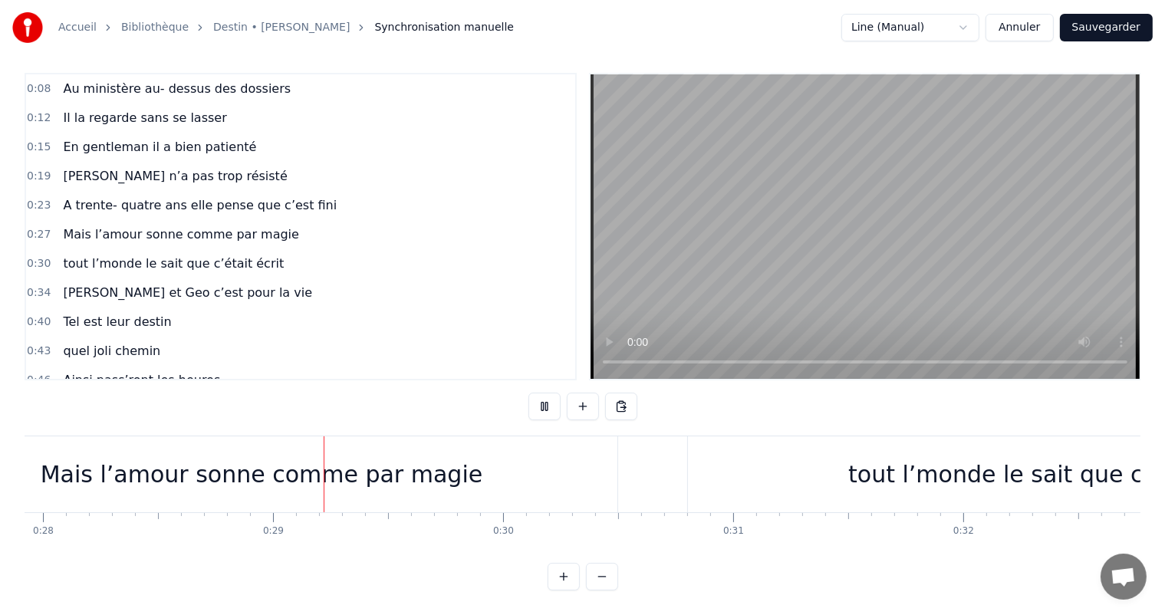
scroll to position [0, 6499]
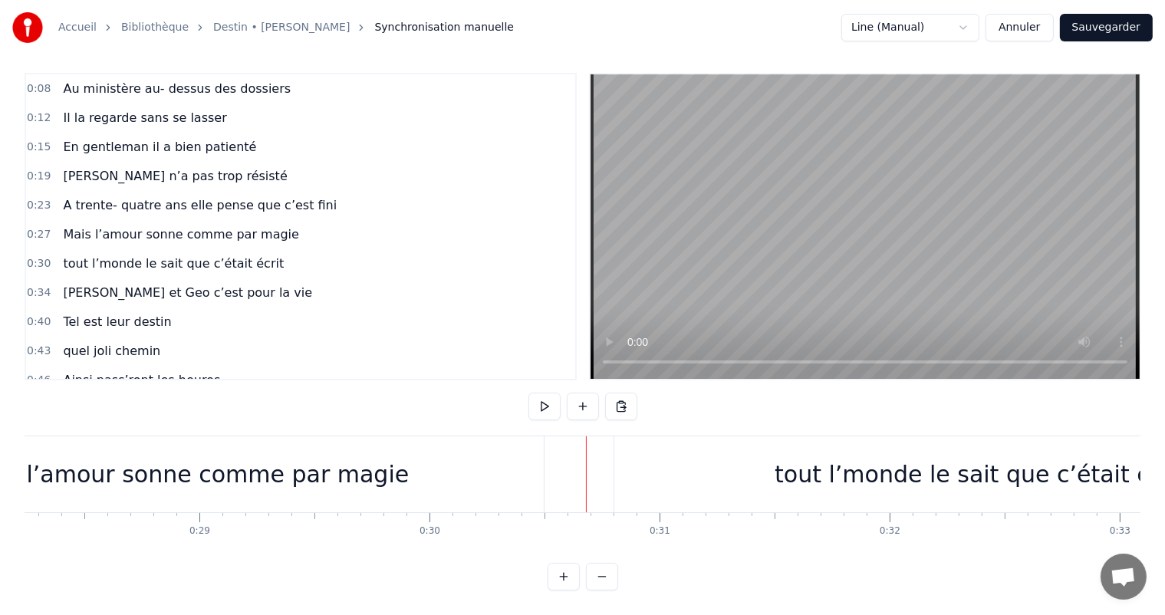
click at [1095, 30] on button "Sauvegarder" at bounding box center [1106, 28] width 93 height 28
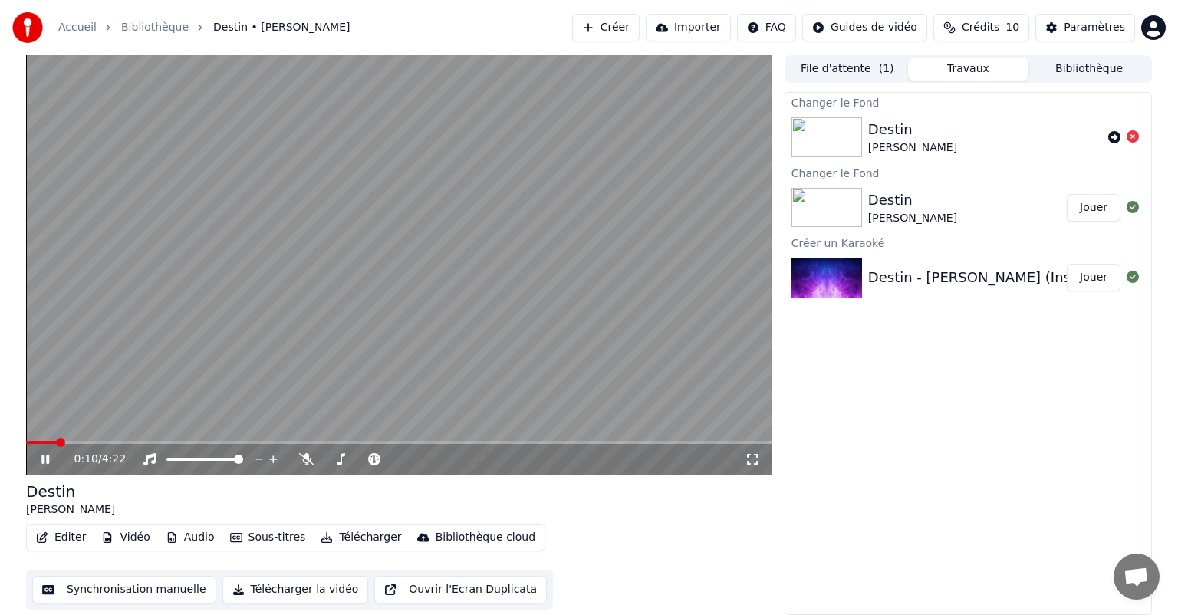
click at [49, 460] on icon at bounding box center [56, 459] width 36 height 12
